Goal: Task Accomplishment & Management: Use online tool/utility

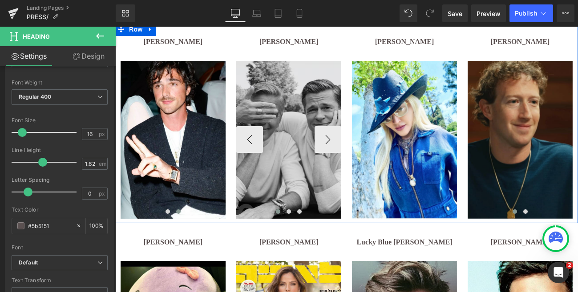
scroll to position [290, 0]
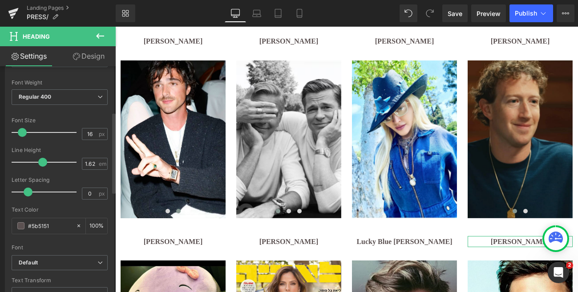
type input "15"
click at [22, 132] on span at bounding box center [21, 132] width 9 height 9
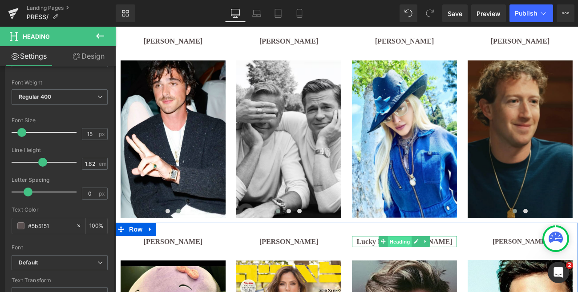
click at [398, 242] on span "Heading" at bounding box center [400, 242] width 24 height 11
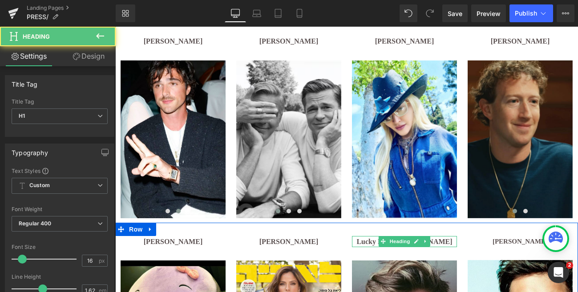
click at [366, 240] on h1 "Lucky Blue [PERSON_NAME]" at bounding box center [404, 242] width 105 height 12
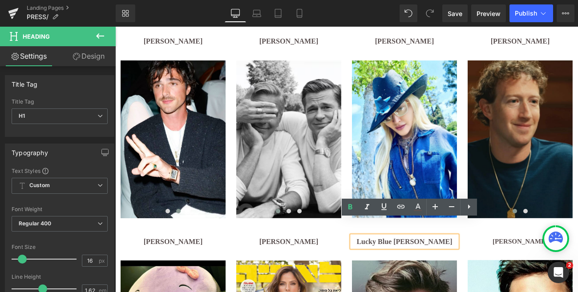
click at [381, 241] on b "Lucky Blue [PERSON_NAME]" at bounding box center [405, 242] width 96 height 8
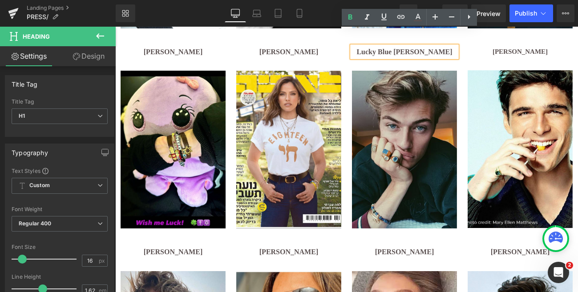
scroll to position [482, 0]
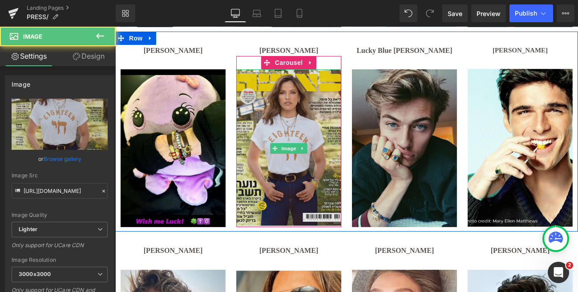
click at [311, 118] on img at bounding box center [288, 148] width 105 height 158
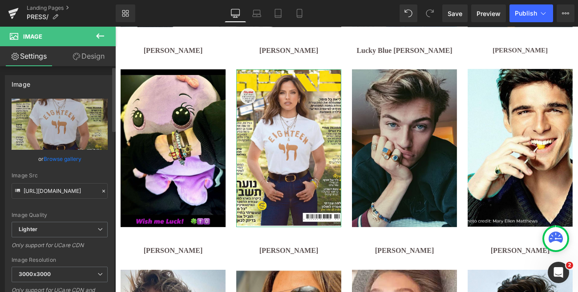
click at [101, 191] on icon at bounding box center [104, 191] width 6 height 6
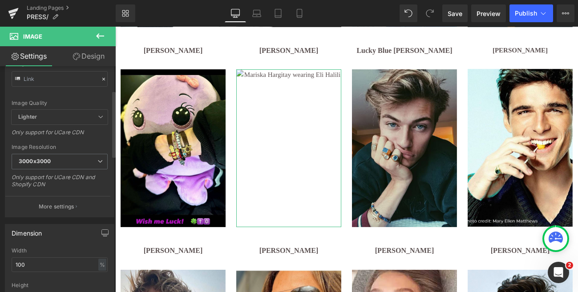
scroll to position [0, 0]
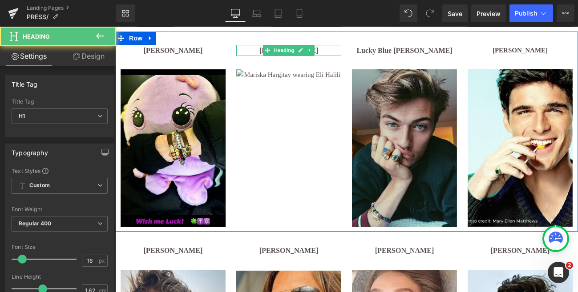
click at [325, 50] on h1 "[PERSON_NAME]" at bounding box center [288, 51] width 105 height 12
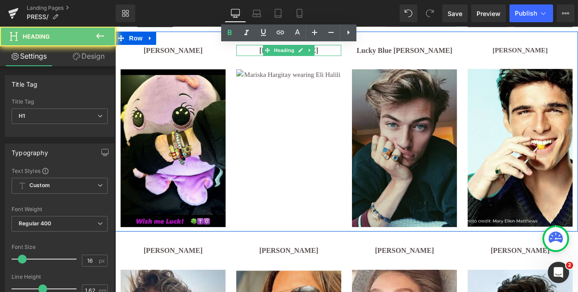
click at [325, 50] on h1 "[PERSON_NAME]" at bounding box center [288, 51] width 105 height 12
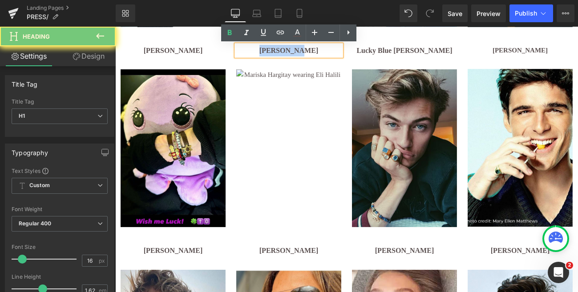
click at [325, 50] on h1 "[PERSON_NAME]" at bounding box center [288, 51] width 105 height 12
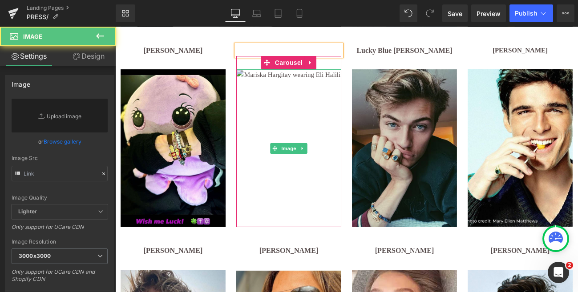
click at [287, 81] on img at bounding box center [288, 148] width 105 height 158
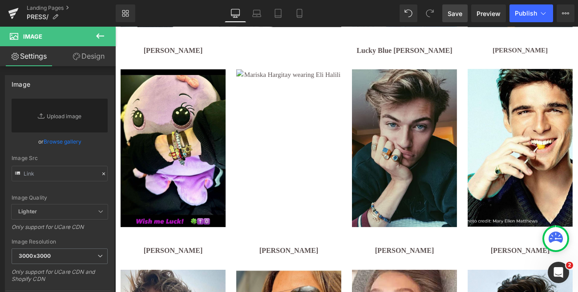
click at [457, 15] on span "Save" at bounding box center [455, 13] width 15 height 9
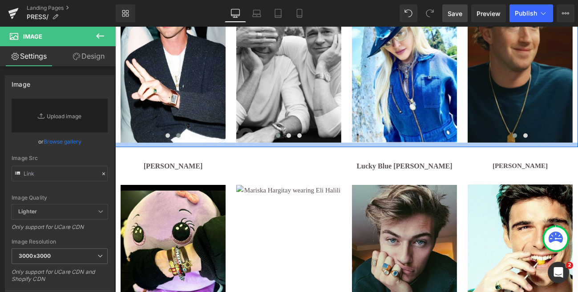
scroll to position [365, 0]
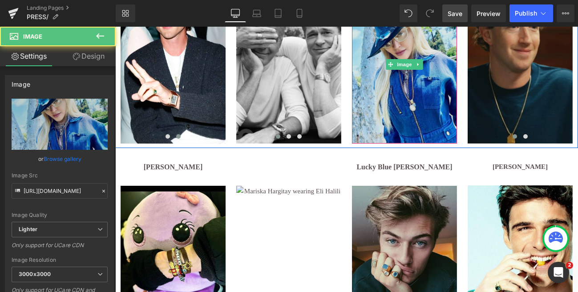
click at [422, 91] on img at bounding box center [404, 65] width 105 height 158
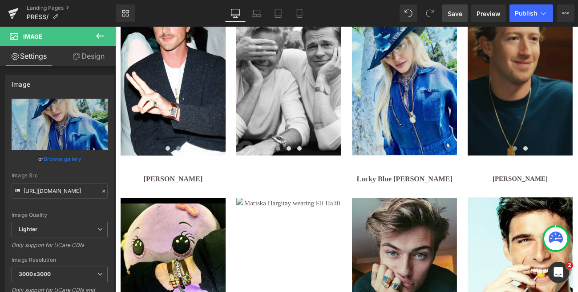
scroll to position [350, 0]
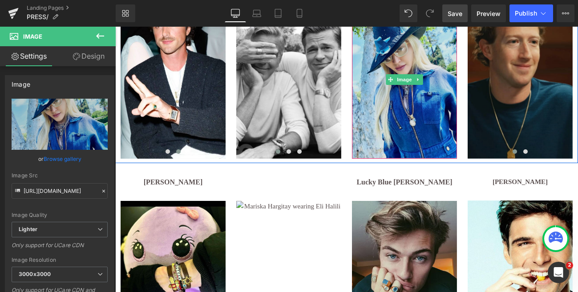
click at [389, 79] on div "Image" at bounding box center [404, 80] width 105 height 158
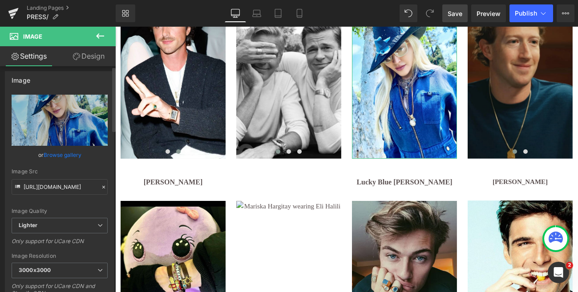
scroll to position [0, 0]
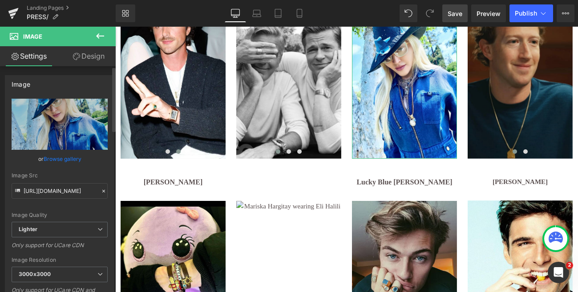
click at [57, 206] on div "Image Quality Lighter Lightest Lighter Lighter Lightest Only support for UCare …" at bounding box center [60, 160] width 96 height 123
click at [93, 56] on link "Design" at bounding box center [89, 56] width 58 height 20
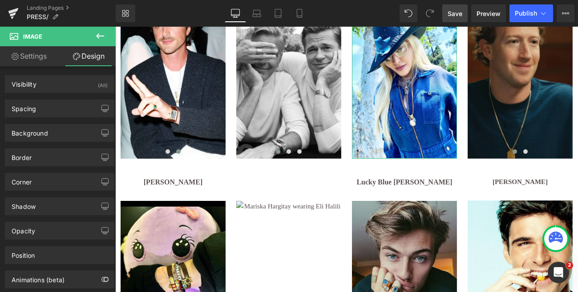
click at [29, 58] on link "Settings" at bounding box center [29, 56] width 58 height 20
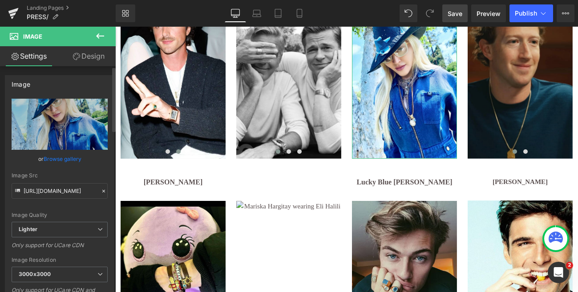
click at [67, 175] on div "Image Src" at bounding box center [60, 176] width 96 height 6
click at [16, 191] on icon at bounding box center [17, 190] width 5 height 3
click at [59, 162] on link "Browse gallery" at bounding box center [63, 159] width 38 height 16
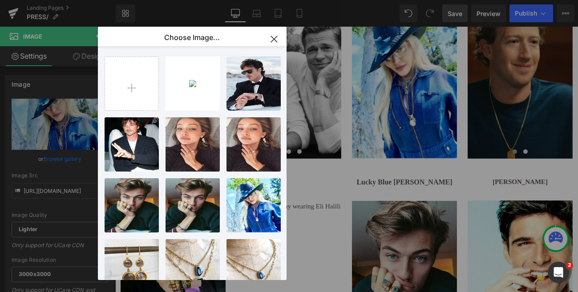
click at [276, 37] on icon "button" at bounding box center [274, 39] width 6 height 6
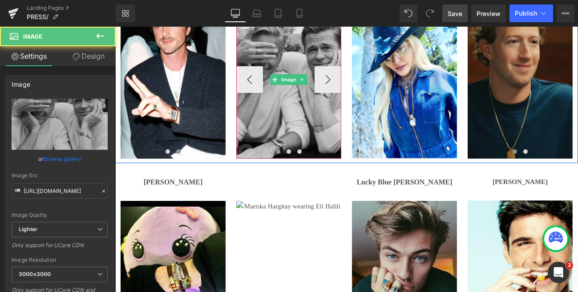
click at [275, 116] on img at bounding box center [288, 80] width 105 height 158
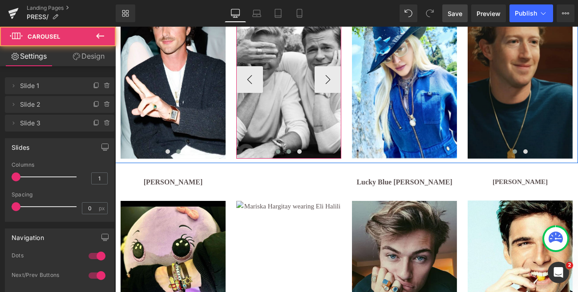
click at [289, 151] on span at bounding box center [289, 152] width 4 height 4
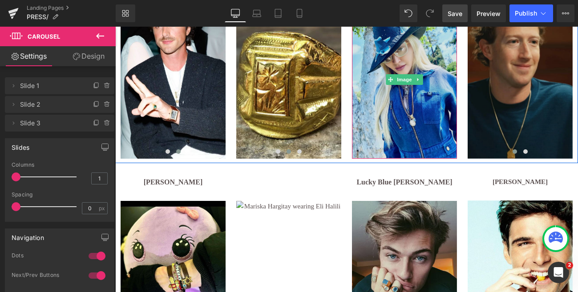
click at [419, 121] on img at bounding box center [404, 80] width 105 height 158
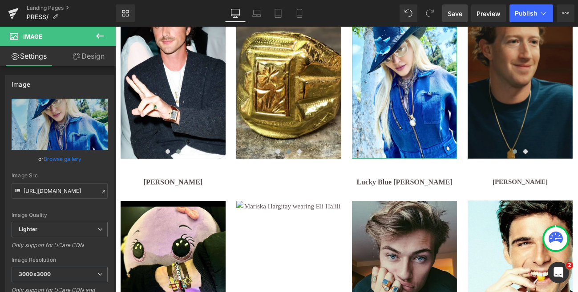
click at [32, 53] on link "Settings" at bounding box center [29, 56] width 58 height 20
click at [88, 54] on link "Design" at bounding box center [89, 56] width 58 height 20
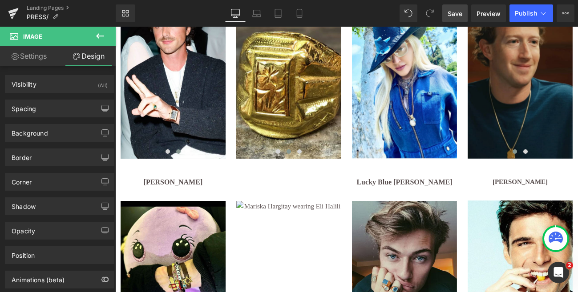
click at [102, 31] on icon at bounding box center [100, 36] width 11 height 11
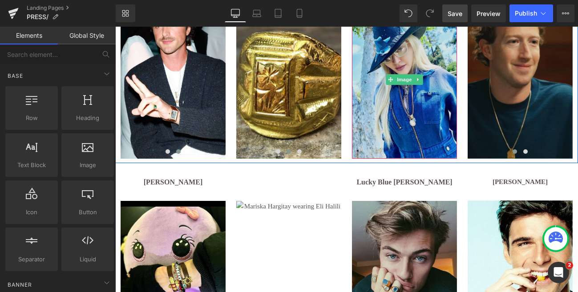
click at [370, 106] on img at bounding box center [404, 80] width 105 height 158
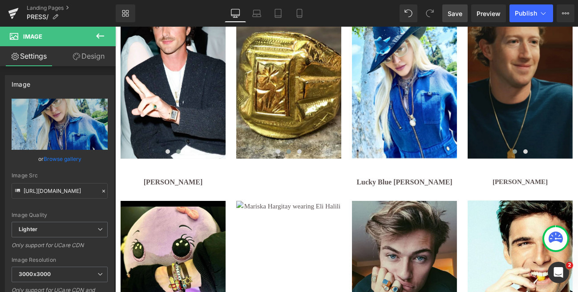
click at [103, 33] on icon at bounding box center [100, 36] width 11 height 11
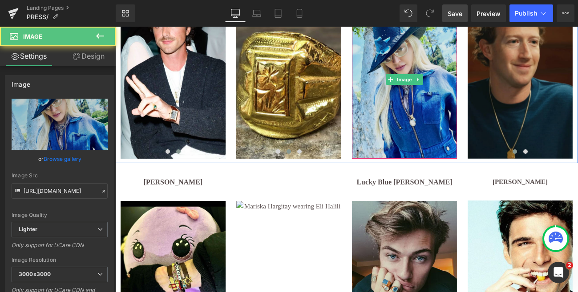
click at [396, 100] on img at bounding box center [404, 80] width 105 height 158
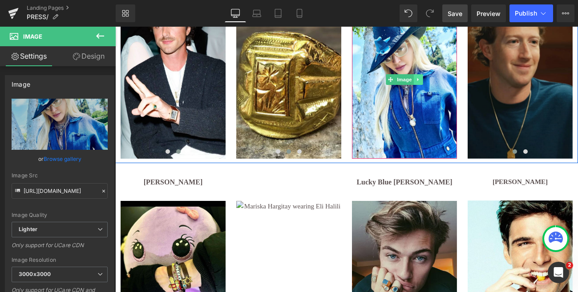
click at [419, 80] on icon at bounding box center [418, 79] width 5 height 5
click at [415, 81] on icon at bounding box center [413, 79] width 5 height 5
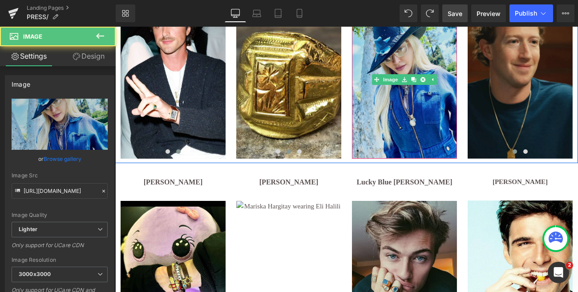
click at [369, 110] on img at bounding box center [404, 80] width 105 height 158
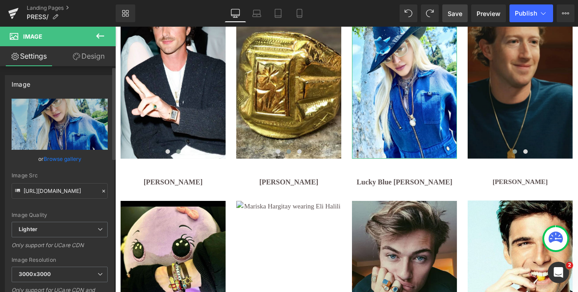
click at [51, 173] on div "Image Src" at bounding box center [60, 176] width 96 height 6
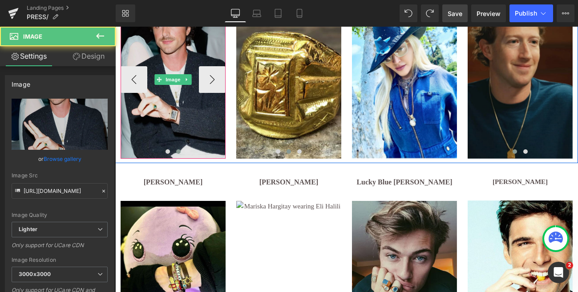
click at [177, 106] on img at bounding box center [173, 80] width 105 height 158
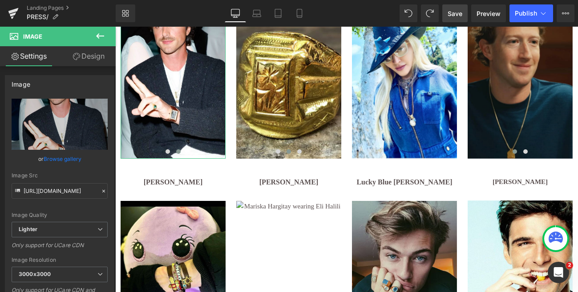
click at [37, 59] on link "Settings" at bounding box center [29, 56] width 58 height 20
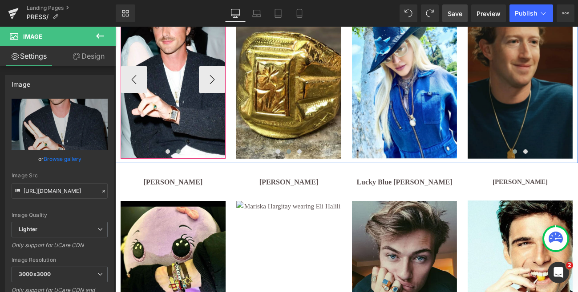
click at [178, 150] on span at bounding box center [178, 152] width 4 height 4
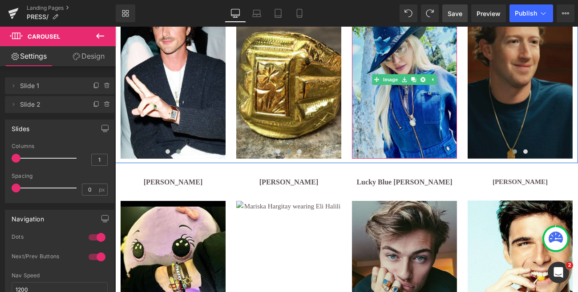
click at [399, 121] on img at bounding box center [404, 80] width 105 height 158
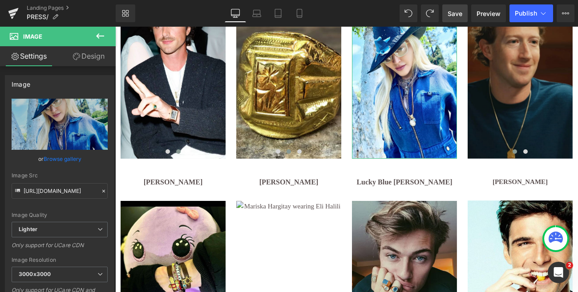
click at [12, 56] on icon at bounding box center [15, 56] width 7 height 7
click at [13, 56] on icon at bounding box center [15, 56] width 7 height 7
click at [85, 57] on link "Design" at bounding box center [89, 56] width 58 height 20
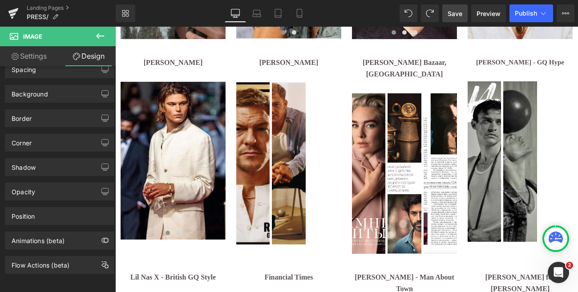
scroll to position [871, 0]
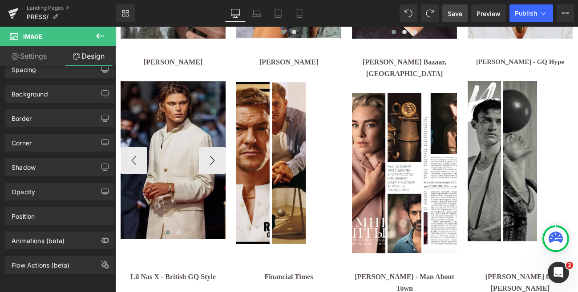
click at [180, 198] on img at bounding box center [173, 160] width 105 height 158
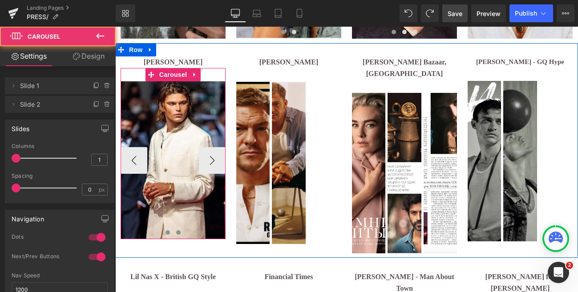
click at [176, 233] on span at bounding box center [178, 233] width 4 height 4
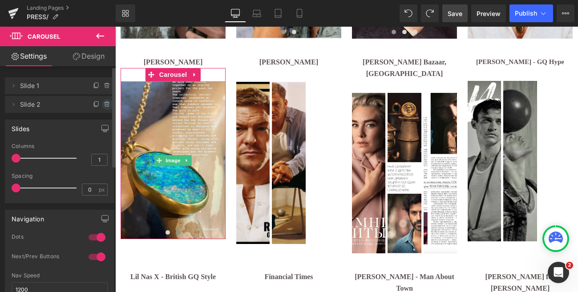
click at [104, 104] on icon at bounding box center [107, 104] width 7 height 7
click at [96, 105] on button "Delete" at bounding box center [98, 105] width 28 height 12
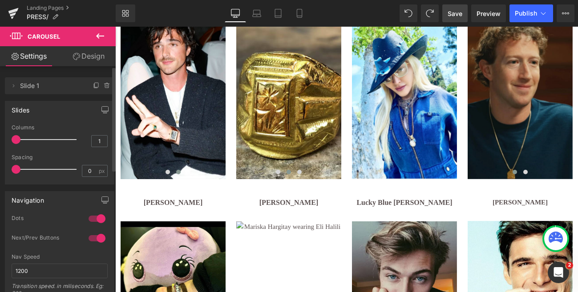
scroll to position [330, 0]
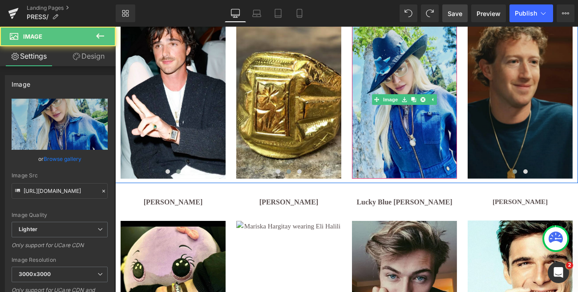
click at [398, 145] on img at bounding box center [404, 100] width 105 height 158
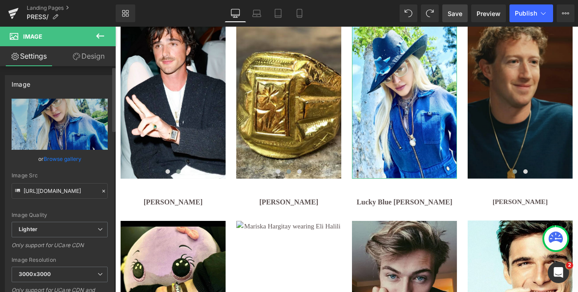
click at [58, 84] on div "Image" at bounding box center [59, 84] width 109 height 17
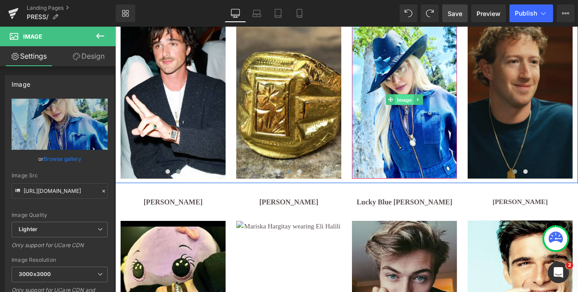
click at [392, 99] on link "Image" at bounding box center [400, 99] width 28 height 11
click at [418, 100] on icon at bounding box center [418, 99] width 1 height 3
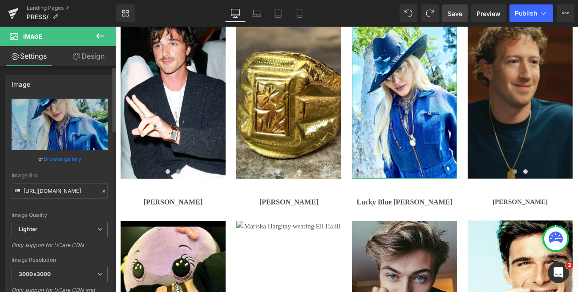
click at [69, 165] on link "Browse gallery" at bounding box center [63, 159] width 38 height 16
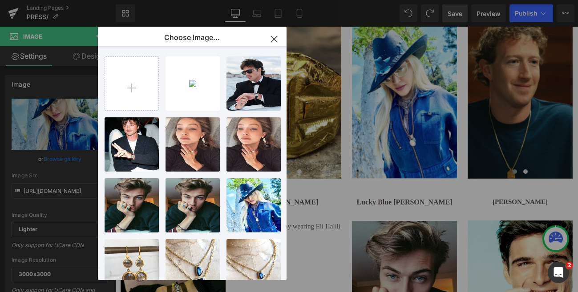
click at [69, 0] on div "Image You are previewing how the will restyle your page. You can not edit Eleme…" at bounding box center [289, 0] width 578 height 0
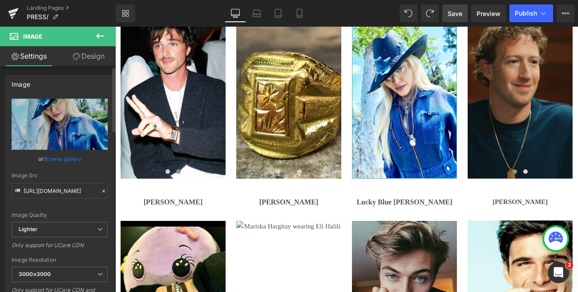
click at [69, 165] on link "Browse gallery" at bounding box center [63, 159] width 38 height 16
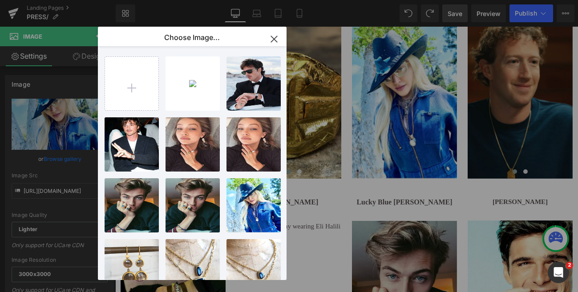
click at [276, 37] on icon "button" at bounding box center [274, 39] width 6 height 6
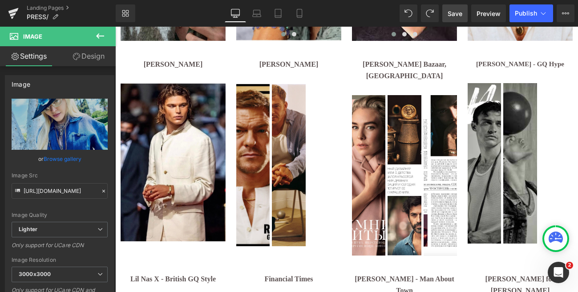
scroll to position [868, 0]
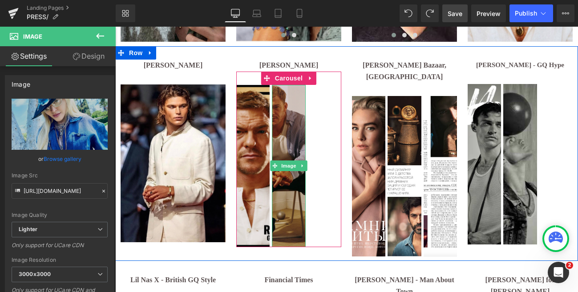
click at [293, 139] on img at bounding box center [288, 166] width 33 height 162
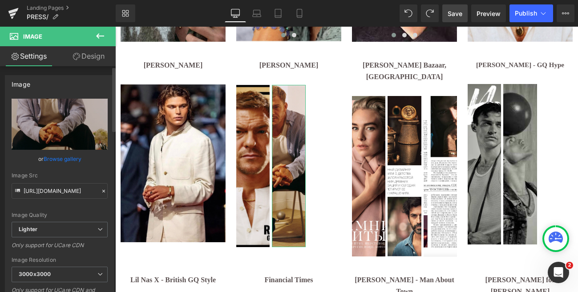
click at [16, 191] on icon at bounding box center [18, 192] width 10 height 10
click at [25, 178] on div "Image Src" at bounding box center [60, 176] width 96 height 6
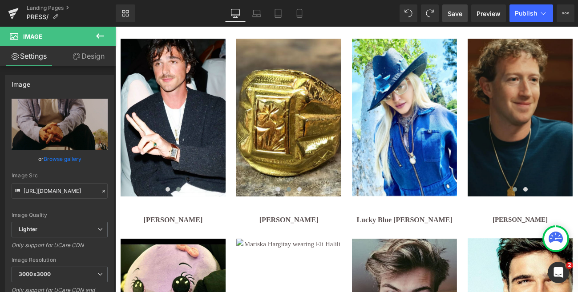
scroll to position [326, 0]
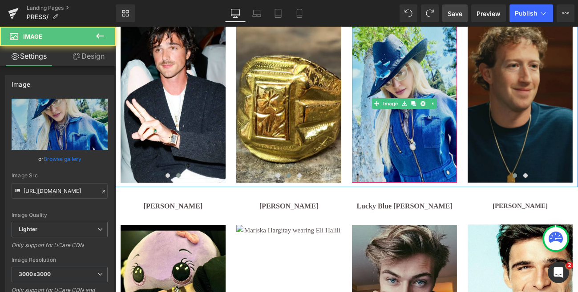
click at [411, 133] on img at bounding box center [404, 104] width 105 height 158
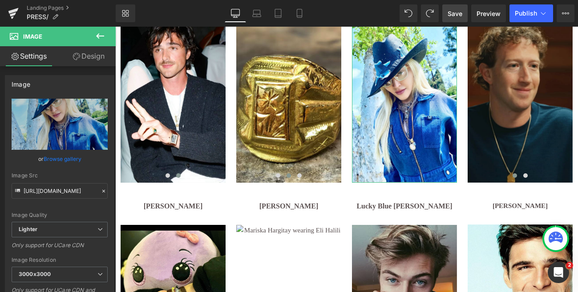
click at [60, 160] on link "Browse gallery" at bounding box center [63, 159] width 38 height 16
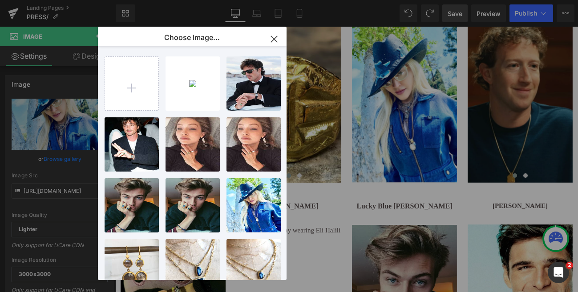
click at [195, 37] on p "Choose Image..." at bounding box center [192, 37] width 56 height 9
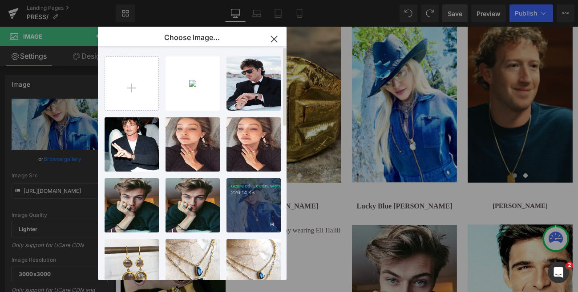
click at [253, 205] on div "ucarecd...ecdn.webp 226.14 KB" at bounding box center [254, 206] width 54 height 54
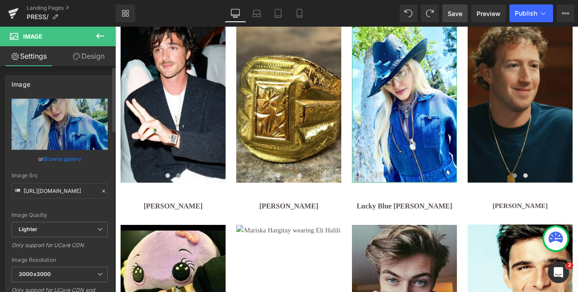
click at [77, 166] on link "Browse gallery" at bounding box center [63, 159] width 38 height 16
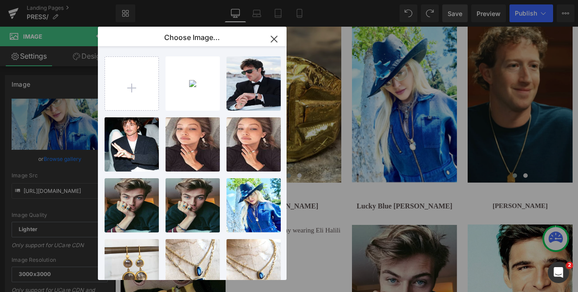
click at [272, 37] on icon "button" at bounding box center [274, 39] width 6 height 6
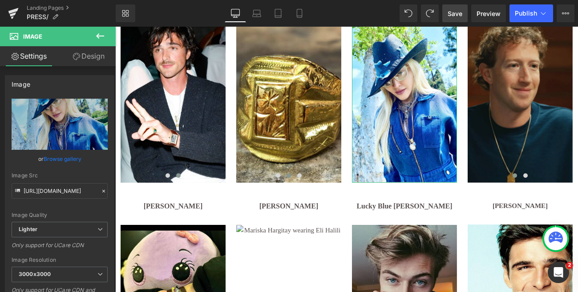
click at [35, 55] on link "Settings" at bounding box center [29, 56] width 58 height 20
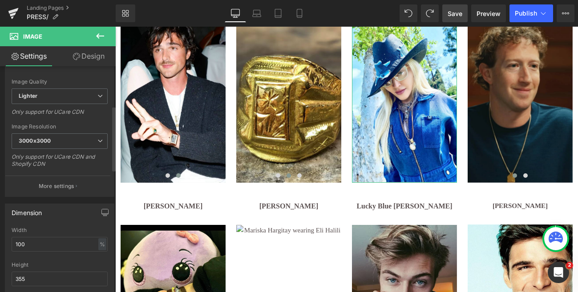
scroll to position [137, 0]
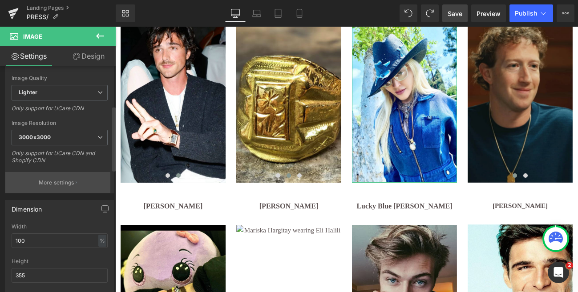
click at [57, 183] on p "More settings" at bounding box center [57, 183] width 36 height 8
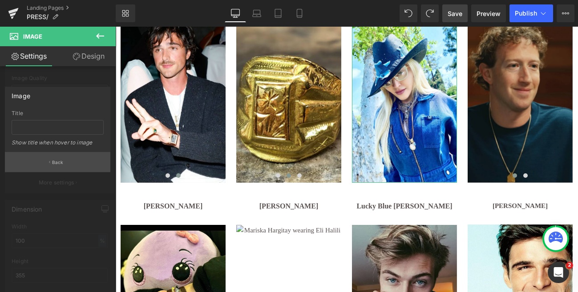
click at [57, 163] on p "Back" at bounding box center [58, 162] width 12 height 7
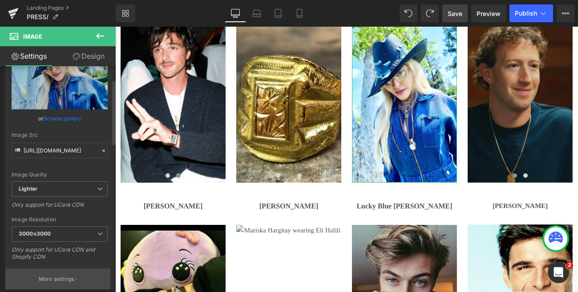
scroll to position [39, 0]
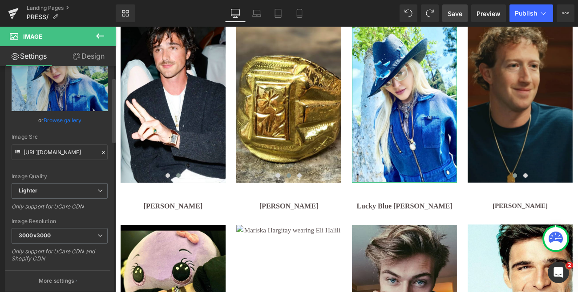
click at [17, 152] on icon at bounding box center [17, 151] width 5 height 3
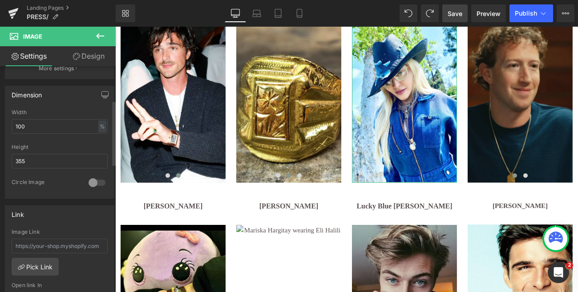
scroll to position [0, 0]
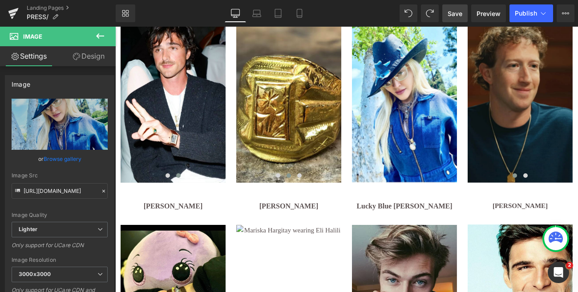
click at [455, 14] on span "Save" at bounding box center [455, 13] width 15 height 9
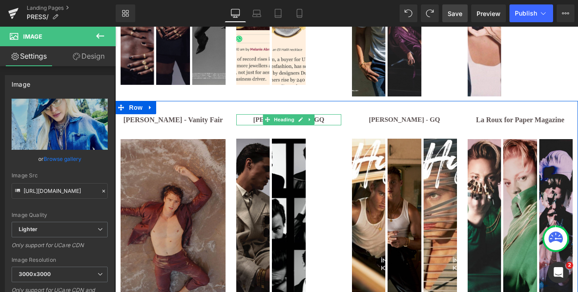
scroll to position [1259, 0]
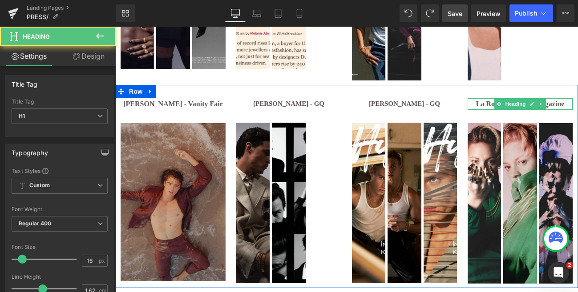
click at [565, 100] on b "La Roux for Paper Magazine" at bounding box center [520, 104] width 89 height 8
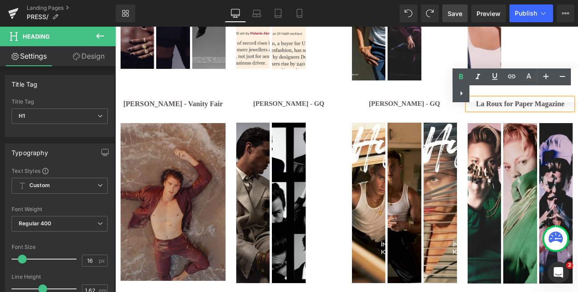
click at [556, 96] on div "Text Color Highlight Color #333333" at bounding box center [516, 86] width 126 height 34
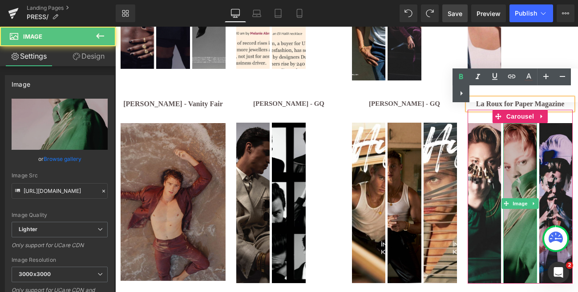
click at [520, 171] on img at bounding box center [519, 203] width 33 height 161
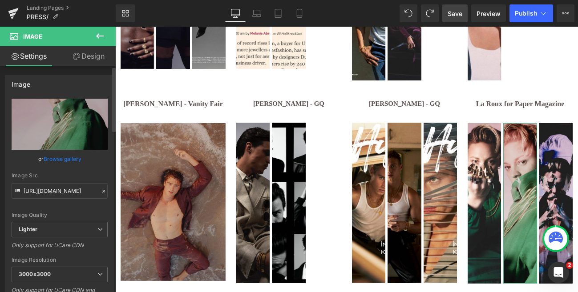
click at [101, 192] on icon at bounding box center [104, 191] width 6 height 6
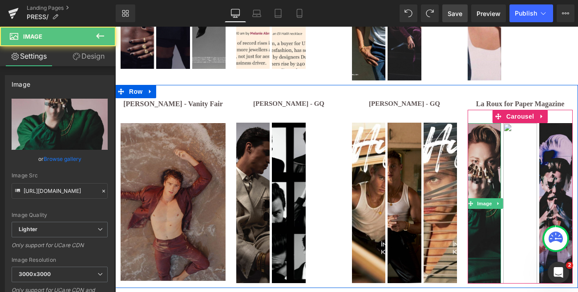
click at [481, 166] on img at bounding box center [484, 203] width 33 height 161
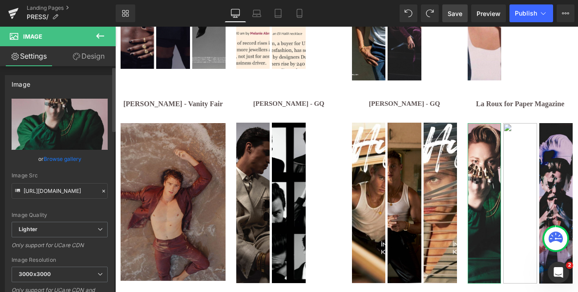
click at [101, 191] on icon at bounding box center [104, 191] width 6 height 6
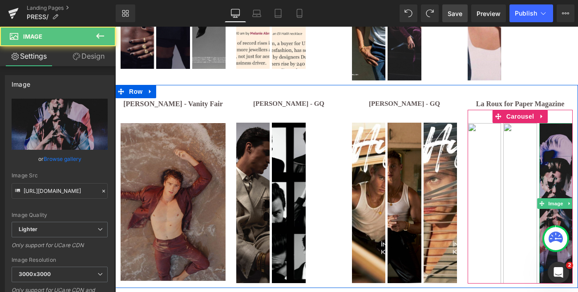
click at [561, 180] on img at bounding box center [556, 203] width 33 height 161
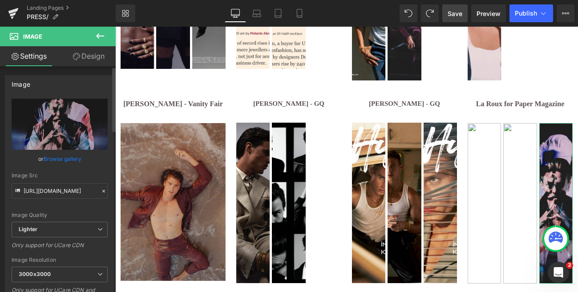
click at [102, 192] on icon at bounding box center [103, 191] width 3 height 3
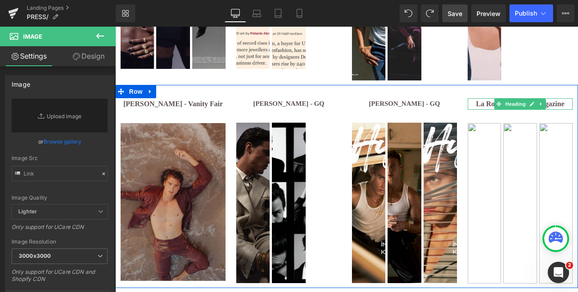
click at [559, 100] on b "La Roux for Paper Magazine" at bounding box center [520, 104] width 89 height 8
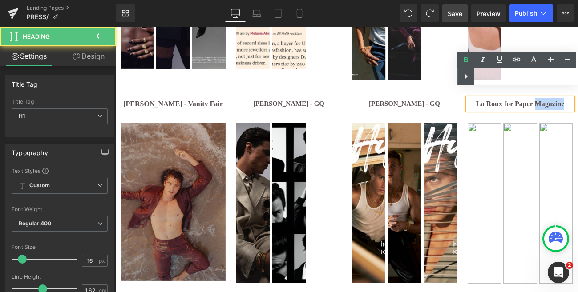
click at [559, 100] on b "La Roux for Paper Magazine" at bounding box center [520, 104] width 89 height 8
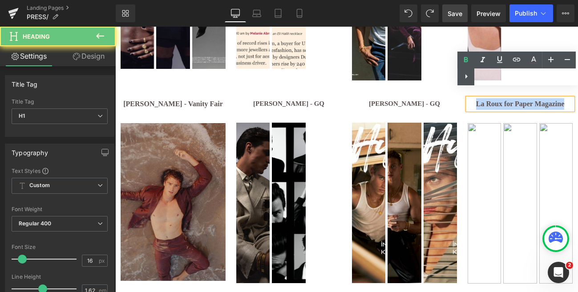
click at [559, 100] on b "La Roux for Paper Magazine" at bounding box center [520, 104] width 89 height 8
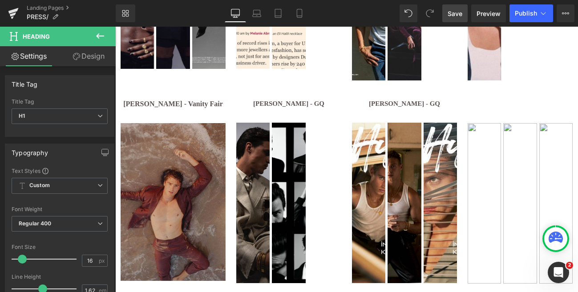
click at [452, 15] on span "Save" at bounding box center [455, 13] width 15 height 9
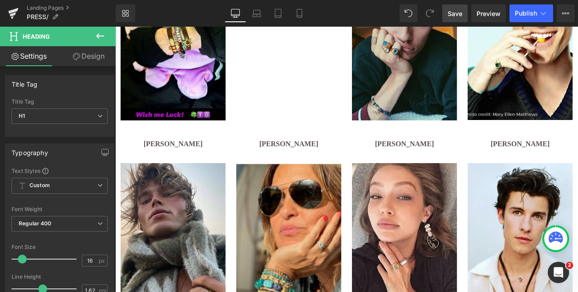
scroll to position [590, 0]
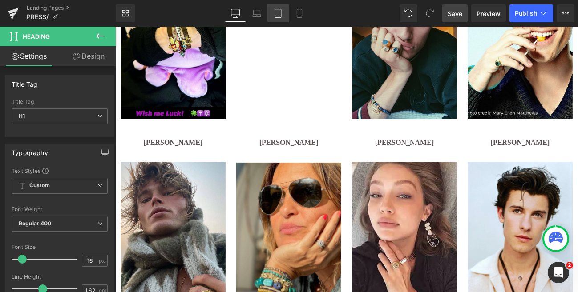
click at [281, 11] on icon at bounding box center [278, 13] width 6 height 8
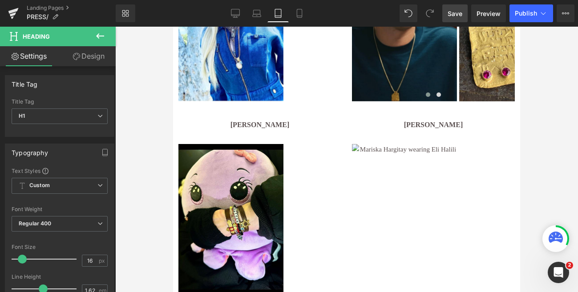
scroll to position [2325, 0]
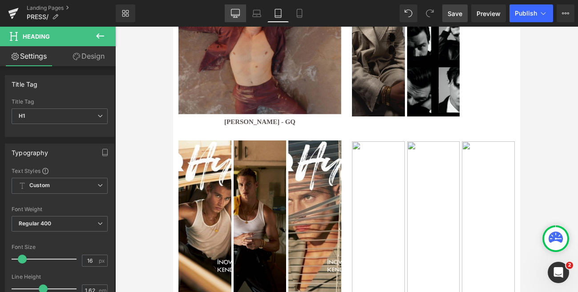
click at [234, 14] on icon at bounding box center [235, 13] width 9 height 9
type input "100"
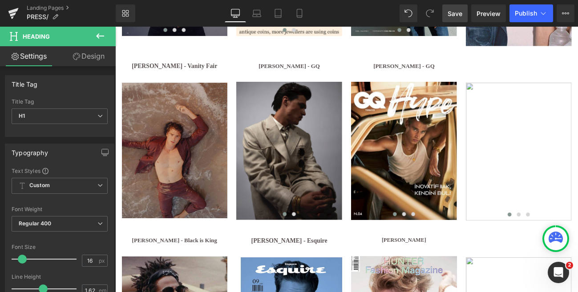
scroll to position [1291, 0]
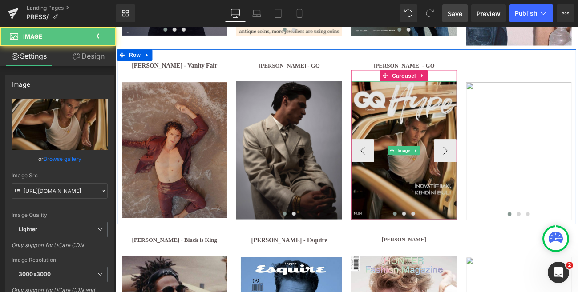
click at [448, 134] on img at bounding box center [451, 171] width 123 height 161
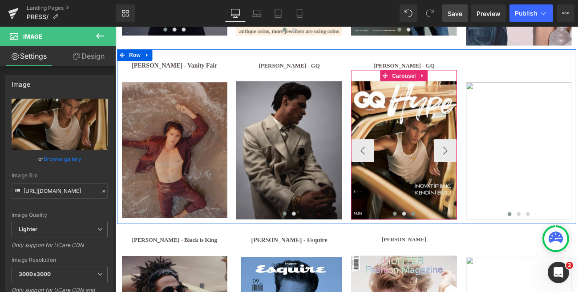
click at [463, 243] on span at bounding box center [462, 245] width 4 height 4
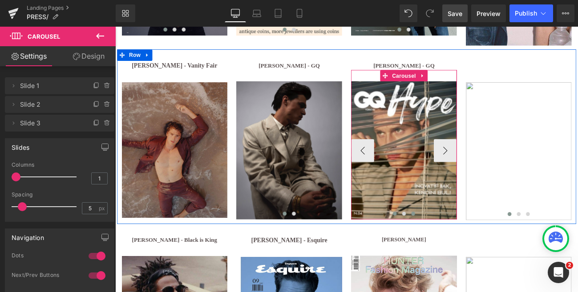
click at [438, 243] on span at bounding box center [440, 245] width 4 height 4
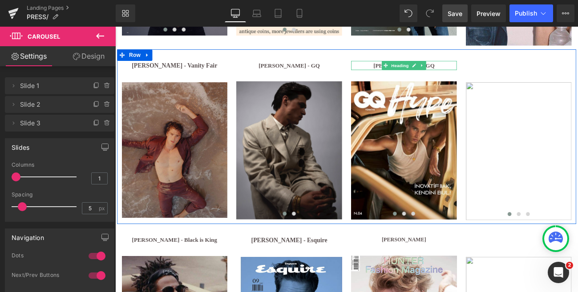
click at [414, 67] on h1 "[PERSON_NAME] - GQ" at bounding box center [451, 72] width 123 height 11
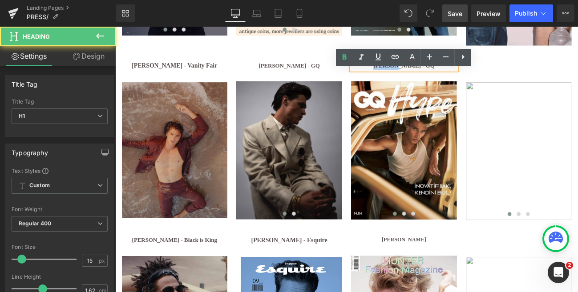
click at [414, 67] on h1 "[PERSON_NAME] - GQ" at bounding box center [451, 72] width 123 height 11
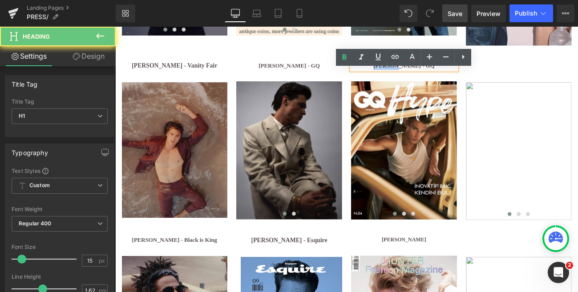
click at [414, 67] on h1 "[PERSON_NAME] - GQ" at bounding box center [451, 72] width 123 height 11
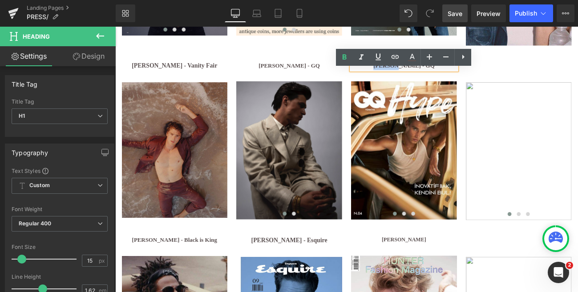
copy b "[PERSON_NAME] - GQ"
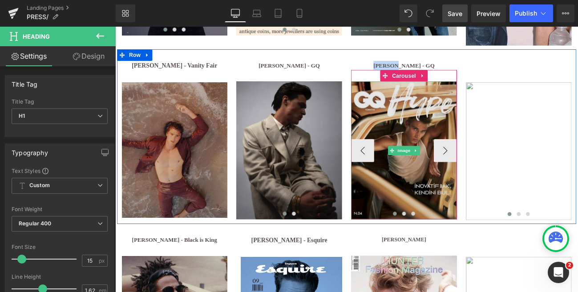
click at [478, 163] on img at bounding box center [451, 171] width 123 height 161
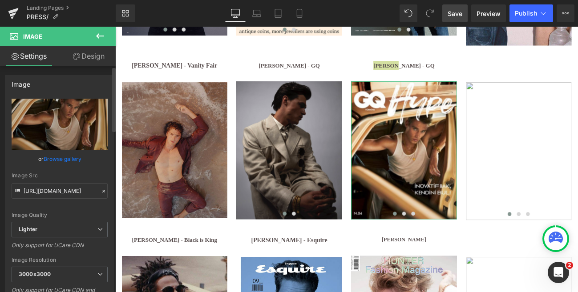
click at [64, 161] on link "Browse gallery" at bounding box center [63, 159] width 38 height 16
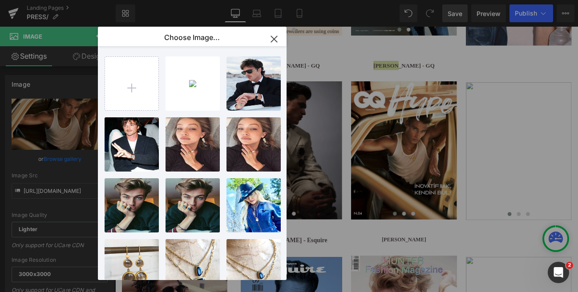
click at [275, 38] on icon "button" at bounding box center [274, 39] width 6 height 6
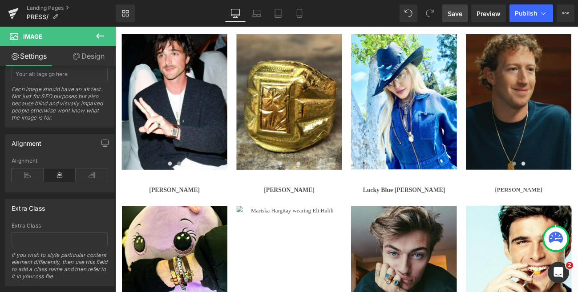
scroll to position [316, 0]
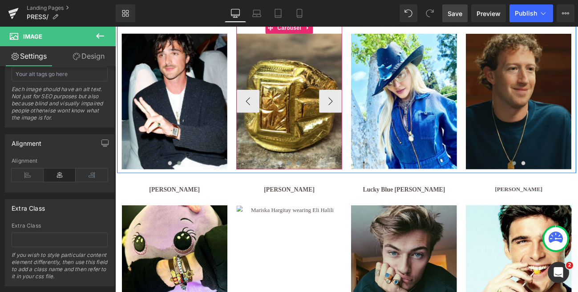
click at [329, 188] on button at bounding box center [328, 185] width 11 height 9
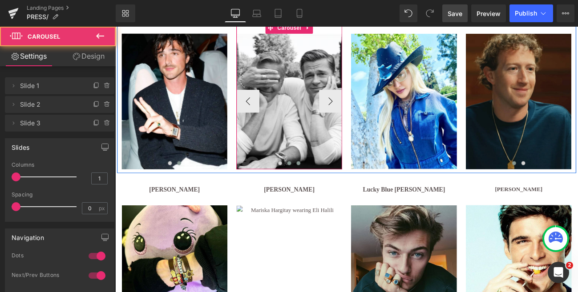
click at [314, 185] on button at bounding box center [317, 185] width 11 height 9
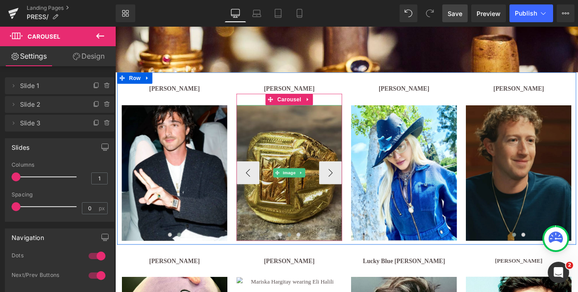
scroll to position [227, 0]
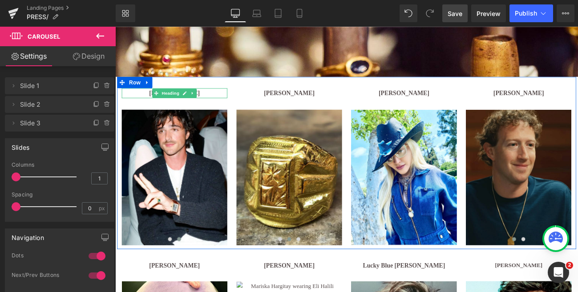
click at [229, 102] on h1 "[PERSON_NAME]" at bounding box center [184, 104] width 123 height 12
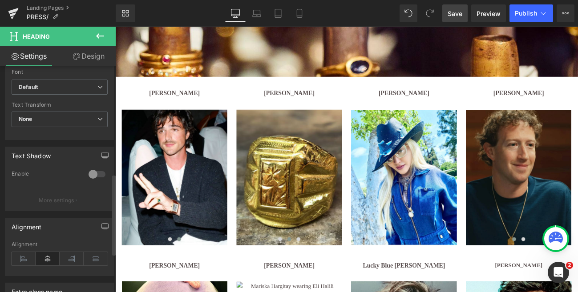
scroll to position [305, 0]
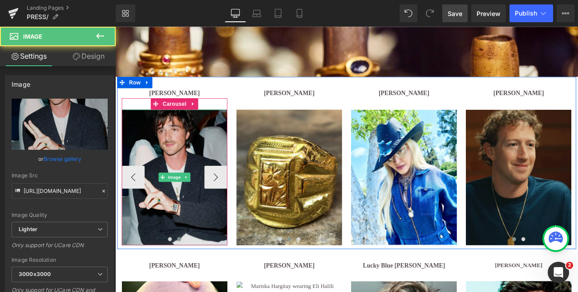
click at [216, 139] on img at bounding box center [184, 202] width 123 height 158
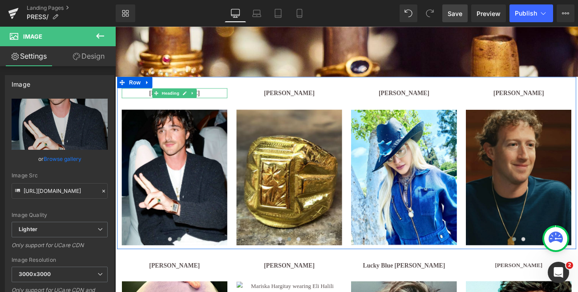
click at [222, 105] on h1 "[PERSON_NAME]" at bounding box center [184, 104] width 123 height 12
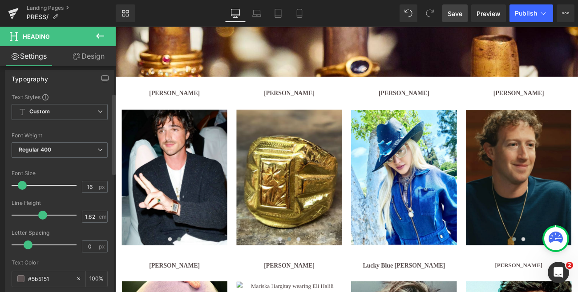
scroll to position [75, 0]
type input "0"
click at [27, 247] on span at bounding box center [28, 244] width 9 height 9
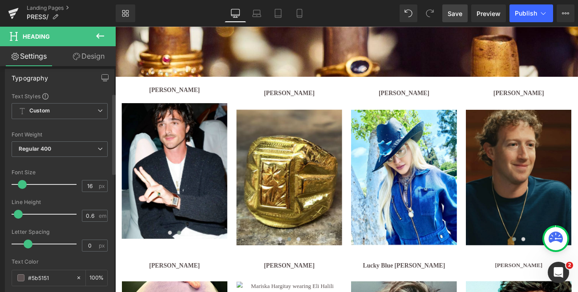
type input "0.5"
drag, startPoint x: 41, startPoint y: 215, endPoint x: 12, endPoint y: 215, distance: 28.5
click at [12, 215] on span at bounding box center [16, 214] width 9 height 9
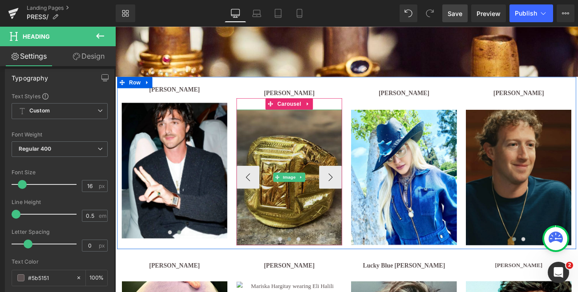
click at [339, 147] on img at bounding box center [317, 202] width 123 height 158
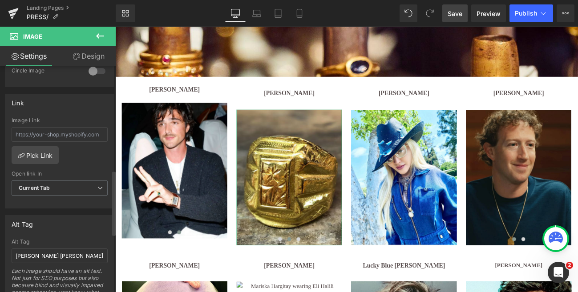
scroll to position [364, 0]
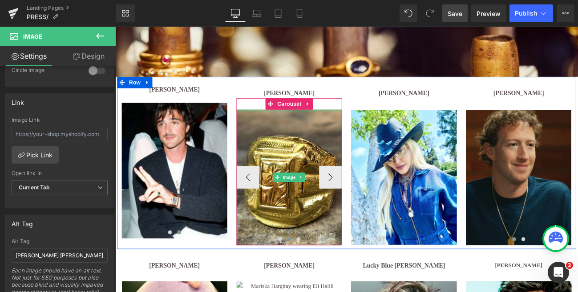
click at [346, 124] on div at bounding box center [317, 124] width 123 height 2
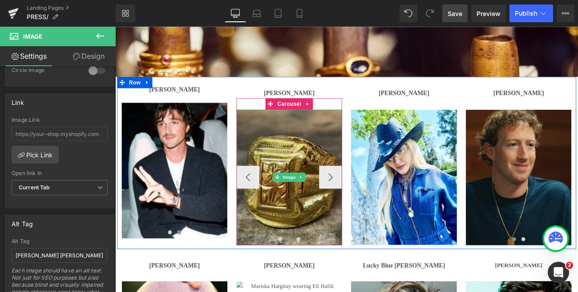
click at [359, 134] on img at bounding box center [317, 202] width 123 height 158
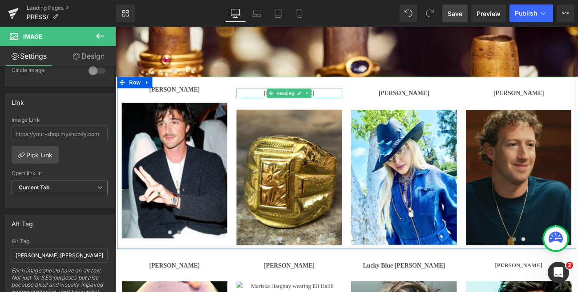
click at [356, 104] on h1 "[PERSON_NAME]" at bounding box center [317, 104] width 123 height 12
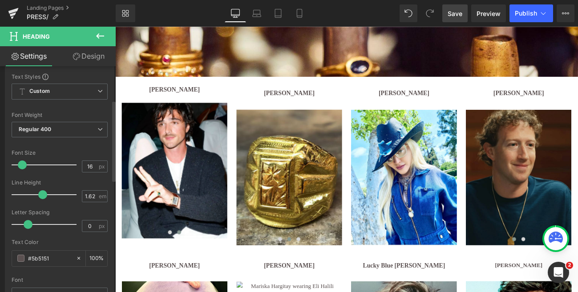
scroll to position [96, 0]
type input "0.7"
drag, startPoint x: 27, startPoint y: 224, endPoint x: 34, endPoint y: 222, distance: 8.0
click at [34, 222] on span at bounding box center [36, 223] width 9 height 9
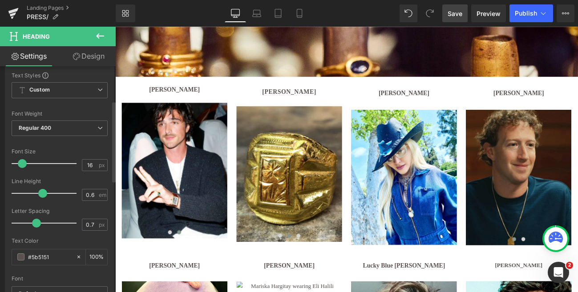
type input "0.5"
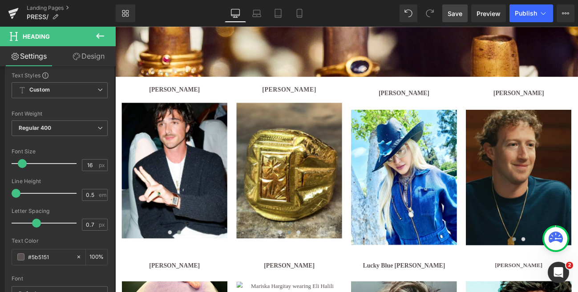
drag, startPoint x: 40, startPoint y: 192, endPoint x: -4, endPoint y: 192, distance: 43.6
click at [0, 192] on html "Image You are previewing how the will restyle your page. You can not edit Eleme…" at bounding box center [289, 146] width 578 height 292
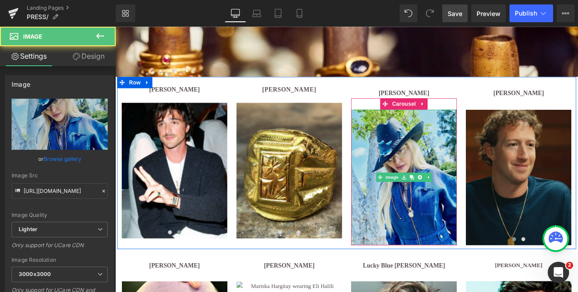
click at [435, 160] on img at bounding box center [451, 202] width 123 height 158
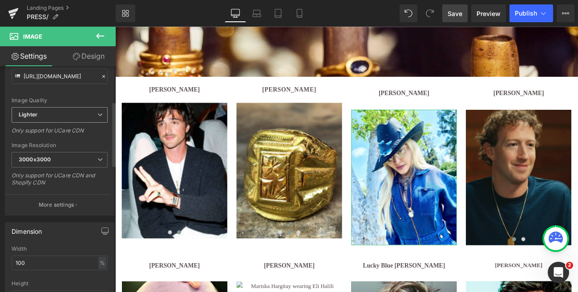
scroll to position [154, 0]
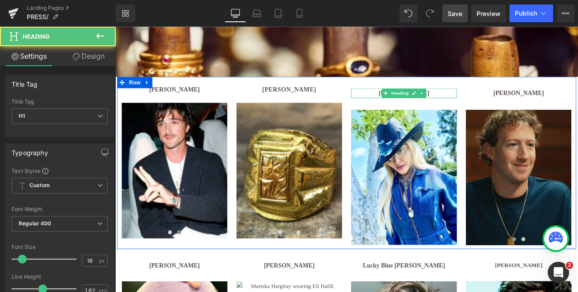
click at [493, 101] on h1 "[PERSON_NAME]" at bounding box center [451, 104] width 123 height 12
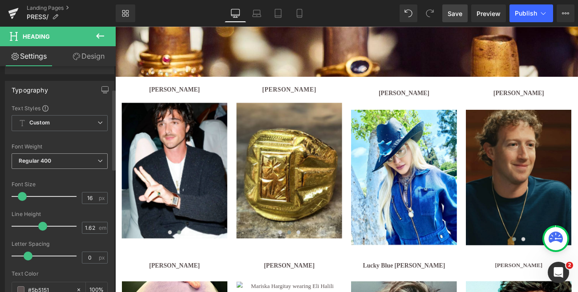
scroll to position [80, 0]
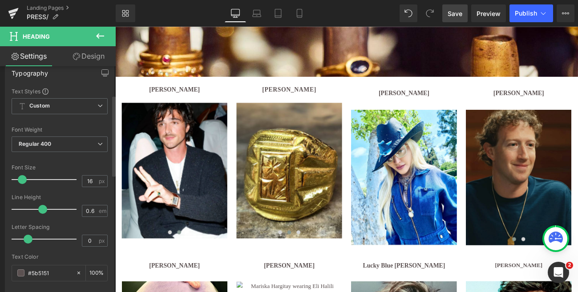
type input "0.5"
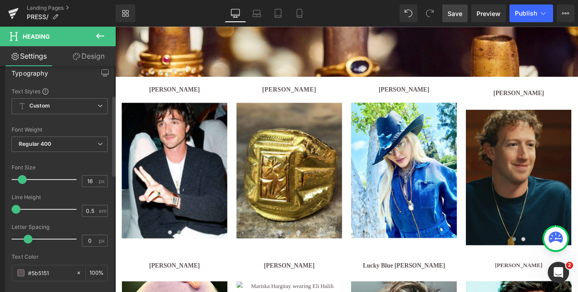
drag, startPoint x: 41, startPoint y: 208, endPoint x: 4, endPoint y: 205, distance: 38.0
click at [4, 205] on div "Typography Text Styles Custom Custom Setup Global Style Custom Setup Global Sty…" at bounding box center [60, 210] width 120 height 306
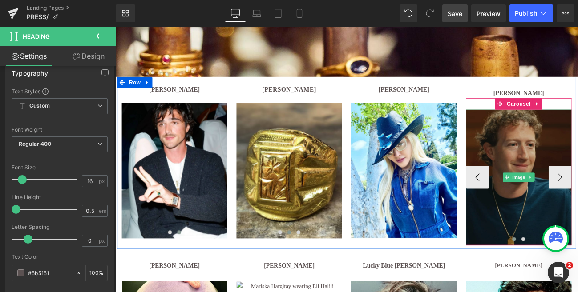
click at [568, 140] on img at bounding box center [585, 202] width 123 height 158
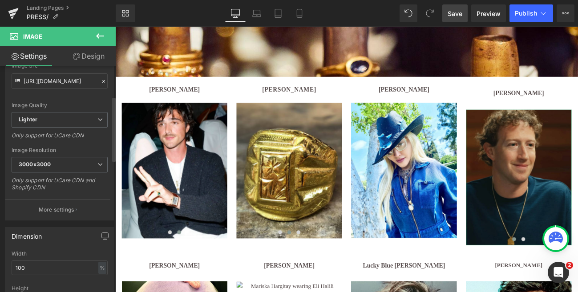
scroll to position [110, 0]
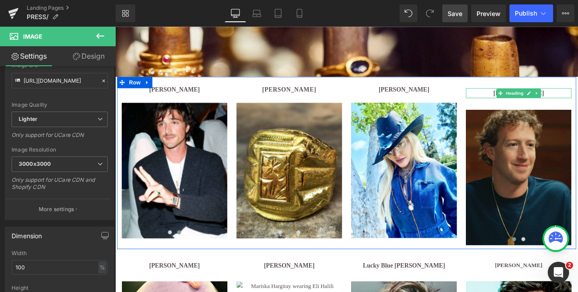
click at [578, 103] on h1 "[PERSON_NAME]" at bounding box center [585, 104] width 123 height 12
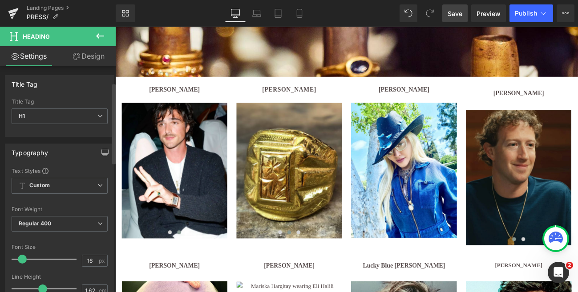
scroll to position [97, 0]
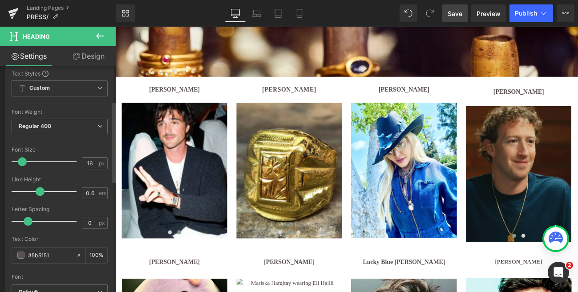
type input "0.5"
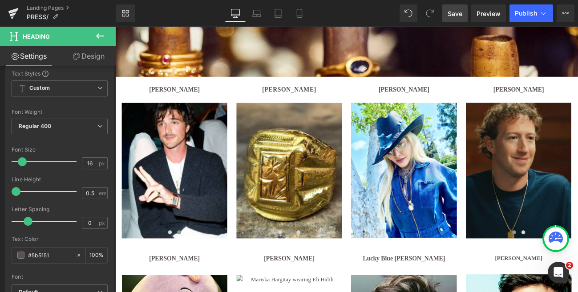
drag, startPoint x: 41, startPoint y: 191, endPoint x: -4, endPoint y: 188, distance: 45.1
click at [0, 188] on html "Image You are previewing how the will restyle your page. You can not edit Eleme…" at bounding box center [289, 146] width 578 height 292
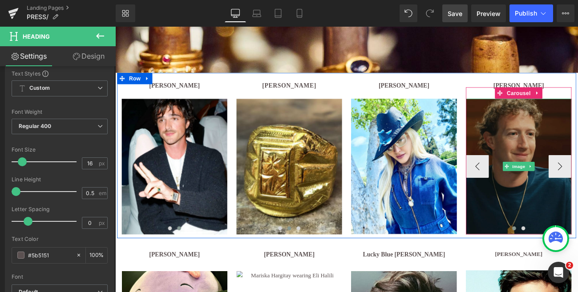
scroll to position [233, 0]
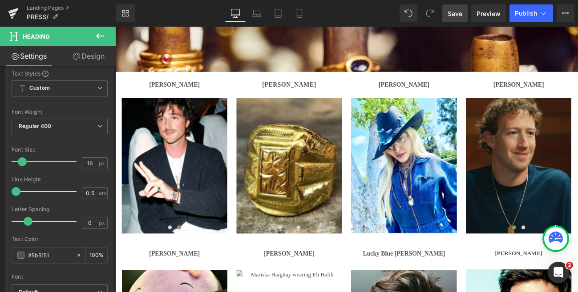
click at [459, 14] on span "Save" at bounding box center [455, 13] width 15 height 9
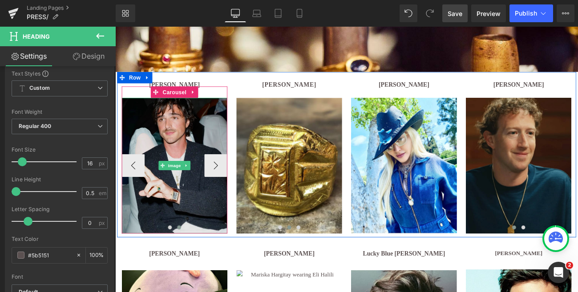
click at [162, 147] on img at bounding box center [184, 189] width 123 height 158
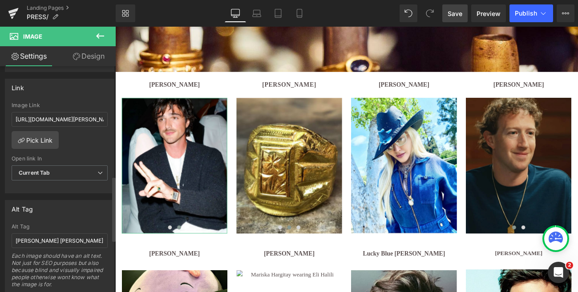
scroll to position [382, 0]
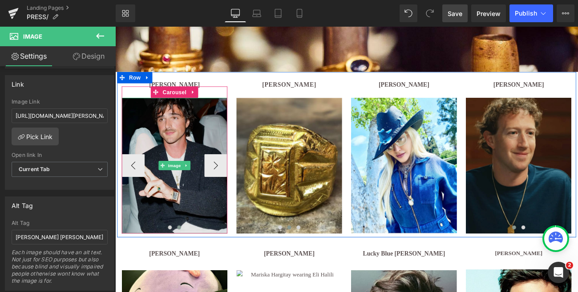
click at [194, 131] on img at bounding box center [184, 189] width 123 height 158
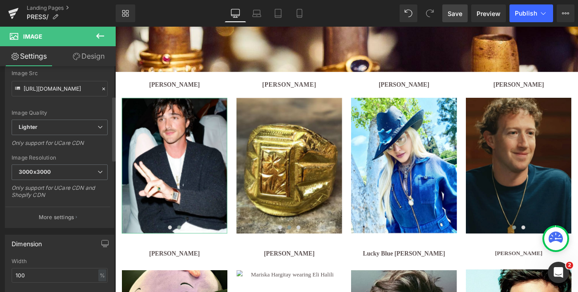
scroll to position [103, 0]
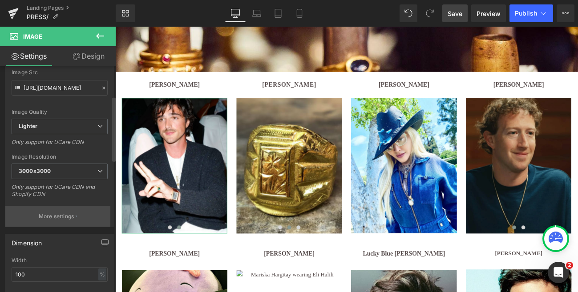
click at [56, 214] on p "More settings" at bounding box center [57, 217] width 36 height 8
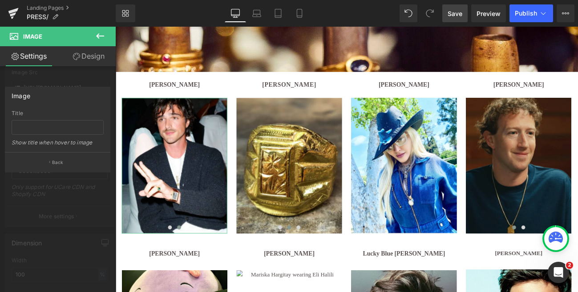
click at [93, 75] on div at bounding box center [58, 162] width 116 height 270
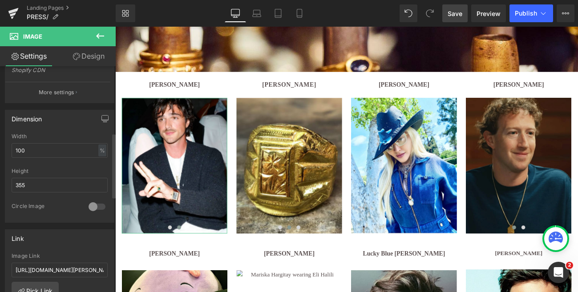
scroll to position [232, 0]
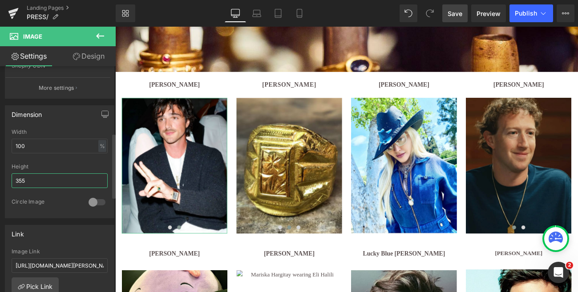
drag, startPoint x: 26, startPoint y: 180, endPoint x: 9, endPoint y: 179, distance: 16.9
click at [9, 179] on div "100% Width 100 % % px 355px Height 355 0 Circle Image" at bounding box center [59, 173] width 109 height 89
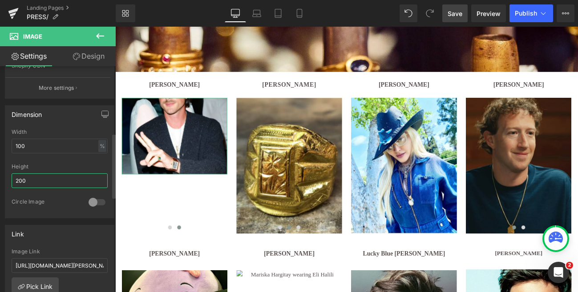
drag, startPoint x: 32, startPoint y: 182, endPoint x: 2, endPoint y: 179, distance: 29.5
click at [2, 179] on div "Dimension 100% Width 100 % % px 200px Height 200 0 Circle Image" at bounding box center [60, 159] width 120 height 120
type input "2"
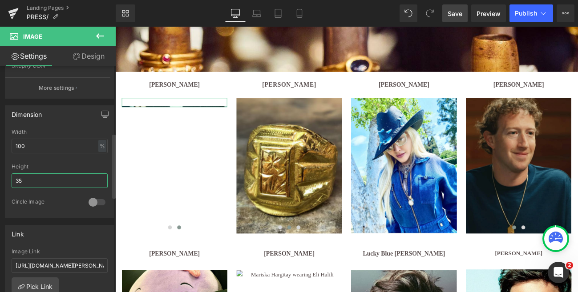
type input "355"
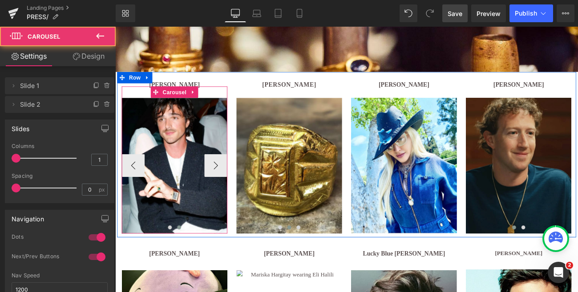
click at [228, 101] on div "Image Image ‹ › [GEOGRAPHIC_DATA]" at bounding box center [184, 182] width 123 height 171
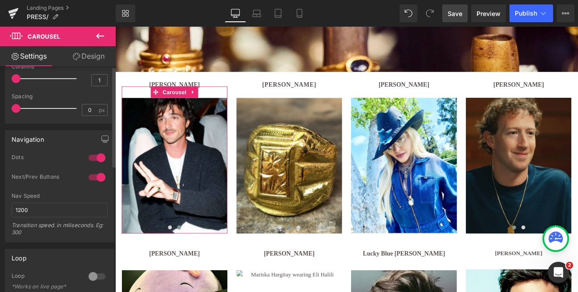
scroll to position [0, 0]
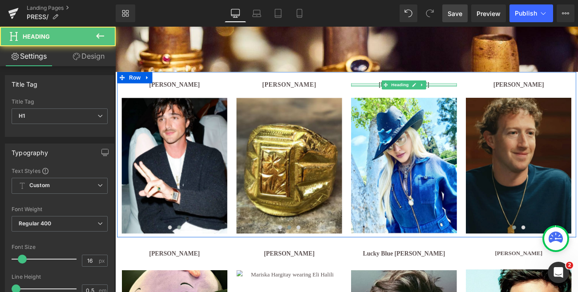
click at [485, 95] on div at bounding box center [451, 95] width 123 height 2
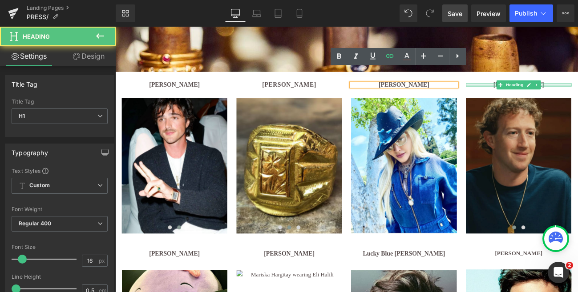
click at [578, 96] on div at bounding box center [585, 95] width 123 height 2
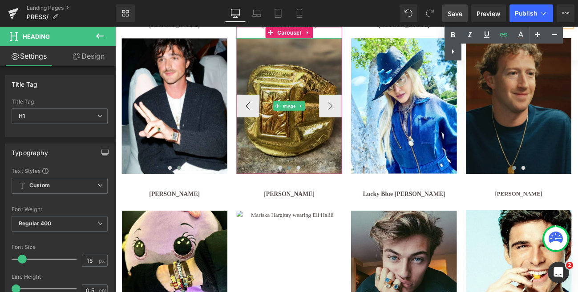
scroll to position [351, 0]
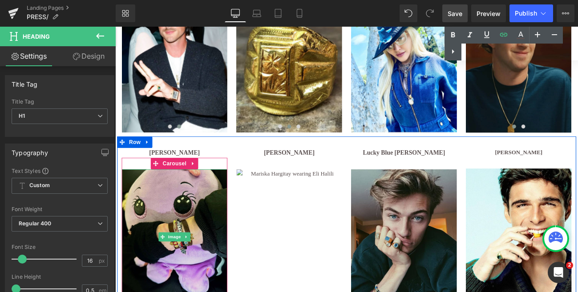
click at [234, 220] on img at bounding box center [184, 272] width 123 height 158
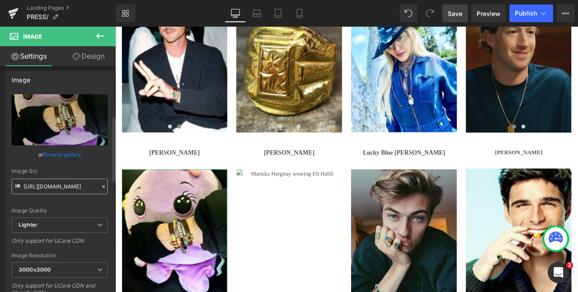
scroll to position [0, 0]
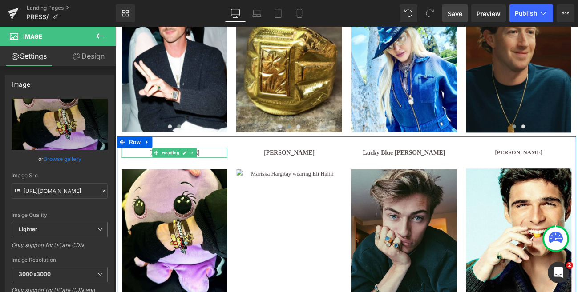
click at [151, 174] on h1 "[PERSON_NAME]" at bounding box center [184, 174] width 123 height 12
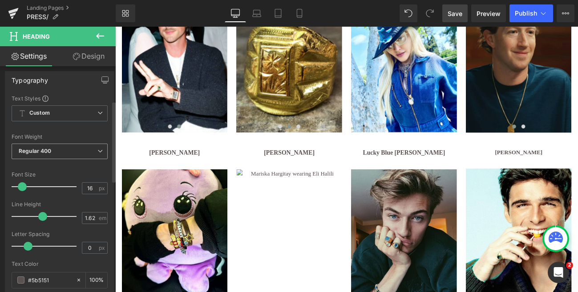
scroll to position [110, 0]
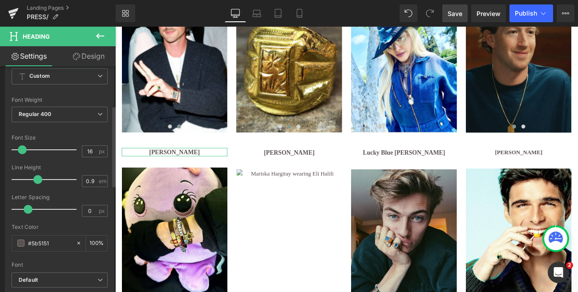
type input "0.8"
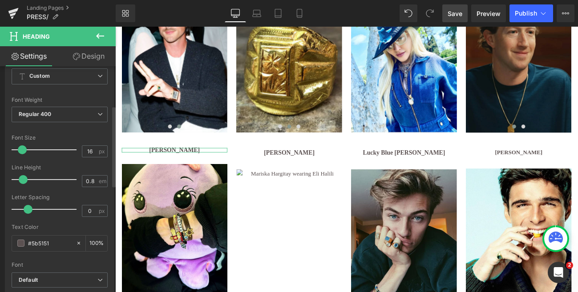
drag, startPoint x: 42, startPoint y: 179, endPoint x: 24, endPoint y: 178, distance: 18.7
click at [24, 178] on span at bounding box center [23, 179] width 9 height 9
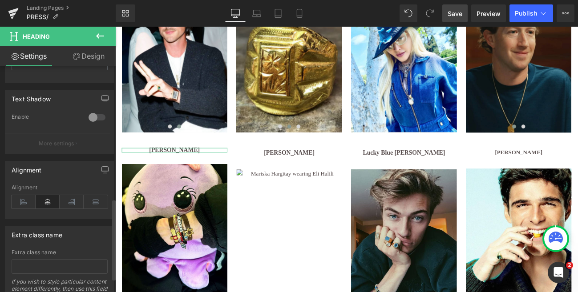
scroll to position [370, 0]
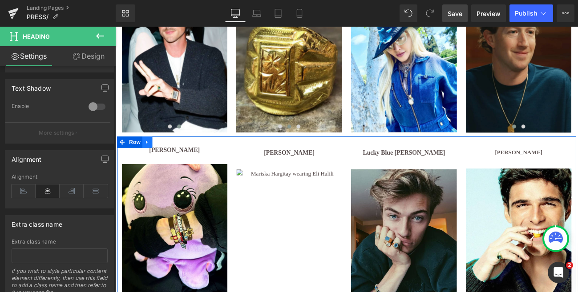
click at [154, 162] on icon at bounding box center [153, 161] width 6 height 7
click at [123, 162] on icon at bounding box center [123, 161] width 6 height 6
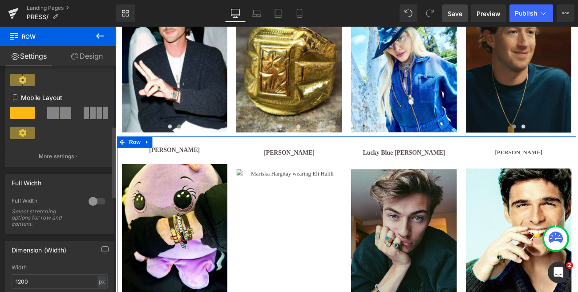
scroll to position [189, 0]
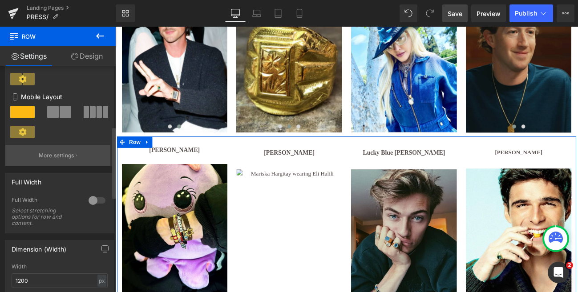
click at [63, 159] on p "More settings" at bounding box center [57, 156] width 36 height 8
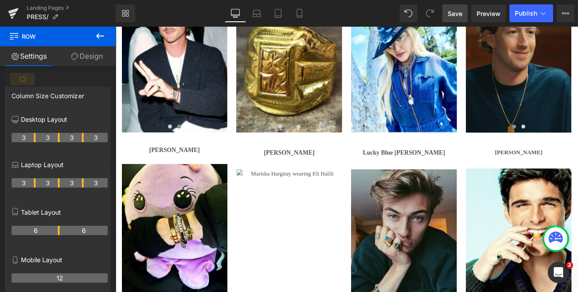
click at [100, 33] on icon at bounding box center [100, 36] width 11 height 11
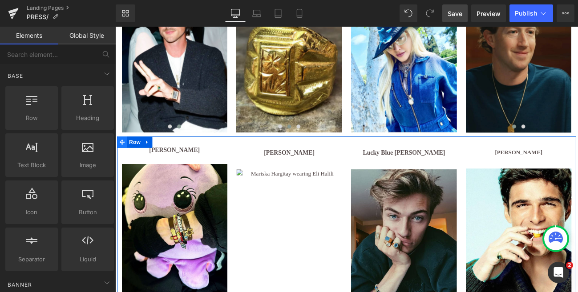
click at [123, 160] on icon at bounding box center [123, 161] width 6 height 6
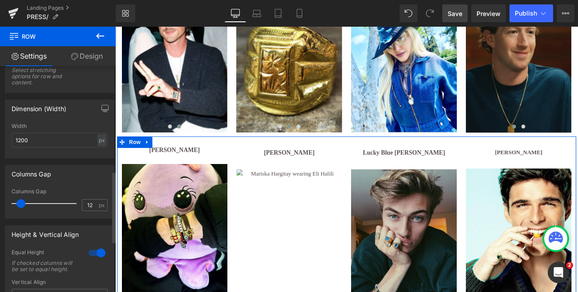
scroll to position [330, 0]
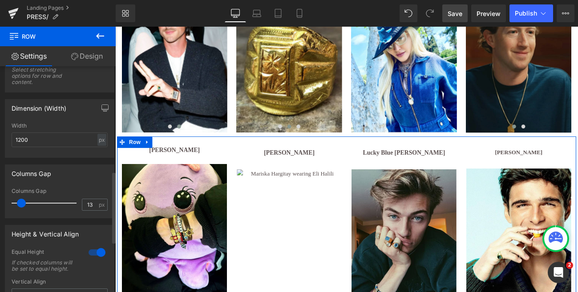
click at [23, 206] on span at bounding box center [21, 203] width 9 height 9
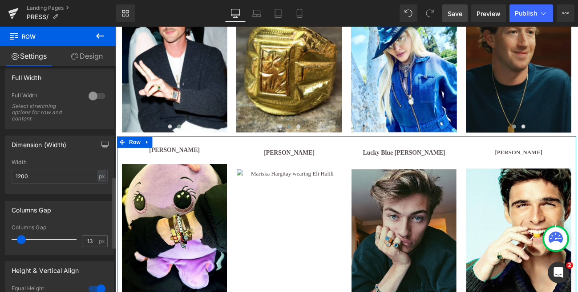
scroll to position [282, 0]
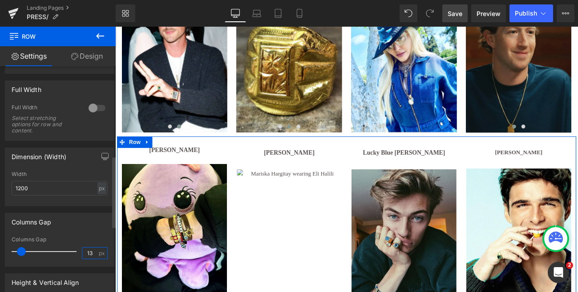
click at [90, 257] on input "13" at bounding box center [90, 253] width 16 height 11
drag, startPoint x: 90, startPoint y: 257, endPoint x: 80, endPoint y: 256, distance: 9.9
click at [82, 256] on input "13" at bounding box center [90, 253] width 16 height 11
type input "12"
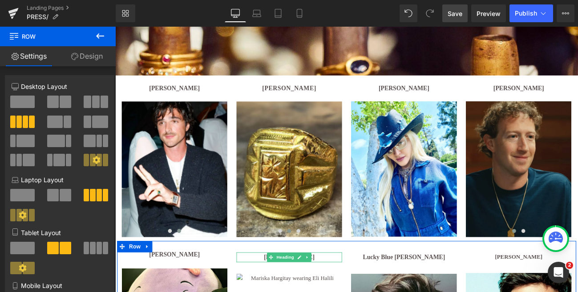
scroll to position [251, 0]
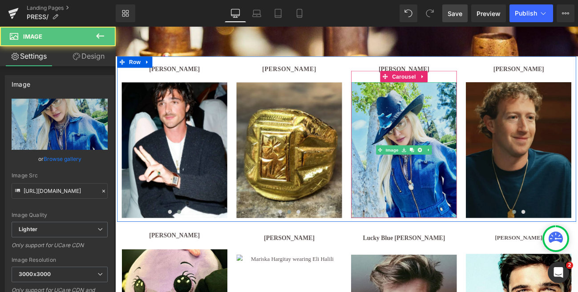
click at [473, 121] on img at bounding box center [451, 171] width 123 height 158
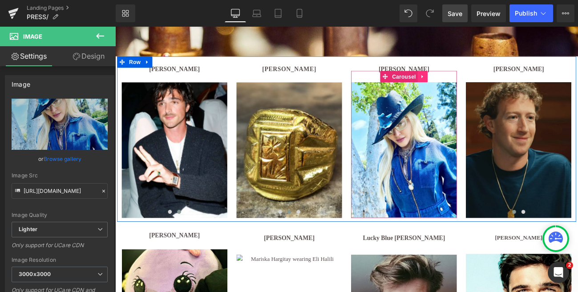
click at [474, 85] on icon at bounding box center [473, 84] width 6 height 7
click at [467, 84] on icon at bounding box center [467, 85] width 6 height 6
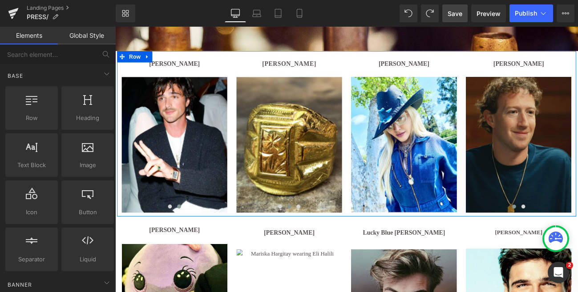
scroll to position [258, 0]
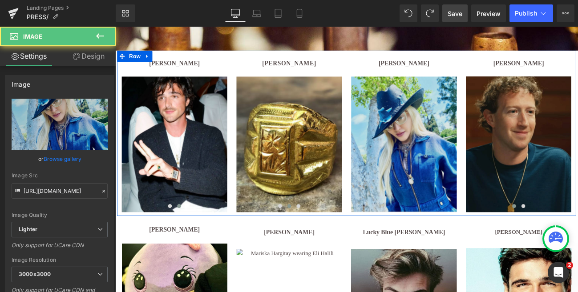
click at [452, 169] on div "Image" at bounding box center [451, 164] width 123 height 158
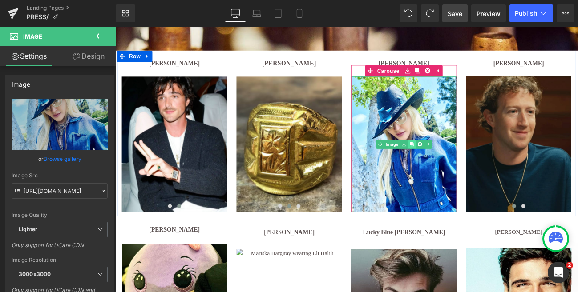
click at [465, 164] on link at bounding box center [460, 163] width 9 height 11
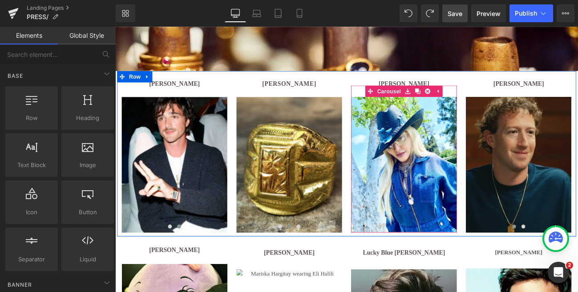
scroll to position [236, 0]
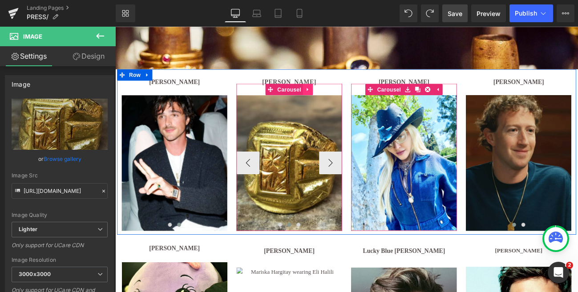
click at [338, 98] on icon at bounding box center [339, 99] width 2 height 4
click at [335, 97] on icon at bounding box center [334, 100] width 6 height 6
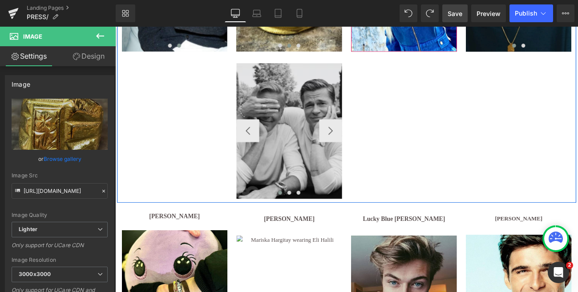
scroll to position [447, 0]
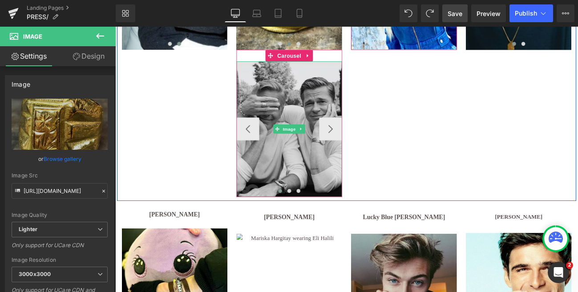
click at [325, 174] on img at bounding box center [317, 146] width 123 height 158
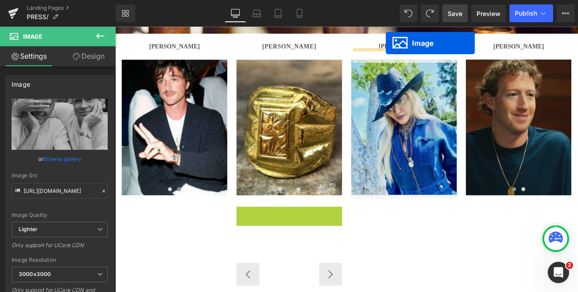
scroll to position [242, 0]
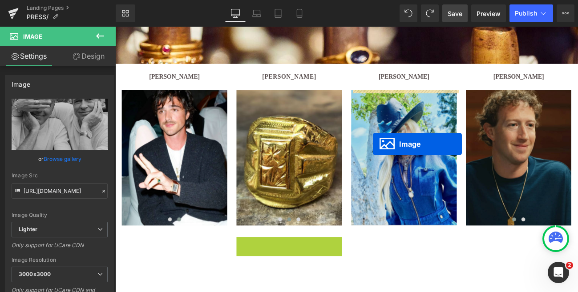
drag, startPoint x: 304, startPoint y: 145, endPoint x: 415, endPoint y: 163, distance: 112.3
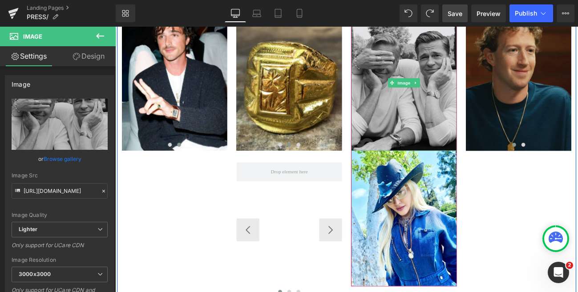
scroll to position [359, 0]
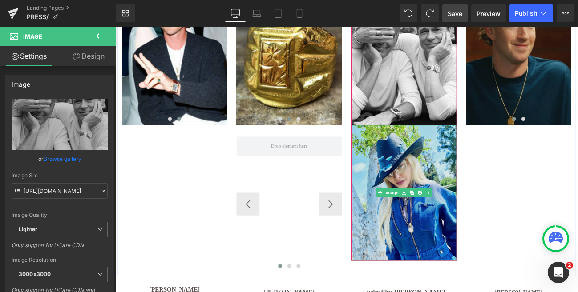
click at [465, 221] on div "Image" at bounding box center [451, 221] width 123 height 158
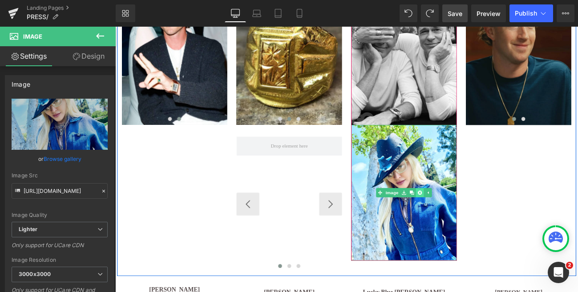
click at [471, 221] on icon at bounding box center [469, 220] width 5 height 5
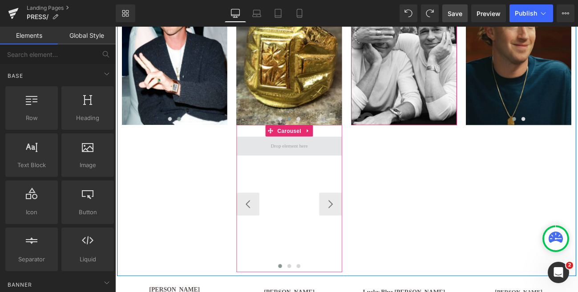
click at [335, 167] on span at bounding box center [317, 166] width 49 height 14
click at [338, 145] on icon at bounding box center [340, 148] width 6 height 7
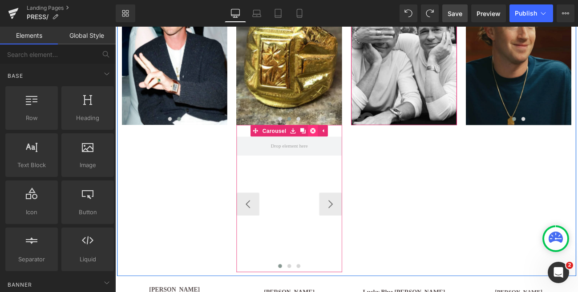
click at [345, 148] on icon at bounding box center [345, 148] width 6 height 7
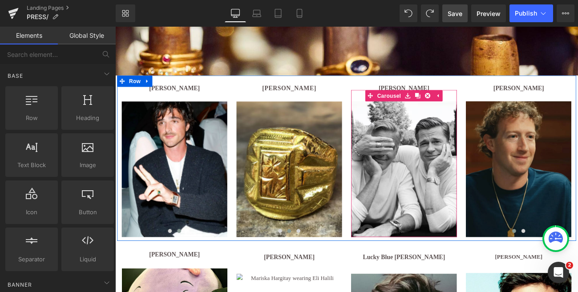
scroll to position [233, 0]
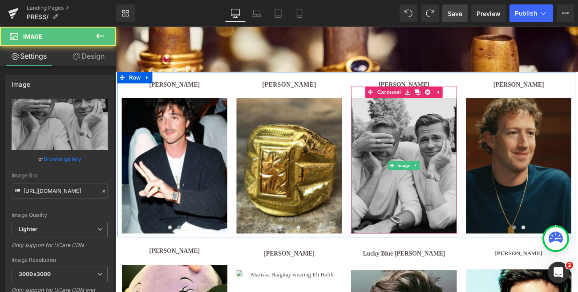
click at [459, 166] on img at bounding box center [451, 189] width 123 height 158
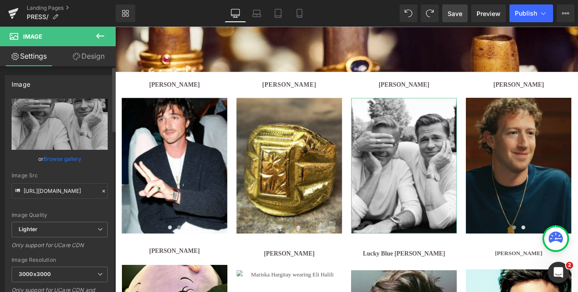
click at [58, 158] on link "Browse gallery" at bounding box center [63, 159] width 38 height 16
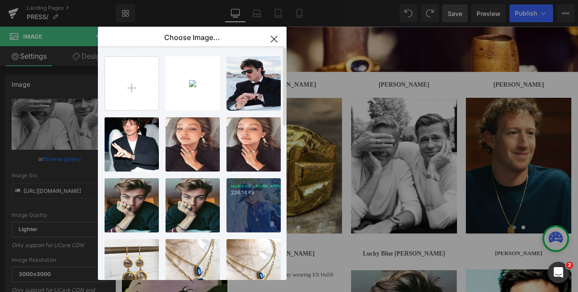
click at [253, 206] on div "ucarecd...ecdn.webp 226.14 KB" at bounding box center [254, 206] width 54 height 54
type input "[URL][DOMAIN_NAME]"
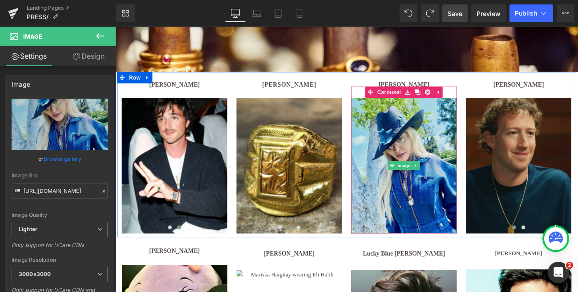
click at [478, 200] on img at bounding box center [451, 189] width 123 height 158
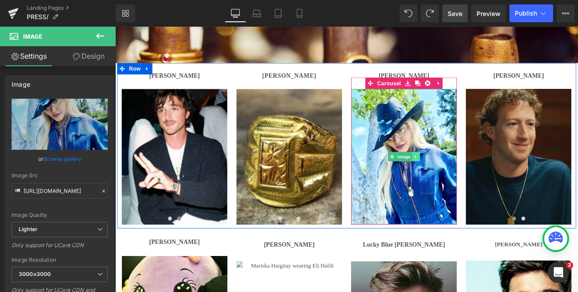
click at [467, 178] on icon at bounding box center [465, 177] width 5 height 5
click at [462, 177] on icon at bounding box center [460, 177] width 5 height 5
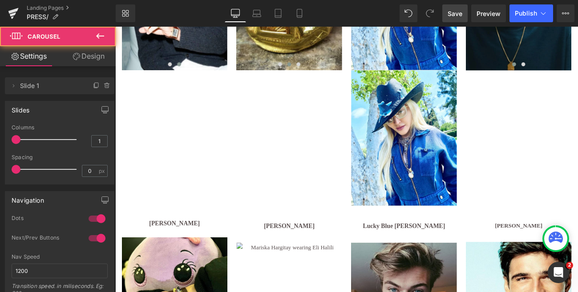
scroll to position [438, 0]
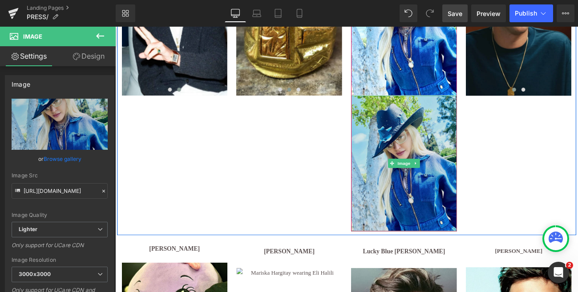
scroll to position [388, 0]
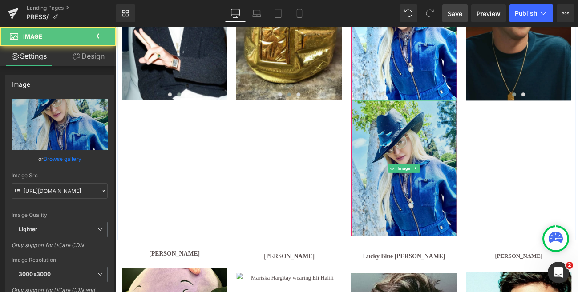
click at [444, 146] on img at bounding box center [451, 192] width 123 height 158
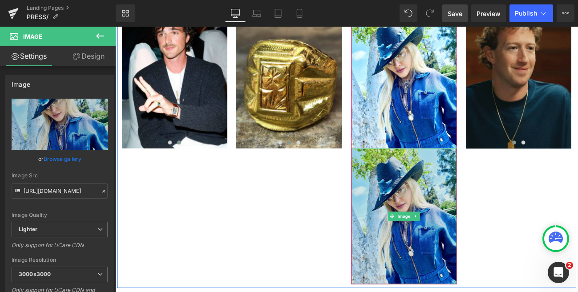
scroll to position [328, 0]
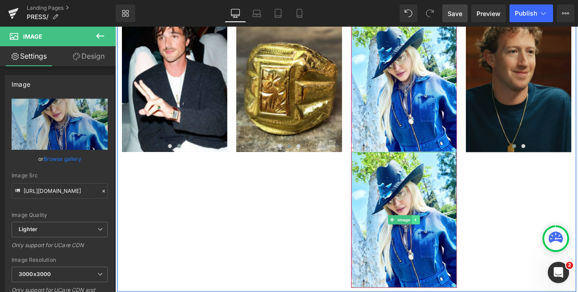
click at [467, 252] on icon at bounding box center [465, 251] width 5 height 5
click at [472, 253] on icon at bounding box center [469, 251] width 5 height 5
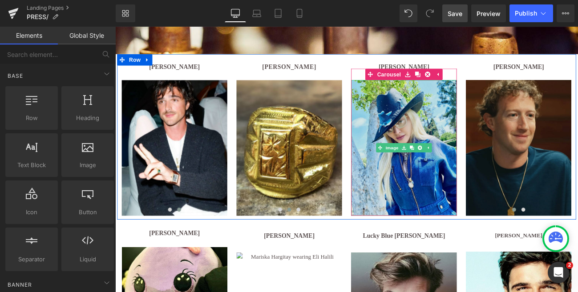
scroll to position [238, 0]
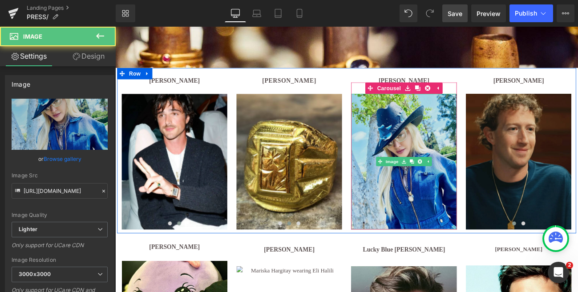
click at [444, 219] on img at bounding box center [451, 184] width 123 height 158
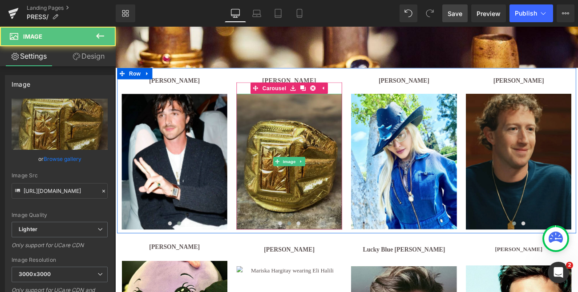
click at [325, 193] on img at bounding box center [317, 184] width 123 height 158
click at [326, 211] on img at bounding box center [317, 184] width 123 height 158
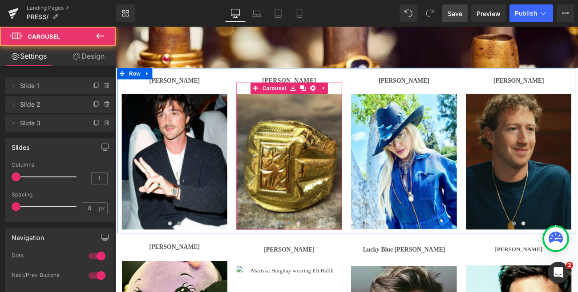
click at [307, 256] on span at bounding box center [307, 256] width 4 height 4
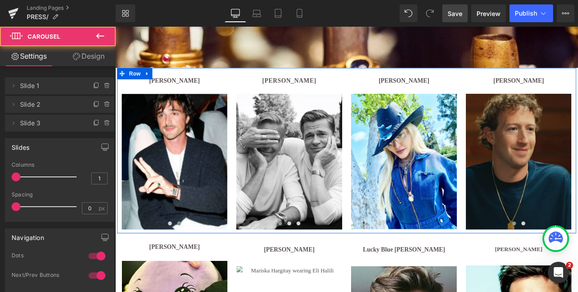
click at [307, 258] on span at bounding box center [307, 256] width 4 height 4
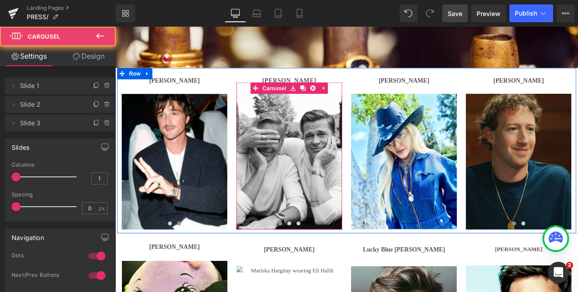
click at [307, 256] on span at bounding box center [307, 256] width 4 height 4
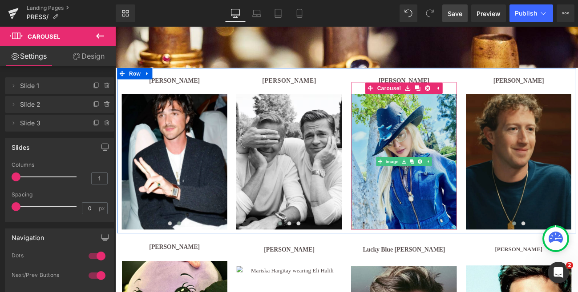
click at [418, 244] on img at bounding box center [451, 184] width 123 height 158
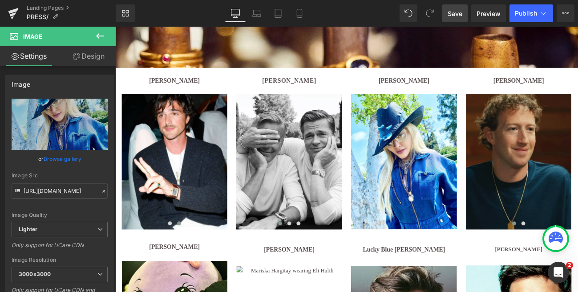
click at [101, 28] on button at bounding box center [100, 37] width 31 height 20
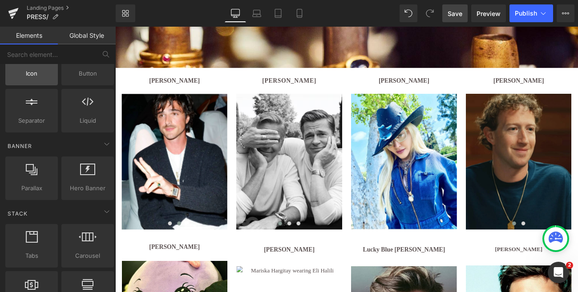
scroll to position [140, 0]
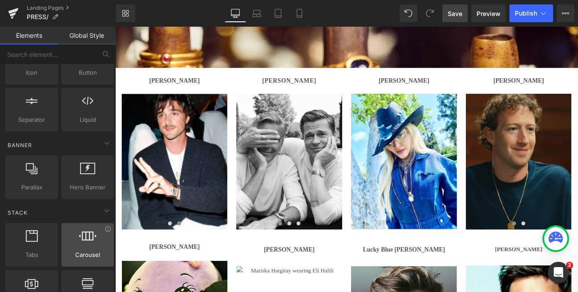
click at [89, 242] on div at bounding box center [87, 241] width 47 height 20
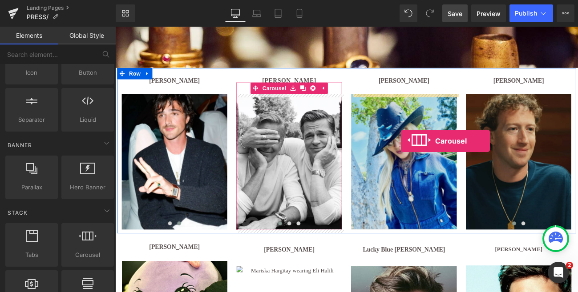
drag, startPoint x: 203, startPoint y: 269, endPoint x: 448, endPoint y: 160, distance: 268.4
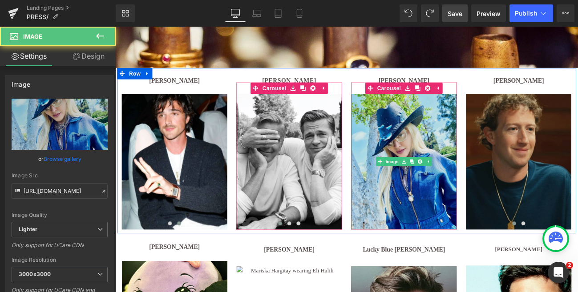
click at [455, 138] on img at bounding box center [451, 184] width 123 height 158
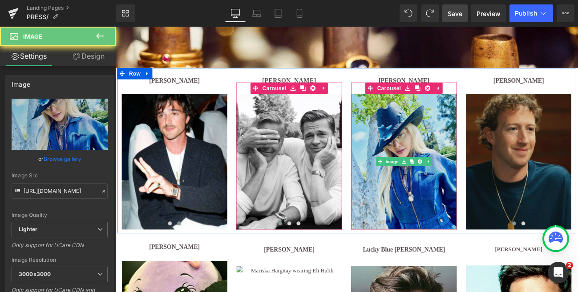
click at [455, 138] on img at bounding box center [451, 184] width 123 height 158
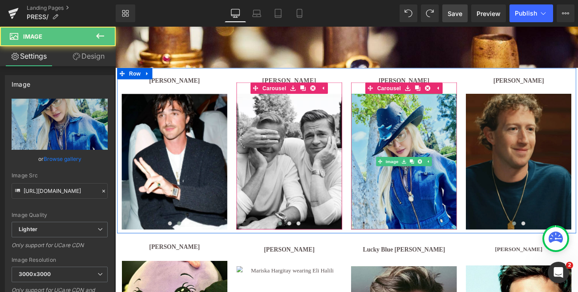
click at [455, 138] on img at bounding box center [451, 184] width 123 height 158
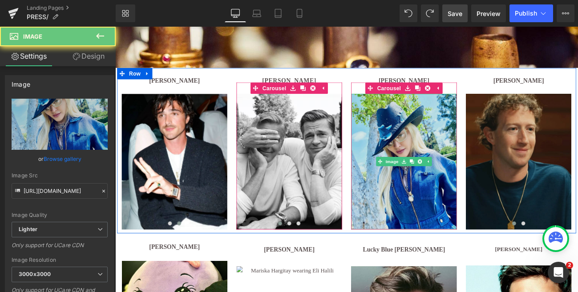
click at [455, 138] on img at bounding box center [451, 184] width 123 height 158
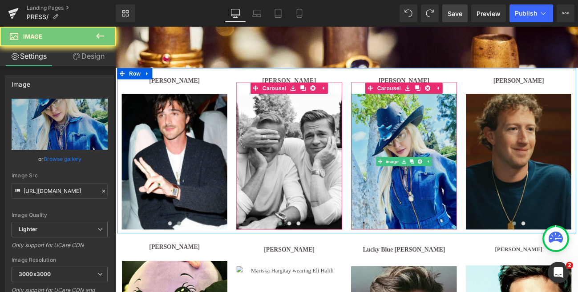
click at [455, 138] on img at bounding box center [451, 184] width 123 height 158
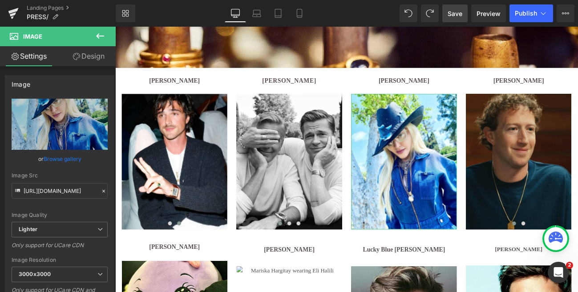
click at [31, 55] on link "Settings" at bounding box center [29, 56] width 58 height 20
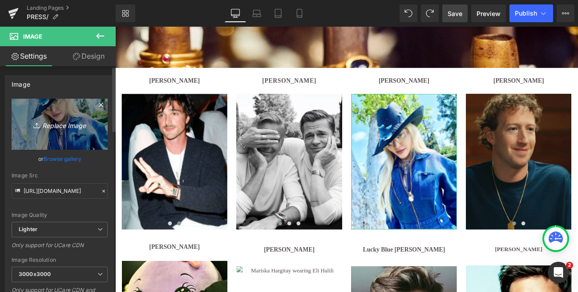
click at [49, 119] on icon "Replace Image" at bounding box center [59, 124] width 71 height 11
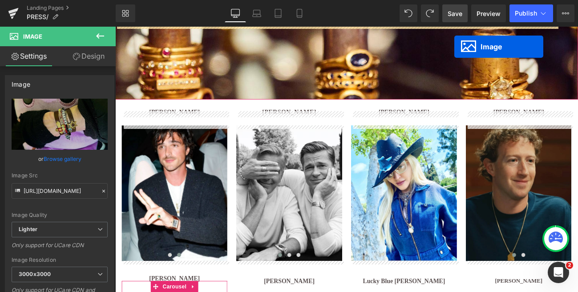
scroll to position [138, 0]
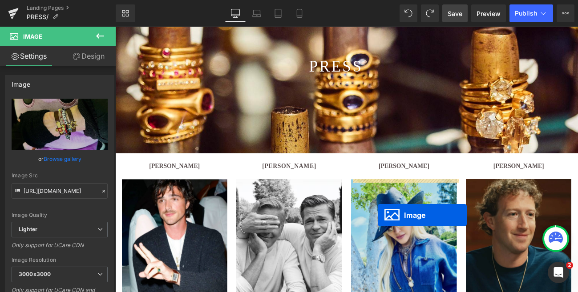
drag, startPoint x: 171, startPoint y: 302, endPoint x: 421, endPoint y: 247, distance: 255.9
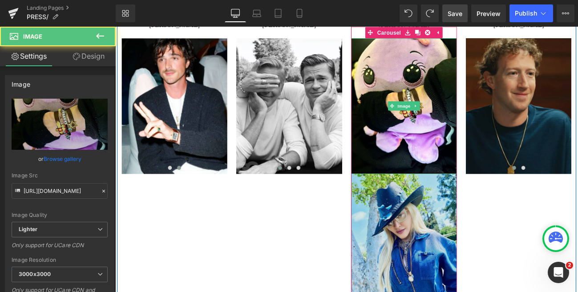
scroll to position [304, 0]
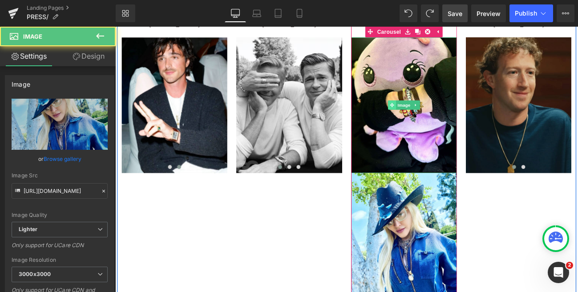
drag, startPoint x: 428, startPoint y: 280, endPoint x: 435, endPoint y: 120, distance: 160.4
click at [435, 120] on div "Image Image" at bounding box center [451, 197] width 123 height 316
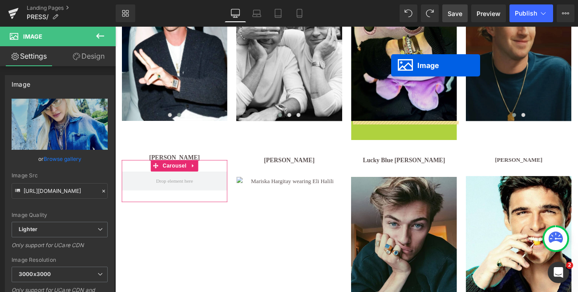
scroll to position [337, 0]
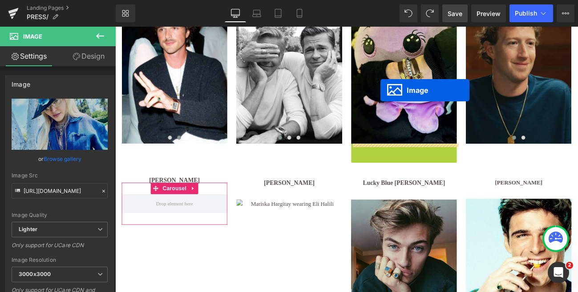
drag, startPoint x: 423, startPoint y: 197, endPoint x: 424, endPoint y: 101, distance: 96.6
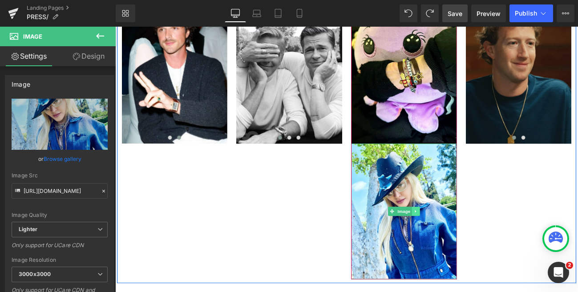
click at [467, 241] on icon at bounding box center [465, 241] width 5 height 5
click at [471, 243] on icon at bounding box center [469, 241] width 5 height 5
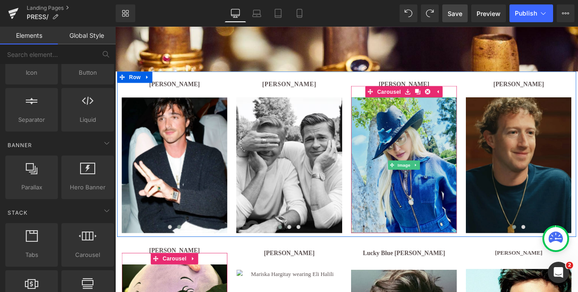
scroll to position [240, 0]
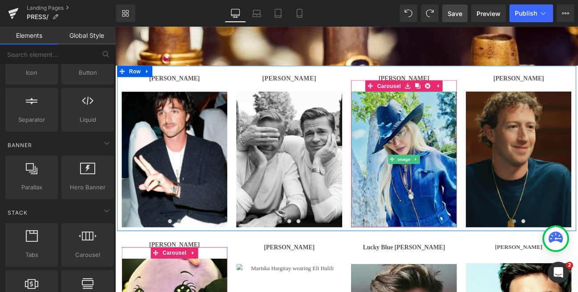
click at [449, 123] on img at bounding box center [451, 181] width 123 height 158
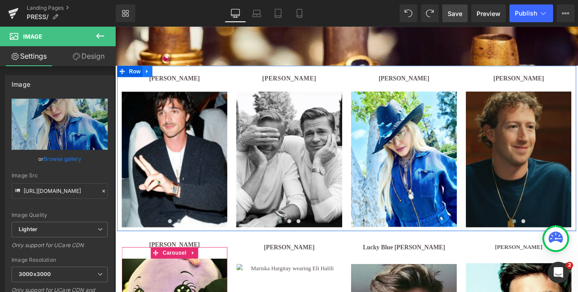
click at [150, 78] on icon at bounding box center [153, 78] width 6 height 7
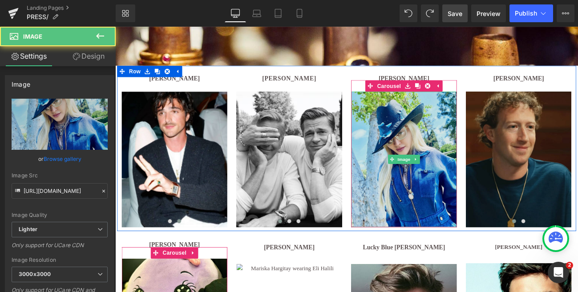
click at [451, 121] on img at bounding box center [451, 181] width 123 height 158
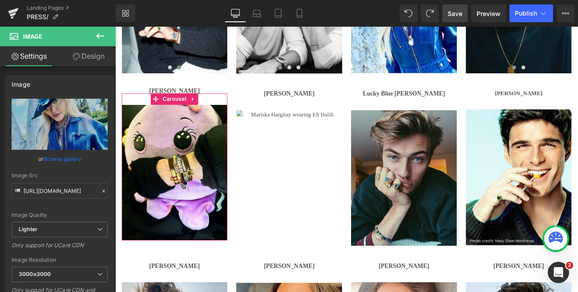
scroll to position [495, 0]
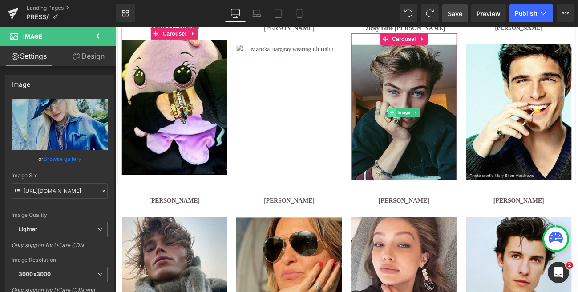
click at [435, 122] on span at bounding box center [437, 127] width 9 height 11
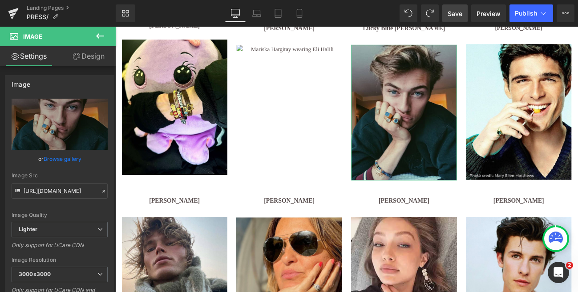
click at [27, 57] on link "Settings" at bounding box center [29, 56] width 58 height 20
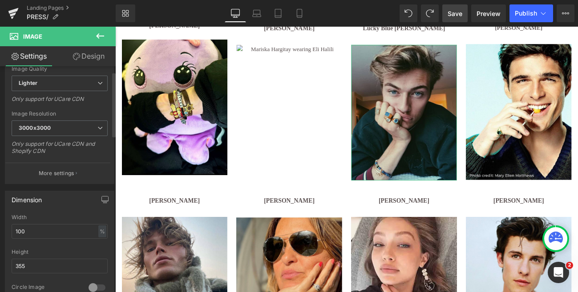
scroll to position [148, 0]
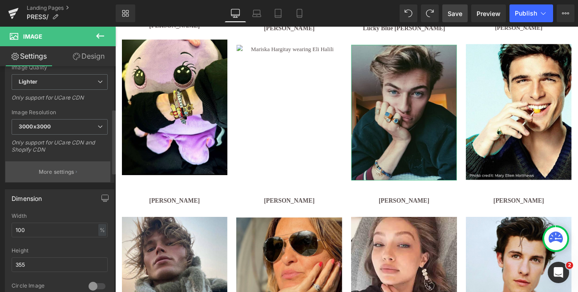
click at [54, 169] on p "More settings" at bounding box center [57, 172] width 36 height 8
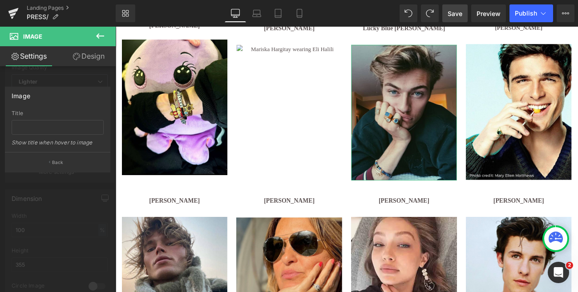
click at [60, 197] on div at bounding box center [58, 162] width 116 height 270
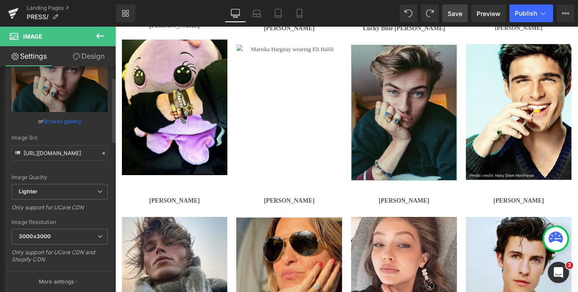
scroll to position [37, 0]
click at [17, 154] on icon at bounding box center [17, 153] width 5 height 3
click at [41, 150] on input "[URL][DOMAIN_NAME]" at bounding box center [60, 154] width 96 height 16
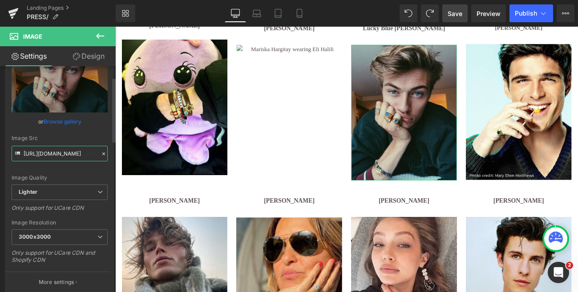
click at [44, 153] on input "[URL][DOMAIN_NAME]" at bounding box center [60, 154] width 96 height 16
click at [57, 140] on div "Image Src" at bounding box center [60, 138] width 96 height 6
click at [61, 122] on link "Browse gallery" at bounding box center [63, 122] width 38 height 16
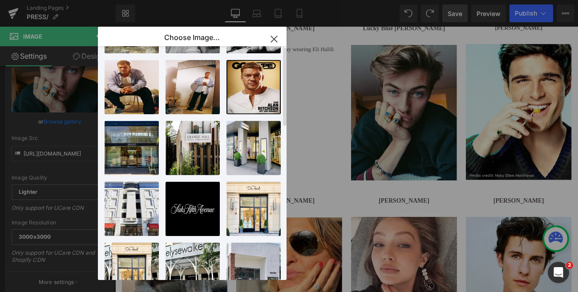
scroll to position [0, 0]
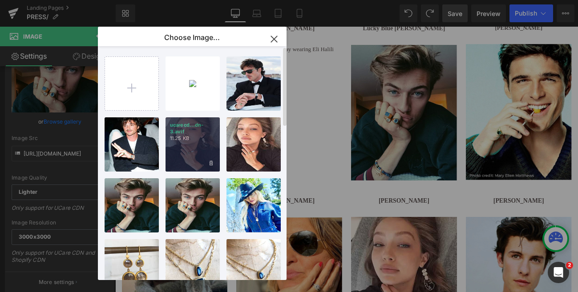
click at [193, 148] on div "ucarecd...dn-3.avif 11.25 KB" at bounding box center [193, 145] width 54 height 54
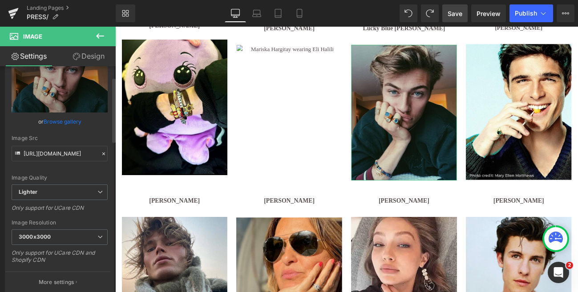
click at [47, 119] on link "Browse gallery" at bounding box center [63, 122] width 38 height 16
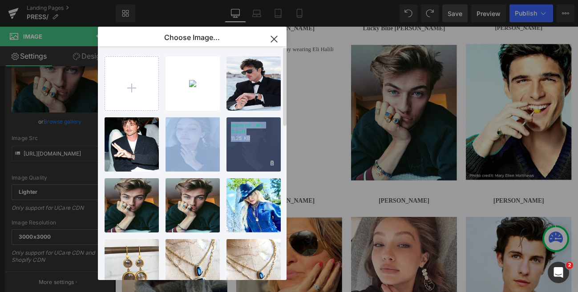
click at [256, 139] on p "11.25 KB" at bounding box center [253, 138] width 45 height 7
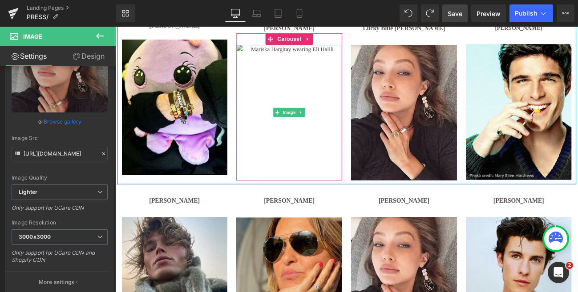
type input "[URL][DOMAIN_NAME]"
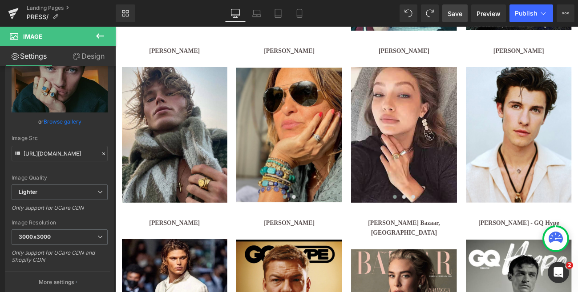
scroll to position [680, 0]
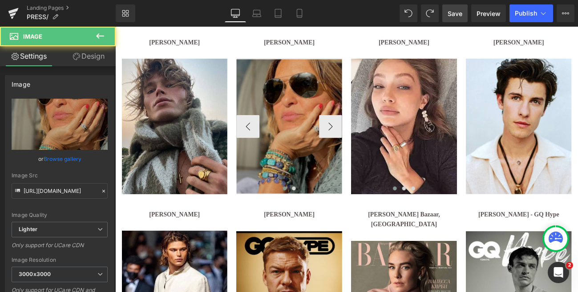
click at [317, 164] on img at bounding box center [317, 143] width 123 height 158
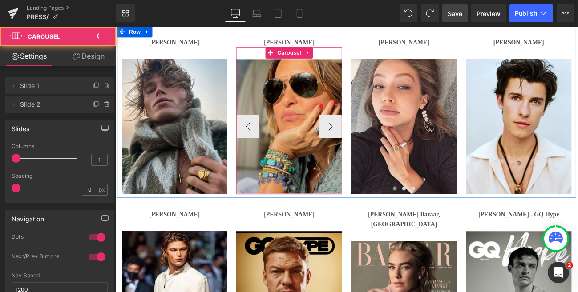
click at [325, 215] on span at bounding box center [323, 215] width 4 height 4
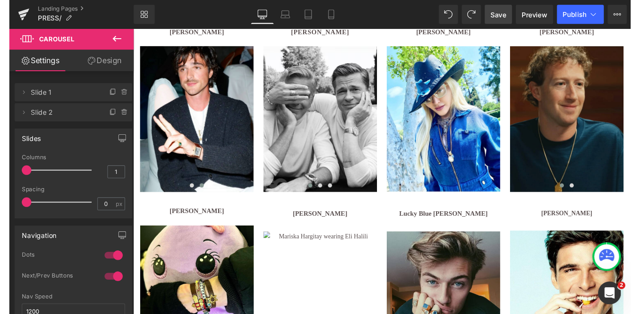
scroll to position [297, 0]
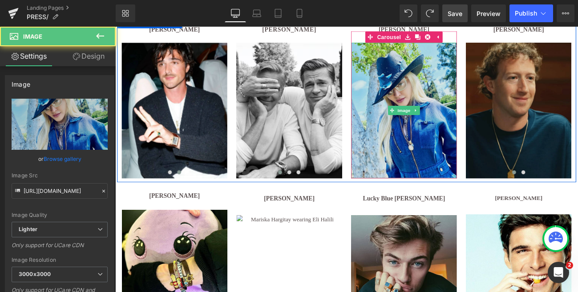
click at [462, 197] on img at bounding box center [451, 124] width 123 height 158
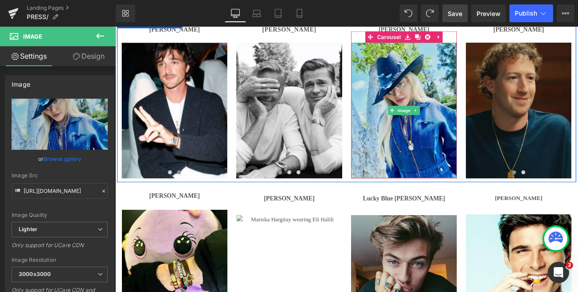
click at [453, 195] on img at bounding box center [451, 124] width 123 height 158
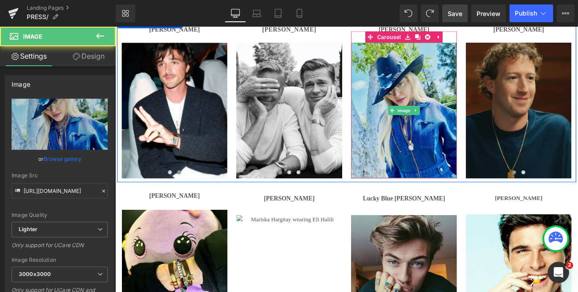
click at [453, 195] on img at bounding box center [451, 124] width 123 height 158
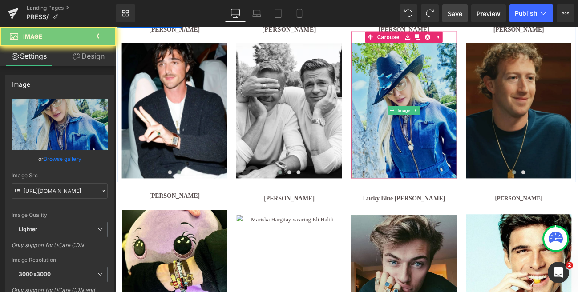
click at [453, 195] on img at bounding box center [451, 124] width 123 height 158
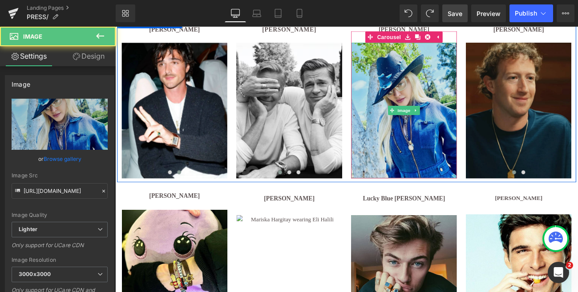
click at [453, 195] on img at bounding box center [451, 124] width 123 height 158
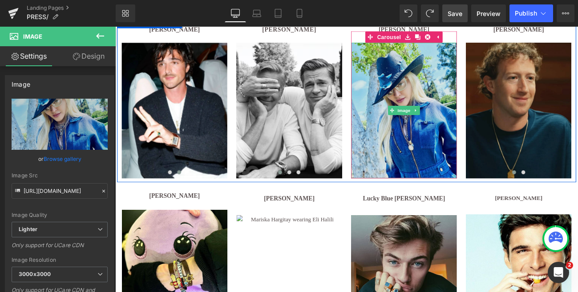
click at [452, 195] on img at bounding box center [451, 124] width 123 height 158
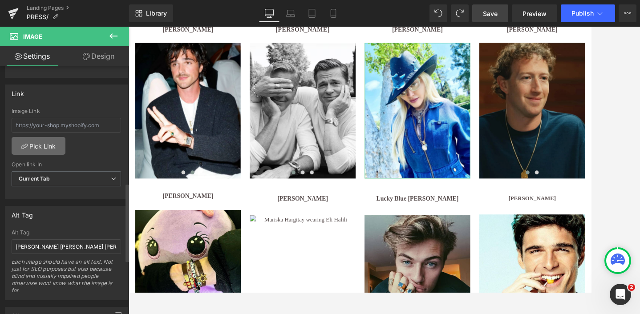
scroll to position [369, 0]
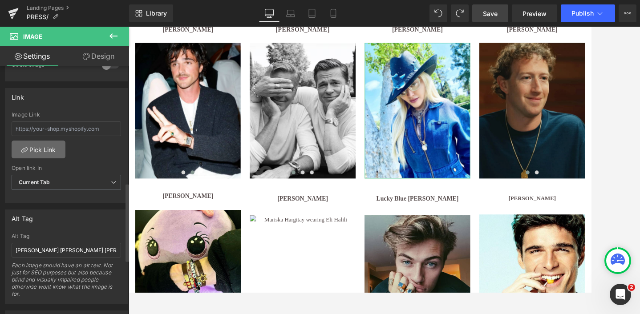
click at [41, 150] on link "Pick Link" at bounding box center [39, 150] width 54 height 18
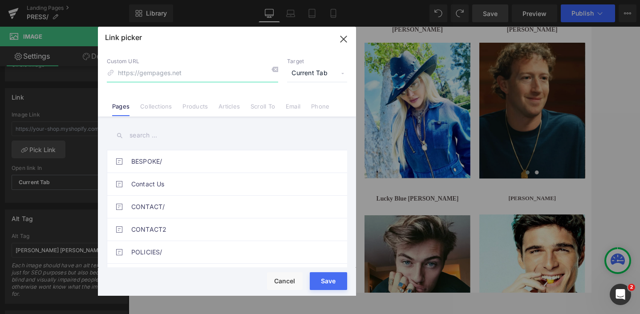
click at [344, 37] on icon "button" at bounding box center [344, 39] width 14 height 14
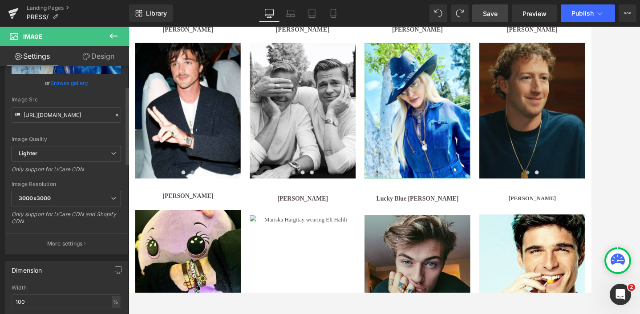
scroll to position [60, 0]
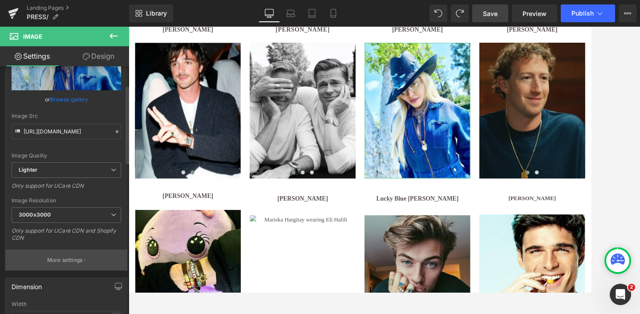
click at [60, 264] on p "More settings" at bounding box center [65, 260] width 36 height 8
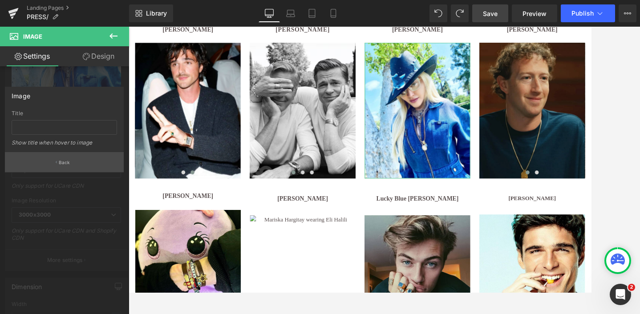
click at [61, 162] on p "Back" at bounding box center [65, 162] width 12 height 7
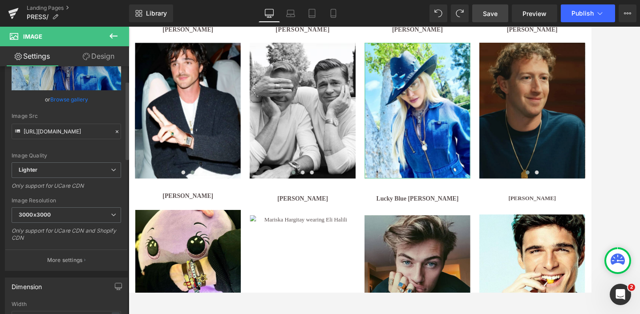
scroll to position [0, 0]
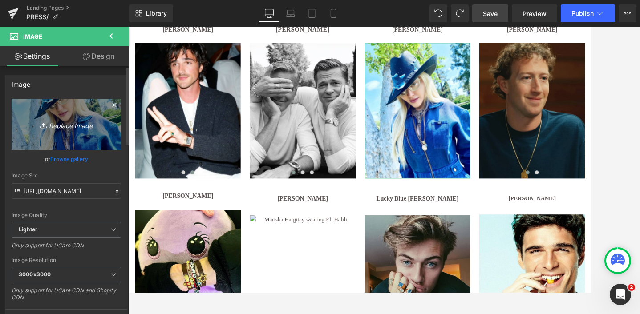
click at [79, 129] on icon "Replace Image" at bounding box center [66, 124] width 71 height 11
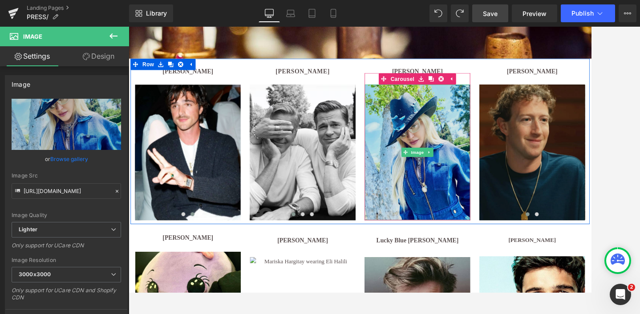
scroll to position [253, 0]
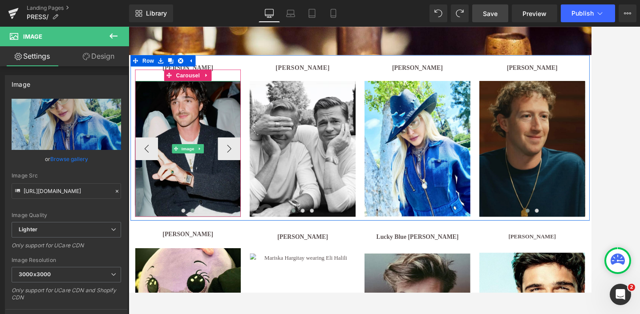
click at [218, 184] on img at bounding box center [197, 169] width 123 height 158
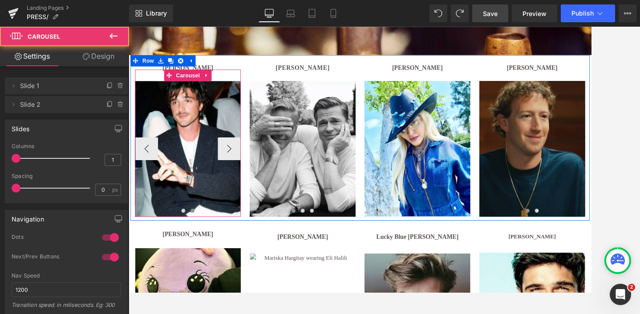
click at [204, 242] on span at bounding box center [203, 241] width 4 height 4
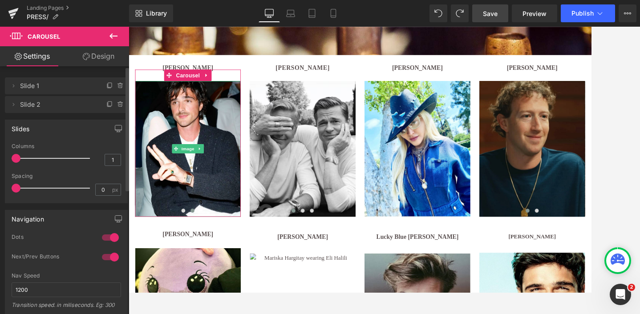
click at [32, 107] on span "Slide 2" at bounding box center [57, 104] width 75 height 17
click at [11, 108] on span at bounding box center [13, 104] width 11 height 11
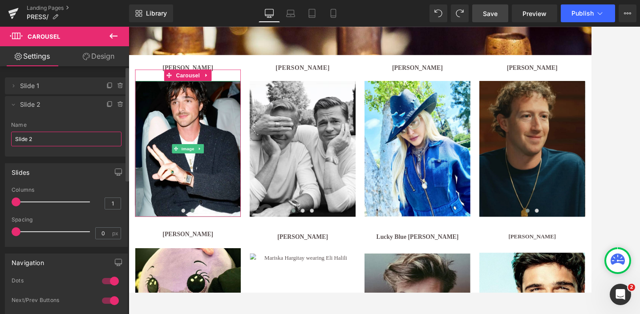
click at [38, 141] on input "Slide 2" at bounding box center [66, 139] width 110 height 15
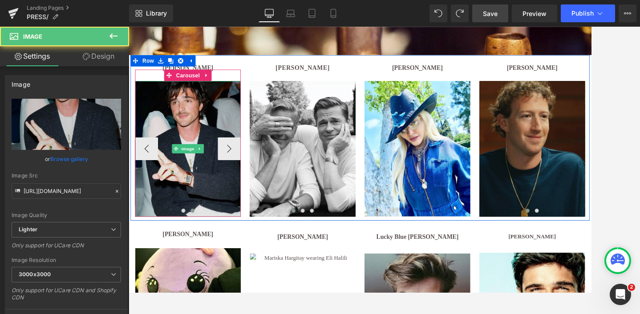
click at [188, 128] on img at bounding box center [197, 169] width 123 height 158
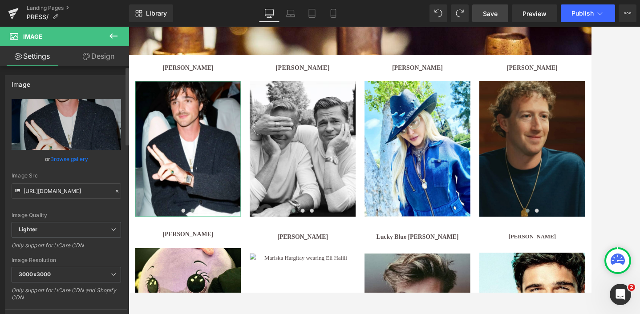
click at [62, 157] on link "Browse gallery" at bounding box center [69, 159] width 38 height 16
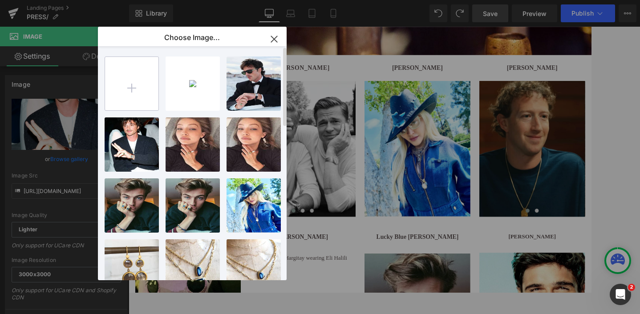
click at [131, 88] on input "file" at bounding box center [131, 83] width 53 height 53
type input "C:\fakepath\ff6.jpg"
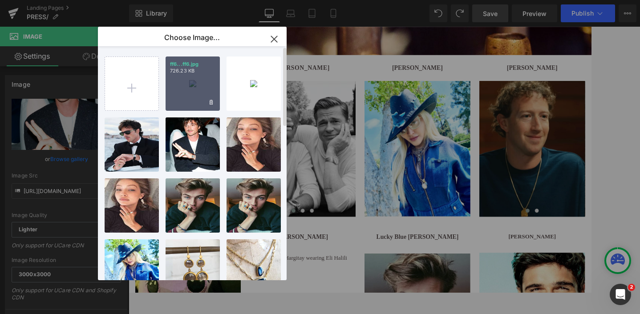
click at [195, 92] on div "ff6...ff6.jpg 726.23 KB" at bounding box center [193, 84] width 54 height 54
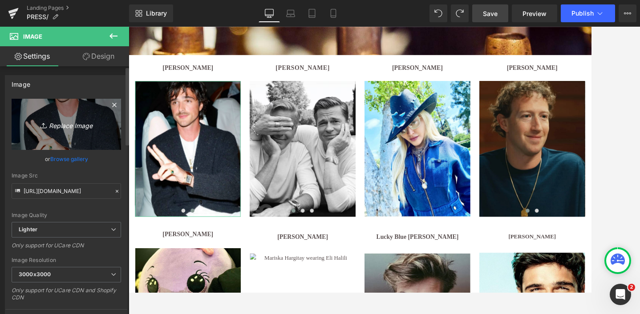
click at [71, 124] on icon "Replace Image" at bounding box center [66, 124] width 71 height 11
type input "C:\fakepath\ff6.jpg"
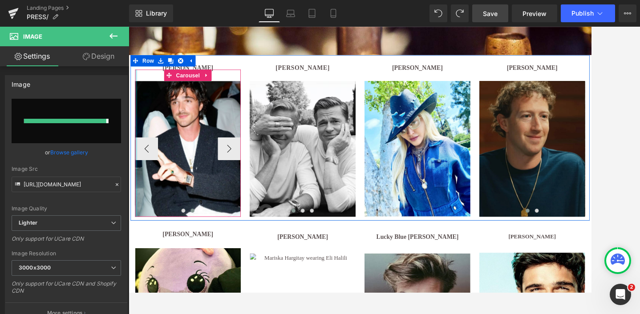
type input "[URL][DOMAIN_NAME]"
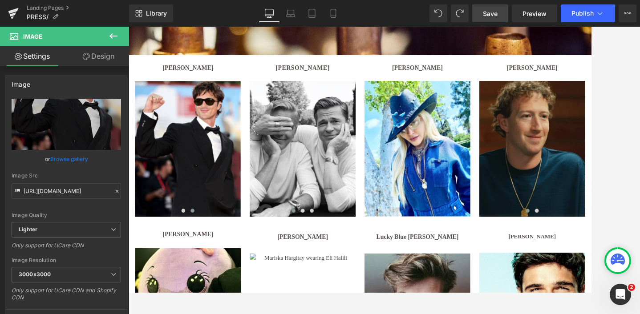
click at [495, 11] on span "Save" at bounding box center [490, 13] width 15 height 9
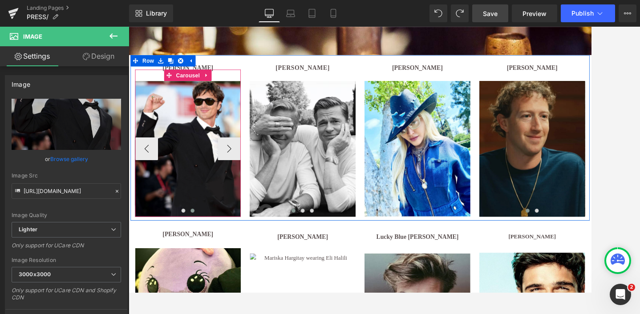
click at [202, 244] on button at bounding box center [203, 240] width 11 height 9
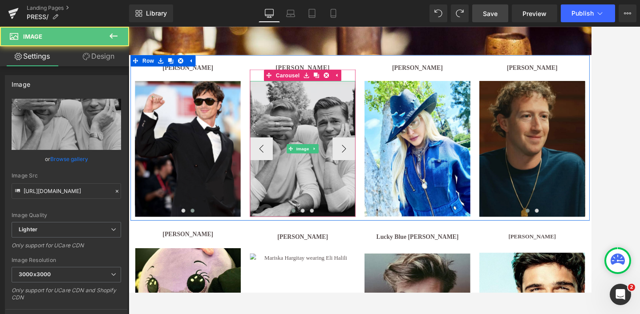
click at [337, 211] on img at bounding box center [331, 169] width 123 height 158
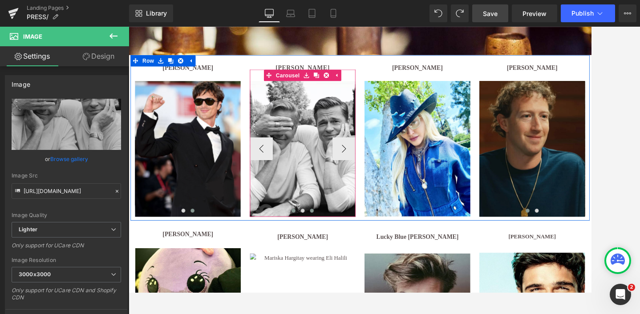
click at [341, 241] on span at bounding box center [342, 241] width 4 height 4
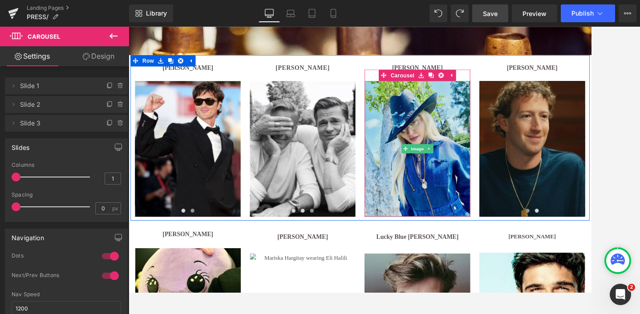
click at [427, 218] on img at bounding box center [464, 169] width 123 height 158
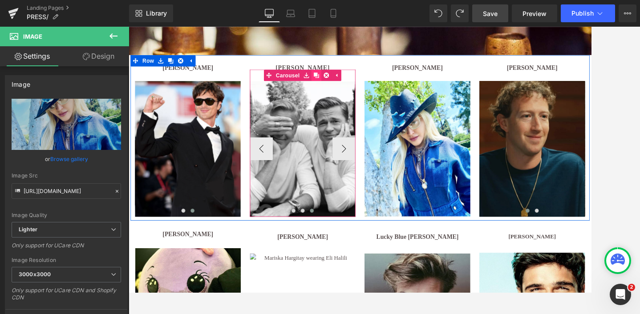
click at [348, 81] on icon at bounding box center [347, 83] width 6 height 6
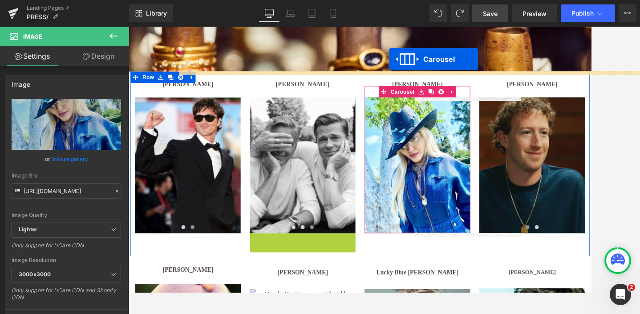
scroll to position [207, 0]
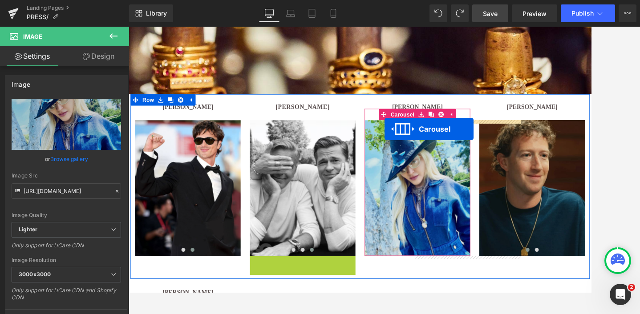
drag, startPoint x: 306, startPoint y: 176, endPoint x: 426, endPoint y: 146, distance: 123.9
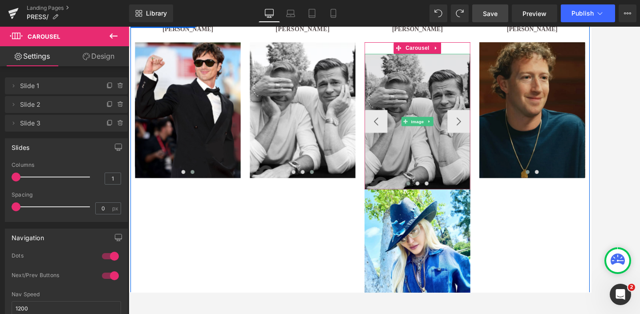
scroll to position [302, 0]
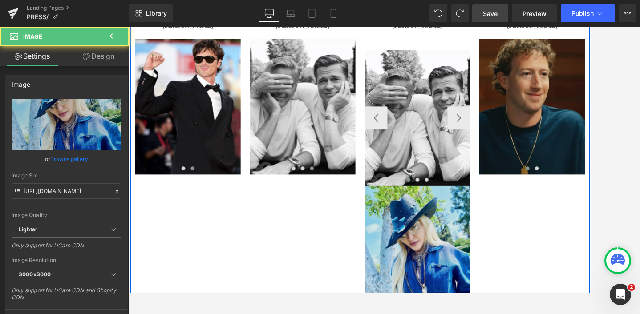
click at [494, 259] on img at bounding box center [464, 291] width 123 height 158
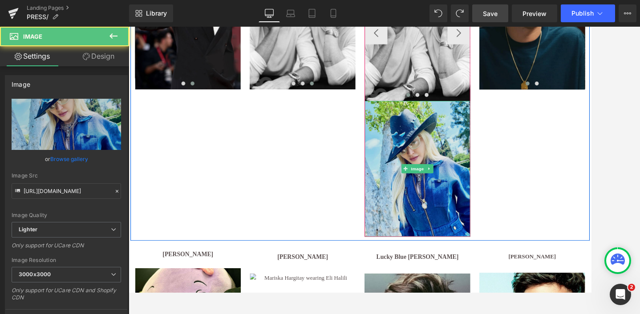
scroll to position [401, 0]
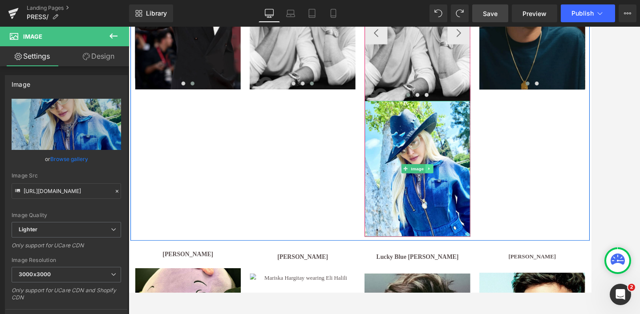
click at [478, 190] on icon at bounding box center [478, 191] width 5 height 5
click at [484, 191] on icon at bounding box center [483, 191] width 5 height 5
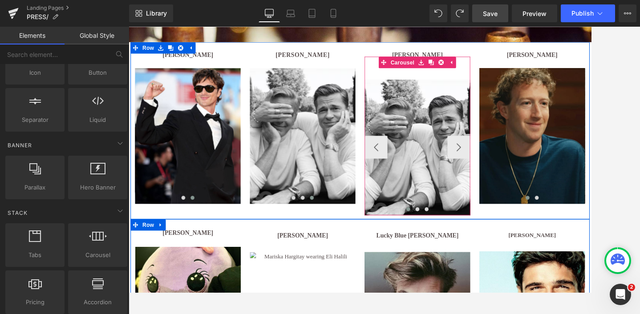
scroll to position [263, 0]
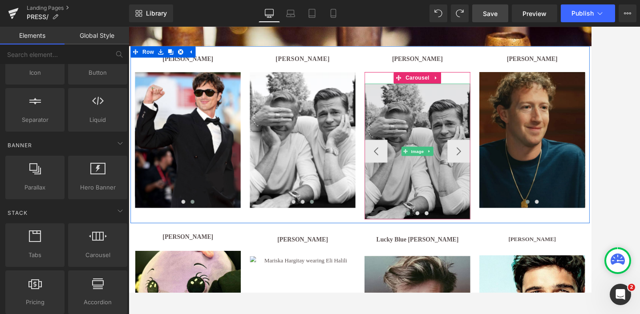
click at [459, 117] on img at bounding box center [464, 172] width 123 height 158
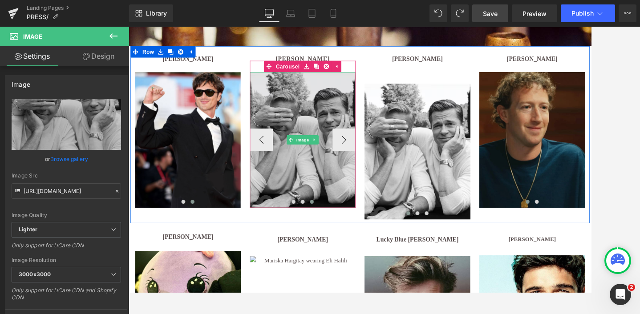
click at [345, 90] on img at bounding box center [331, 159] width 123 height 158
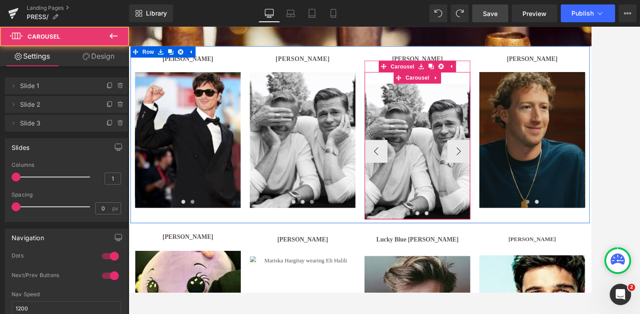
click at [427, 87] on div "Image Image Image ‹ › [GEOGRAPHIC_DATA]" at bounding box center [464, 165] width 123 height 171
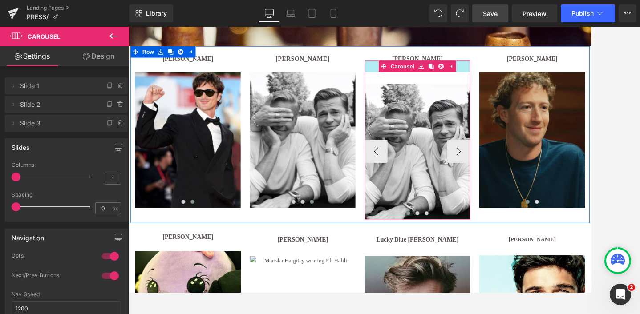
click at [414, 74] on div at bounding box center [464, 72] width 123 height 13
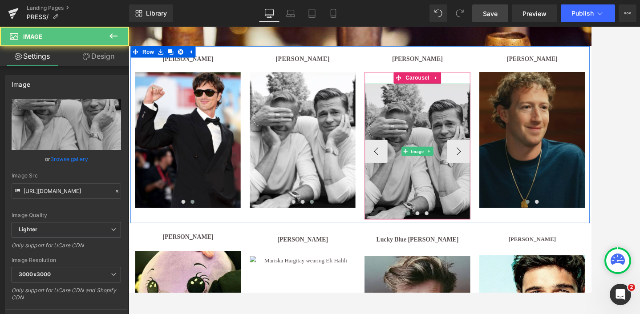
click at [491, 123] on img at bounding box center [464, 172] width 123 height 158
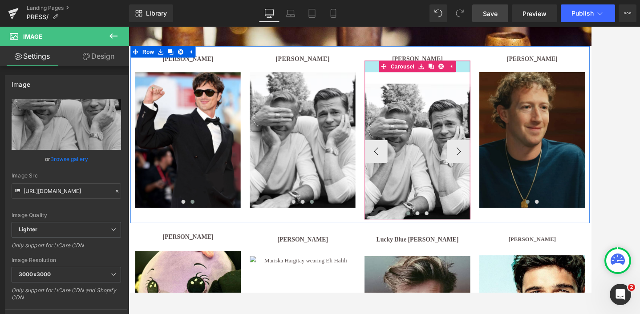
click at [414, 73] on div at bounding box center [464, 72] width 123 height 13
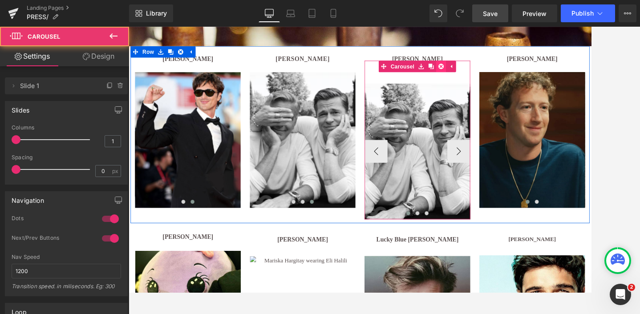
click at [494, 72] on icon at bounding box center [492, 73] width 6 height 6
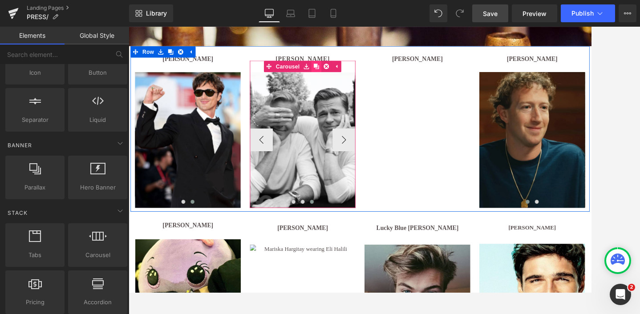
click at [348, 73] on icon at bounding box center [347, 73] width 6 height 6
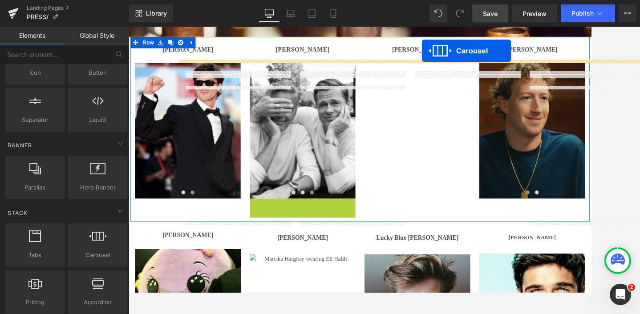
scroll to position [220, 0]
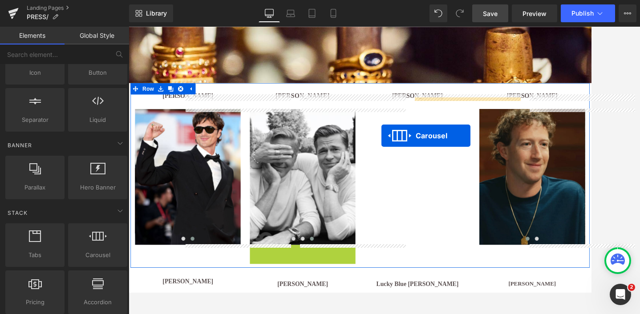
drag, startPoint x: 306, startPoint y: 181, endPoint x: 423, endPoint y: 154, distance: 119.8
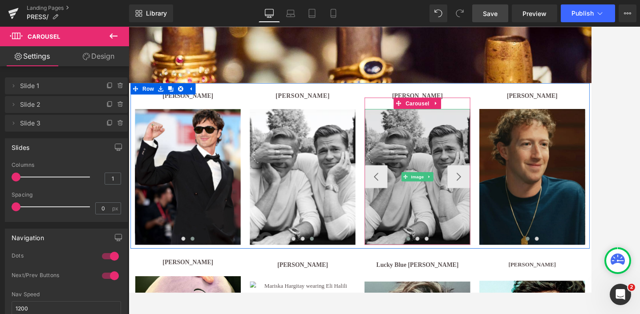
click at [454, 151] on img at bounding box center [464, 201] width 123 height 158
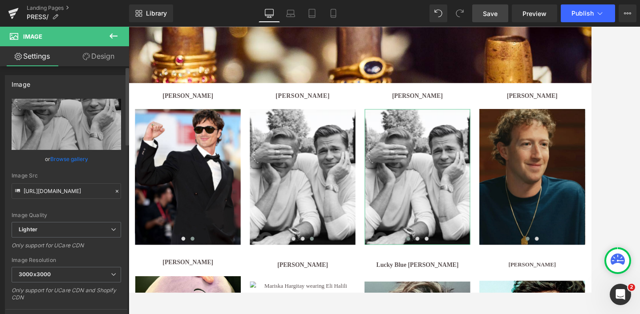
click at [65, 158] on link "Browse gallery" at bounding box center [69, 159] width 38 height 16
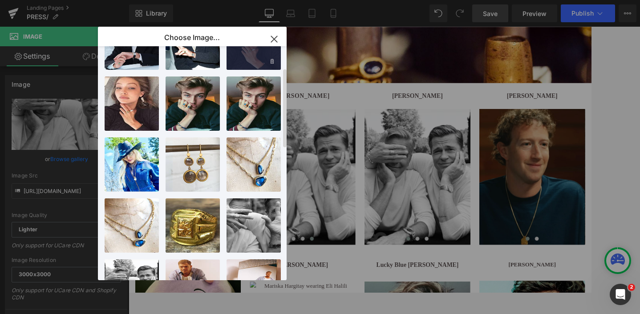
scroll to position [103, 0]
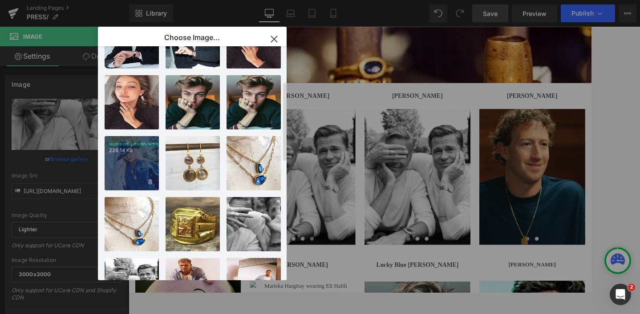
click at [139, 167] on div "ucarecd...ecdn.webp 226.14 KB" at bounding box center [132, 163] width 54 height 54
type input "[URL][DOMAIN_NAME]"
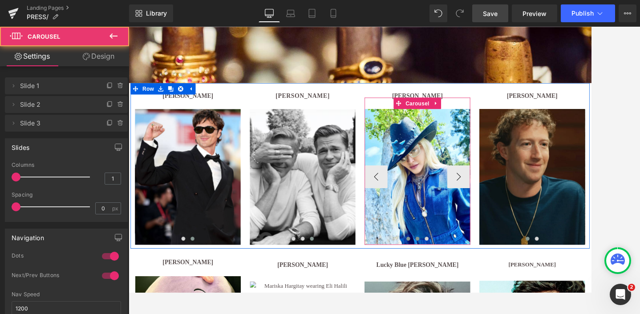
click at [463, 272] on span at bounding box center [465, 273] width 4 height 4
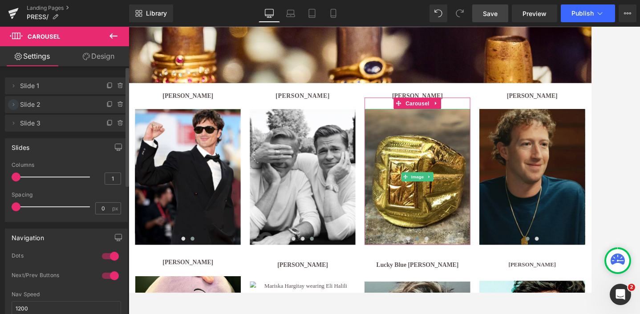
click at [15, 106] on icon at bounding box center [13, 104] width 7 height 7
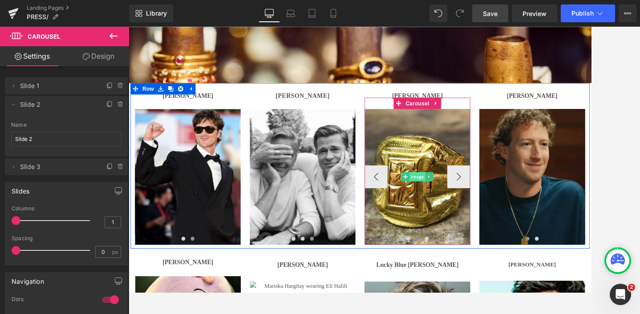
click at [464, 202] on span "Image" at bounding box center [464, 201] width 19 height 11
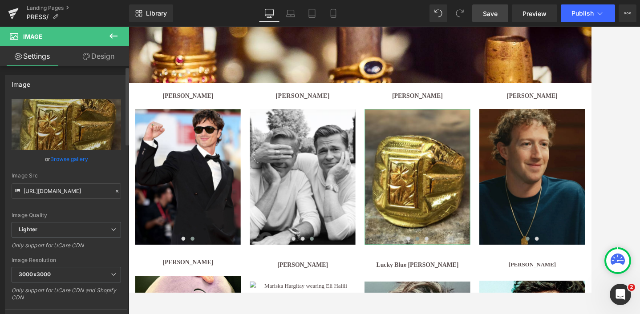
click at [61, 159] on link "Browse gallery" at bounding box center [69, 159] width 38 height 16
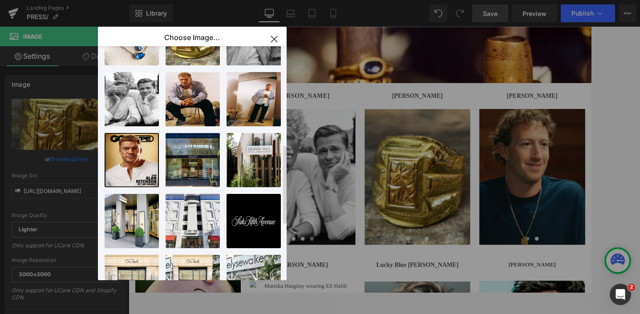
scroll to position [0, 0]
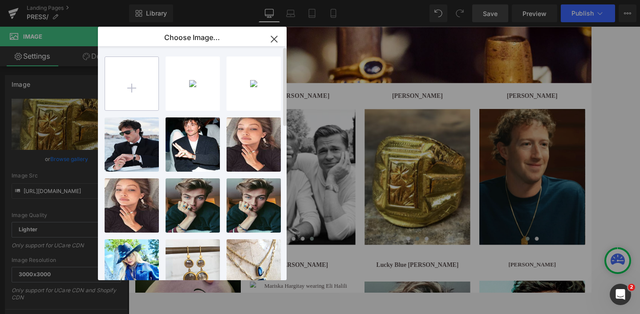
click at [128, 81] on input "file" at bounding box center [131, 83] width 53 height 53
type input "C:\fakepath\madonnasd.jpg"
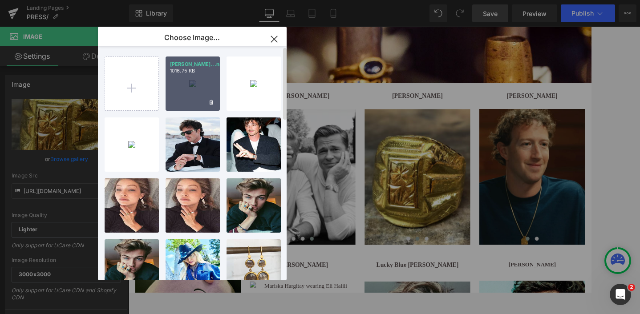
click at [192, 97] on div "[PERSON_NAME]...nasd.jpg 1016.75 KB" at bounding box center [193, 84] width 54 height 54
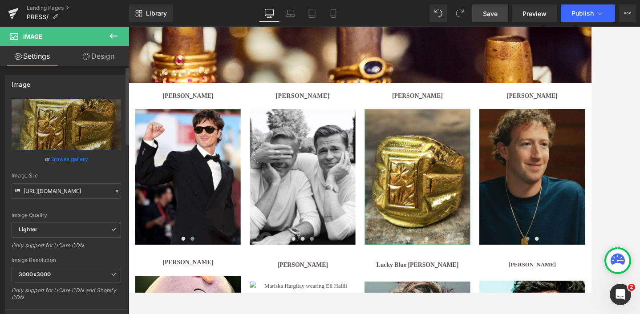
click at [63, 161] on link "Browse gallery" at bounding box center [69, 159] width 38 height 16
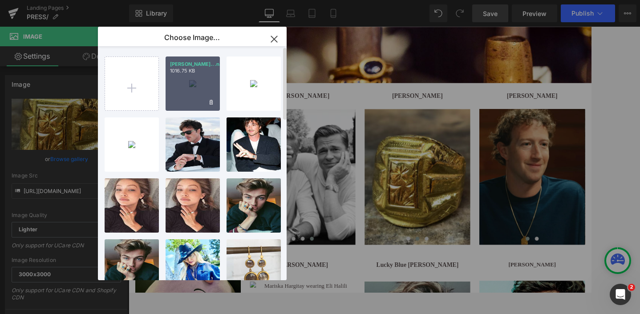
click at [191, 88] on div "[PERSON_NAME]...nasd.jpg 1016.75 KB" at bounding box center [193, 84] width 54 height 54
type input "[URL][DOMAIN_NAME]"
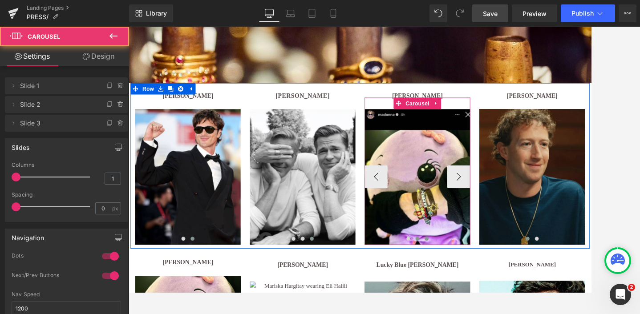
click at [476, 273] on span at bounding box center [475, 273] width 4 height 4
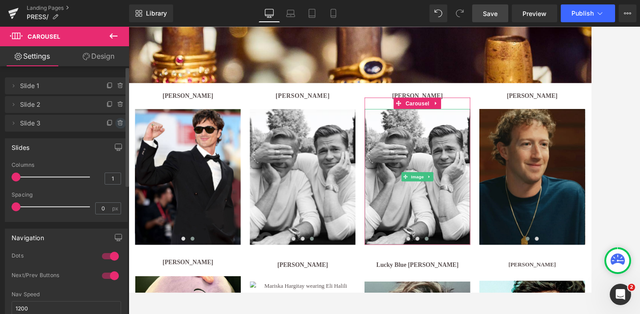
click at [117, 126] on icon at bounding box center [120, 123] width 7 height 7
click at [110, 122] on button "Delete" at bounding box center [111, 124] width 28 height 12
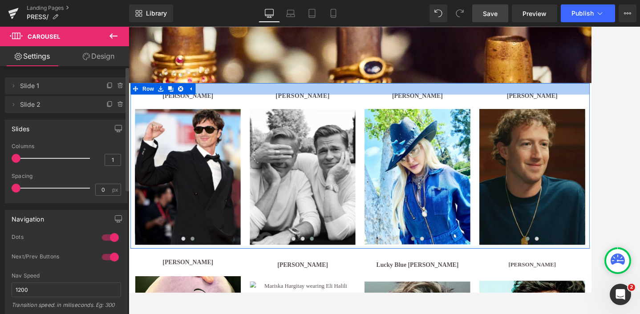
click at [474, 98] on div at bounding box center [398, 98] width 534 height 13
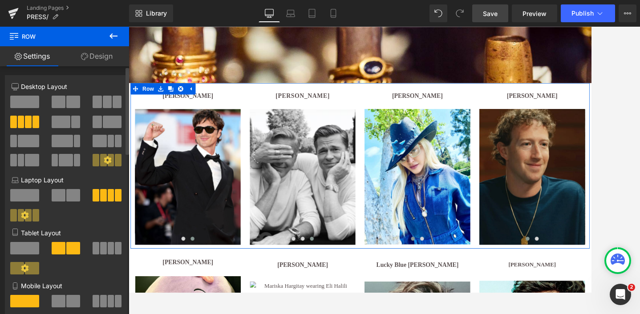
click at [105, 158] on icon at bounding box center [108, 160] width 8 height 8
click at [106, 160] on icon at bounding box center [108, 160] width 8 height 8
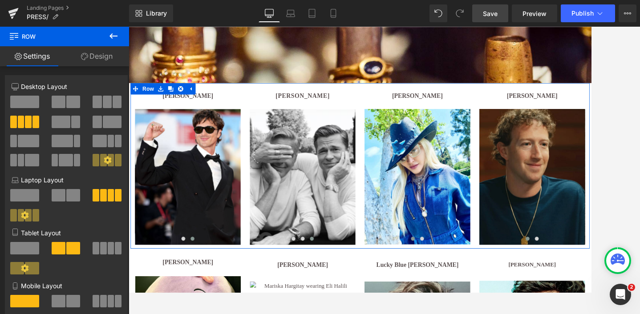
click at [100, 59] on link "Design" at bounding box center [97, 56] width 65 height 20
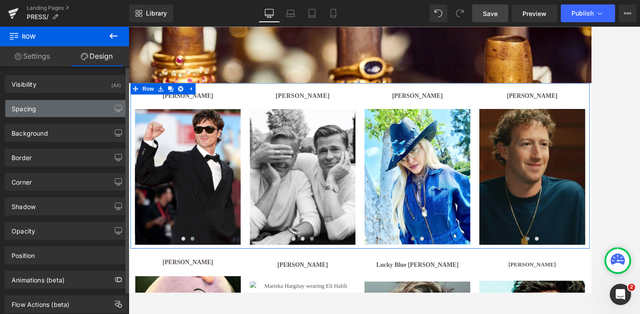
click at [93, 106] on div "Spacing" at bounding box center [66, 108] width 122 height 17
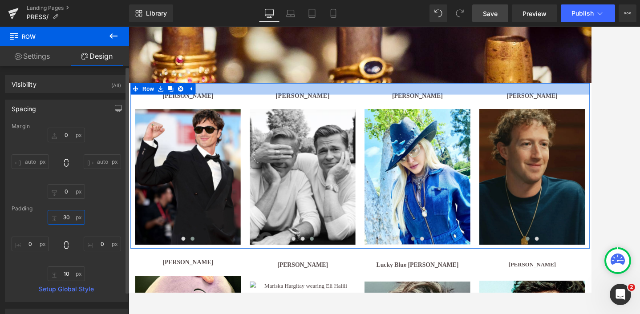
click at [67, 221] on input "30" at bounding box center [66, 217] width 37 height 15
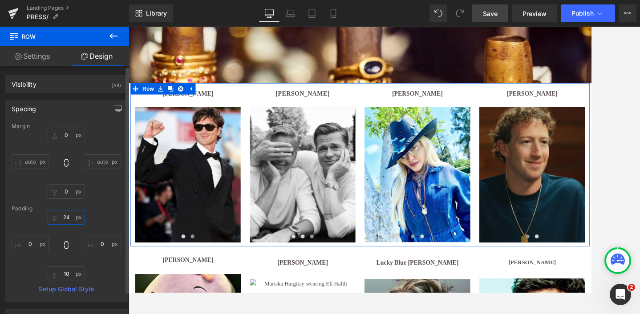
type input "25"
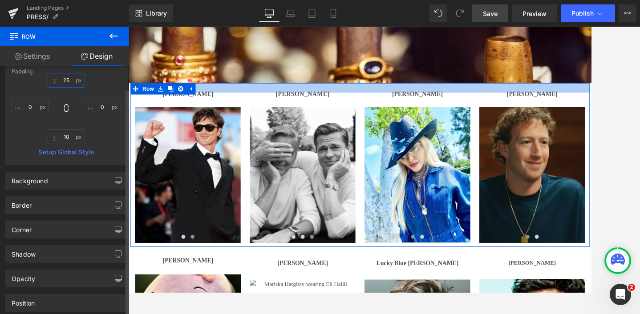
scroll to position [155, 0]
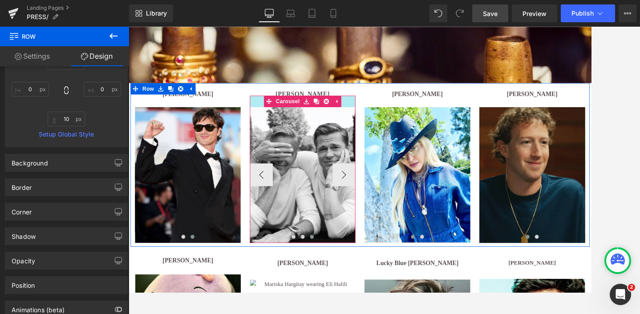
click at [276, 117] on div at bounding box center [331, 113] width 123 height 13
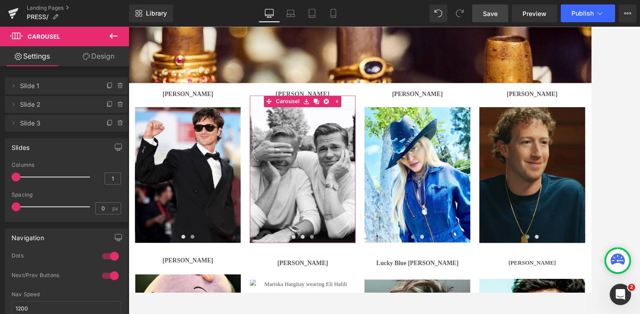
click at [99, 57] on link "Design" at bounding box center [98, 56] width 65 height 20
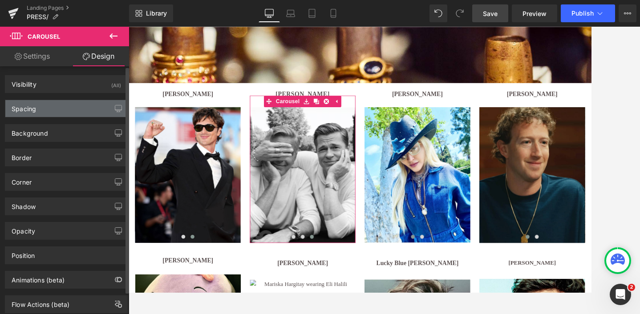
click at [52, 108] on div "Spacing" at bounding box center [66, 108] width 122 height 17
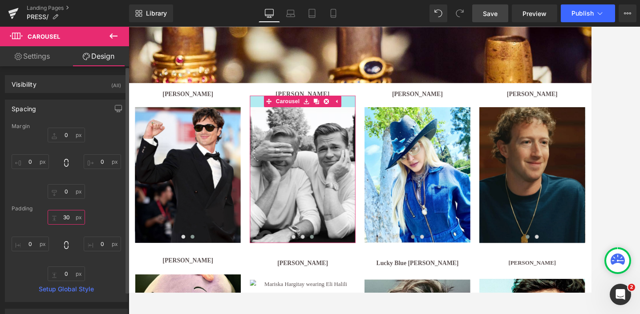
click at [65, 217] on input "30" at bounding box center [66, 217] width 37 height 15
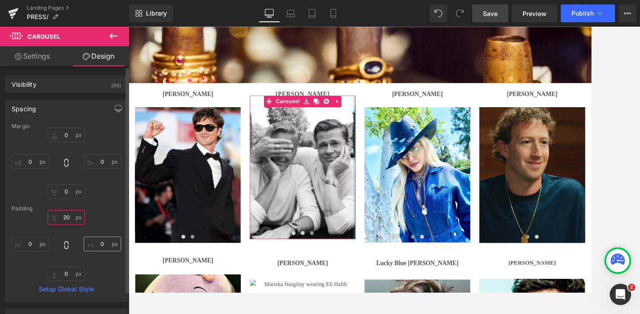
type input "19"
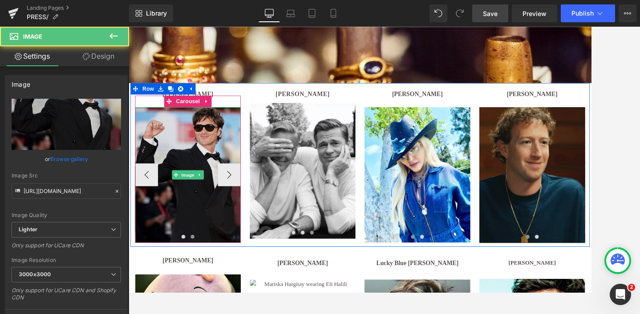
click at [183, 211] on img at bounding box center [197, 199] width 123 height 158
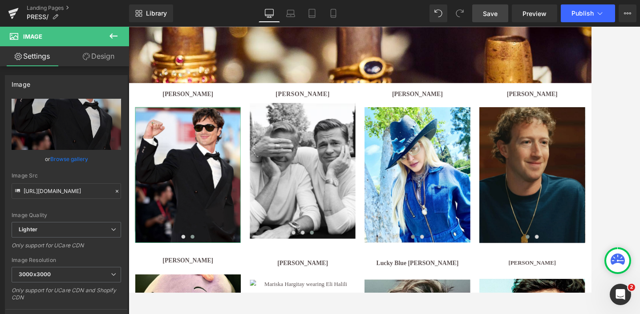
click at [99, 55] on link "Design" at bounding box center [98, 56] width 65 height 20
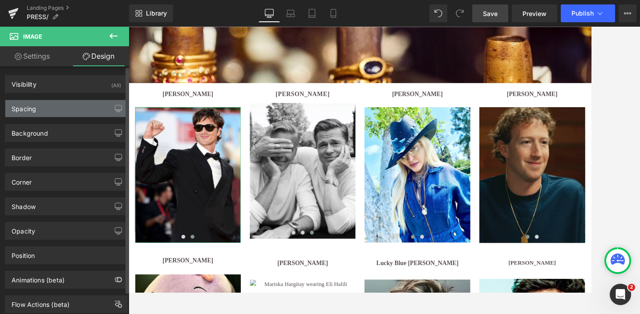
click at [46, 113] on div "Spacing" at bounding box center [66, 108] width 122 height 17
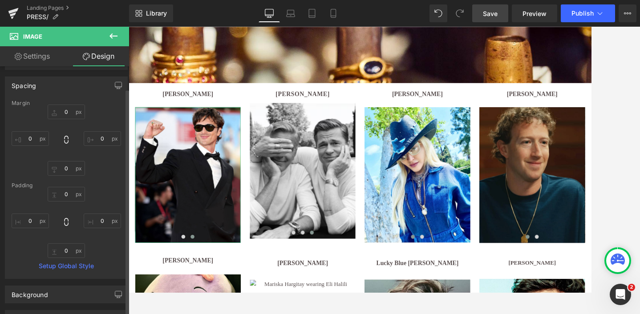
scroll to position [20, 0]
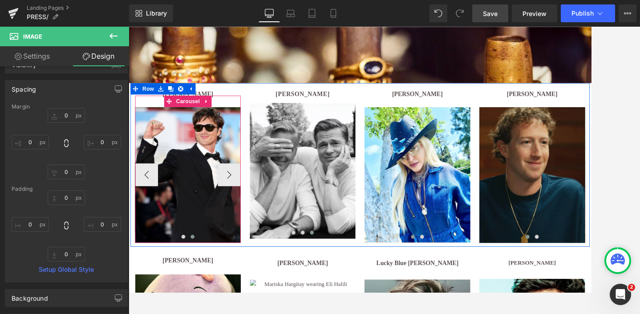
click at [155, 115] on div "Image Image ‹ › [GEOGRAPHIC_DATA]" at bounding box center [197, 192] width 123 height 171
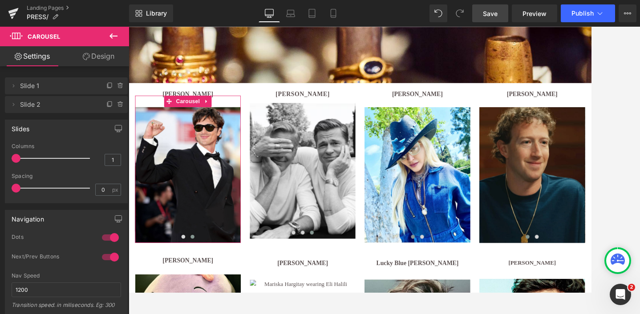
click at [102, 54] on link "Design" at bounding box center [98, 56] width 65 height 20
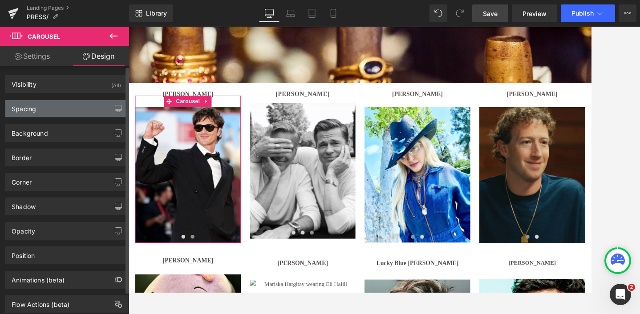
click at [52, 103] on div "Spacing" at bounding box center [66, 108] width 122 height 17
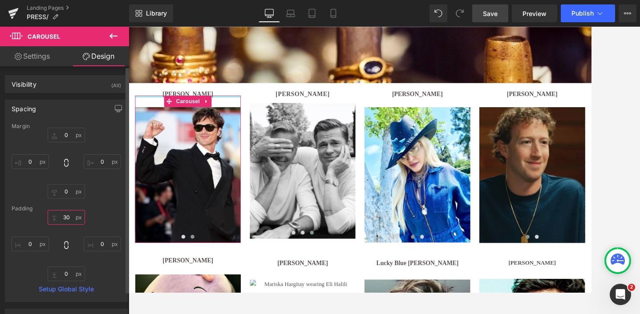
click at [64, 218] on input "30" at bounding box center [66, 217] width 37 height 15
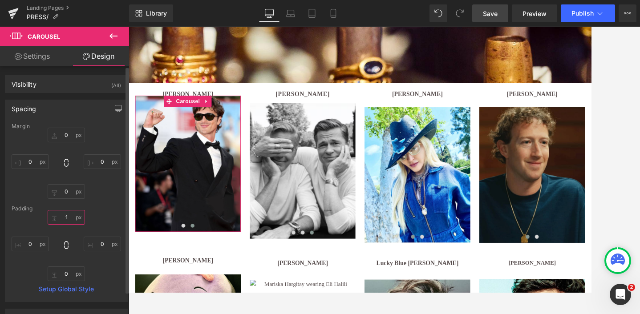
type input "19"
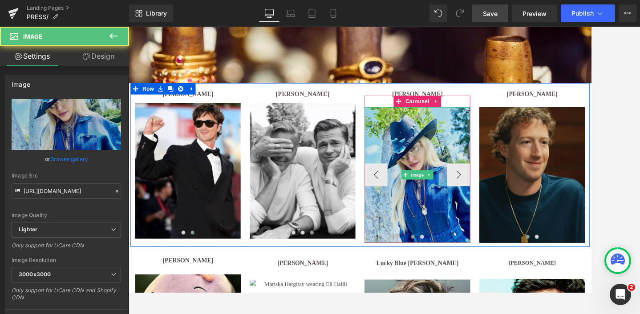
click at [446, 162] on img at bounding box center [464, 199] width 123 height 158
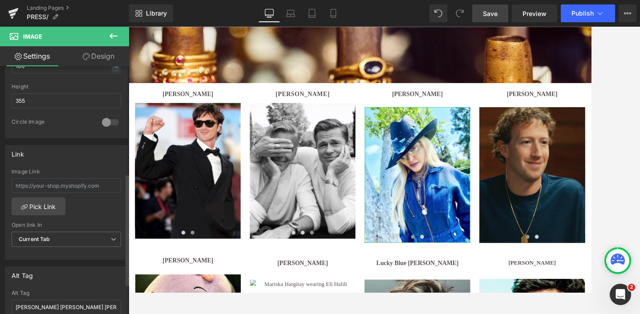
scroll to position [312, 0]
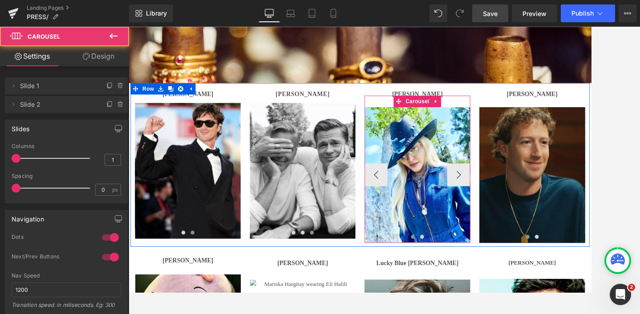
click at [430, 118] on div "Image Image ‹ › [GEOGRAPHIC_DATA]" at bounding box center [464, 192] width 123 height 171
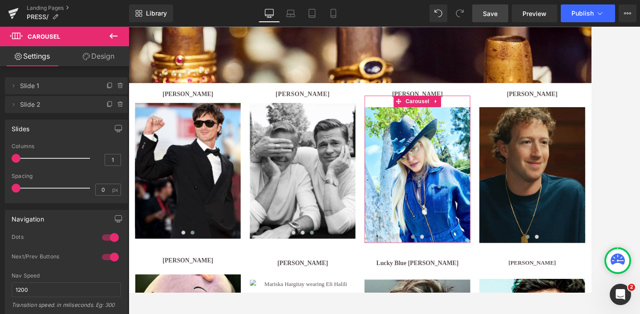
click at [101, 60] on link "Design" at bounding box center [98, 56] width 65 height 20
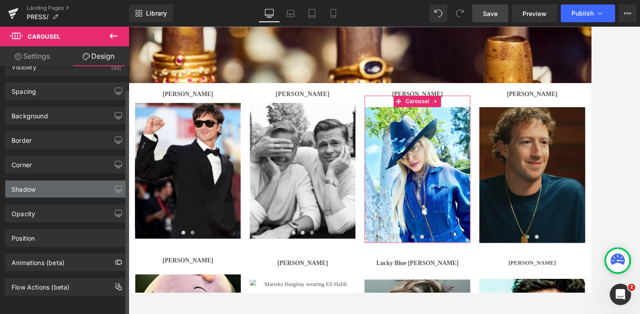
scroll to position [24, 0]
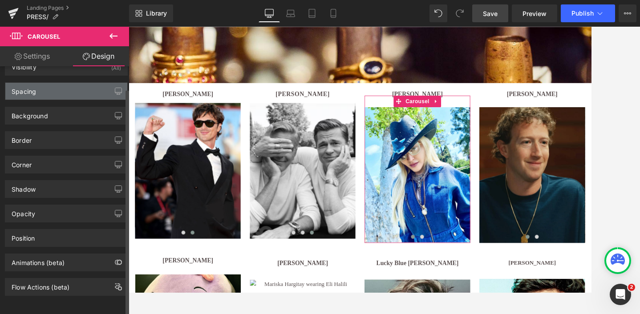
click at [46, 84] on div "Spacing" at bounding box center [66, 91] width 122 height 17
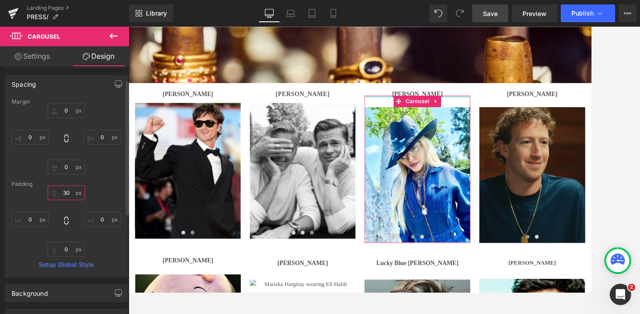
click at [64, 196] on input "30" at bounding box center [66, 193] width 37 height 15
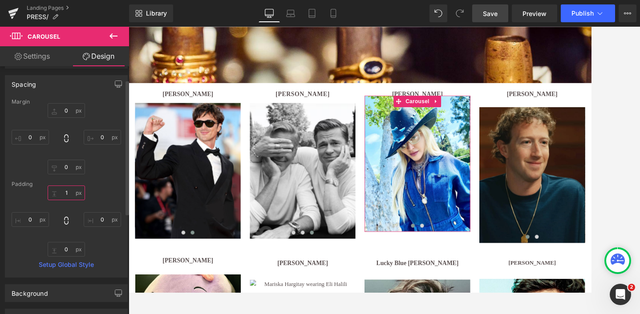
type input "19"
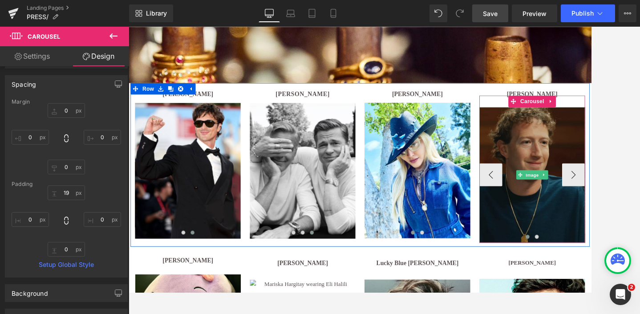
click at [562, 137] on img at bounding box center [598, 199] width 123 height 158
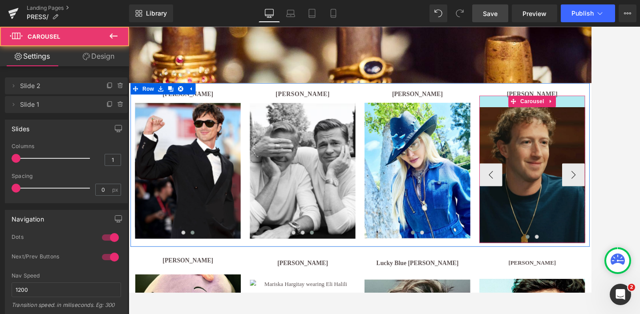
click at [551, 113] on div at bounding box center [598, 113] width 123 height 13
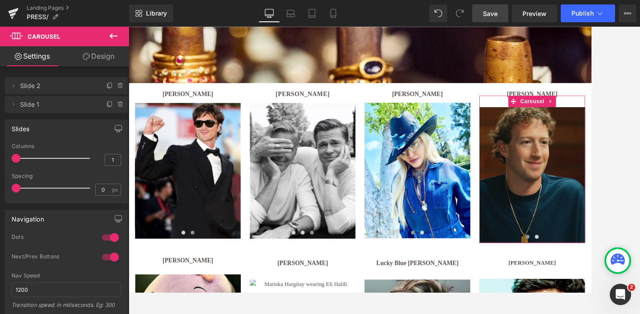
click at [103, 54] on link "Design" at bounding box center [98, 56] width 65 height 20
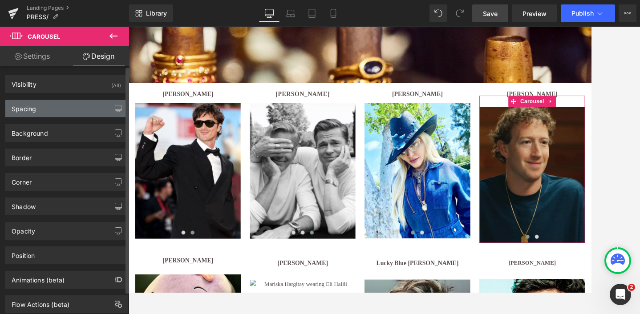
click at [40, 110] on div "Spacing" at bounding box center [66, 108] width 122 height 17
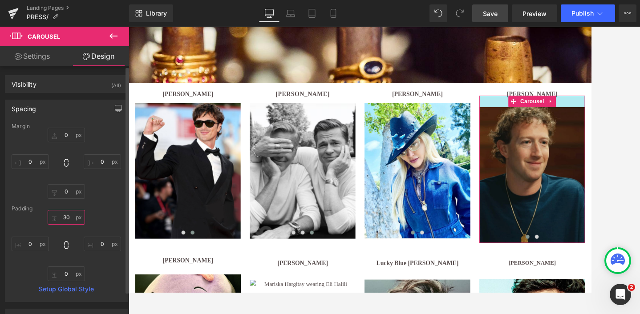
click at [64, 218] on input "30" at bounding box center [66, 217] width 37 height 15
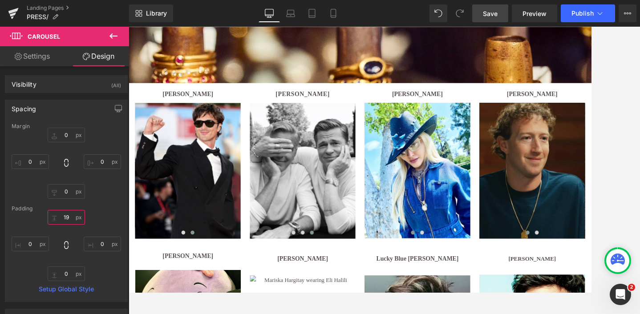
type input "19"
click at [578, 163] on div at bounding box center [384, 171] width 511 height 288
click at [490, 12] on span "Save" at bounding box center [490, 13] width 15 height 9
click at [483, 16] on link "Save" at bounding box center [490, 13] width 36 height 18
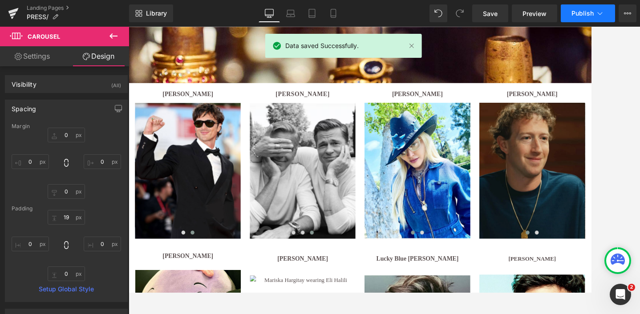
click at [578, 12] on span "Publish" at bounding box center [583, 13] width 22 height 7
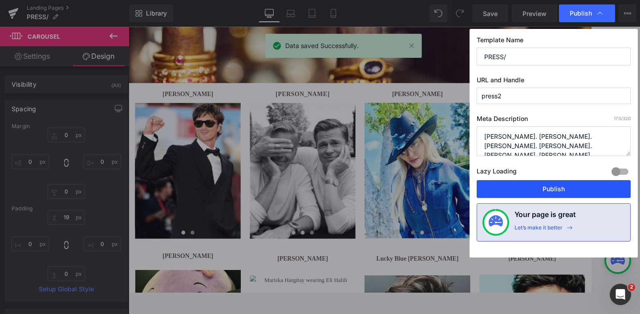
click at [557, 191] on button "Publish" at bounding box center [554, 189] width 154 height 18
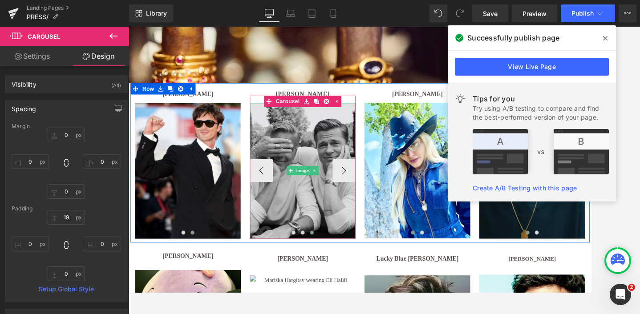
click at [333, 175] on img at bounding box center [331, 194] width 123 height 158
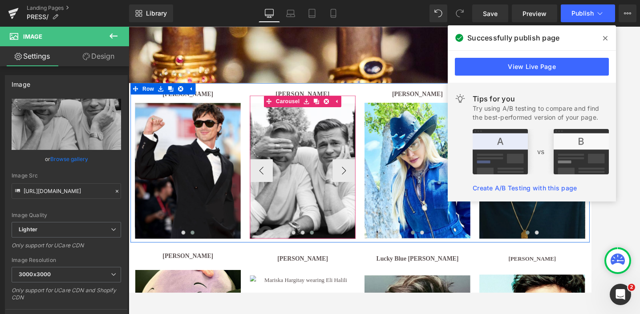
click at [340, 263] on button at bounding box center [342, 266] width 11 height 9
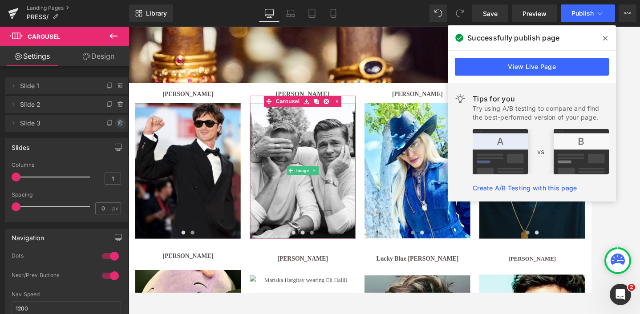
click at [120, 122] on icon at bounding box center [120, 123] width 0 height 2
click at [110, 123] on button "Delete" at bounding box center [111, 124] width 28 height 12
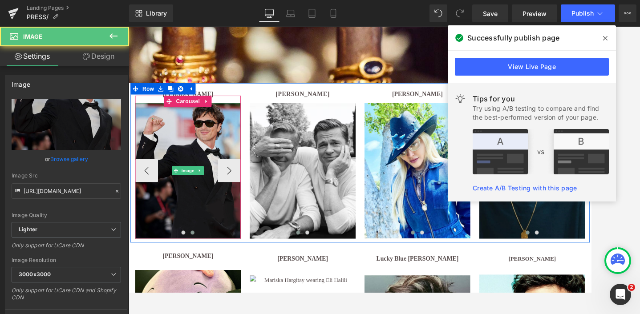
click at [219, 188] on img at bounding box center [197, 194] width 123 height 158
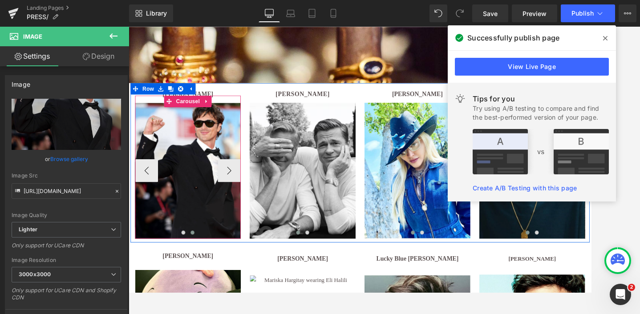
click at [202, 265] on span at bounding box center [203, 266] width 4 height 4
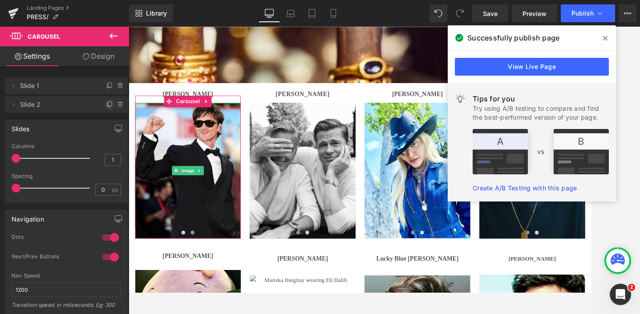
click at [108, 101] on icon at bounding box center [110, 103] width 4 height 4
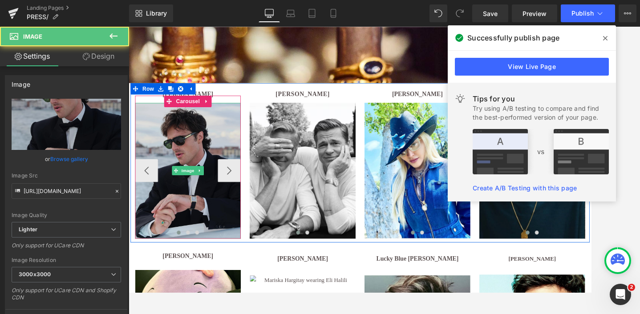
click at [219, 158] on img at bounding box center [197, 194] width 123 height 158
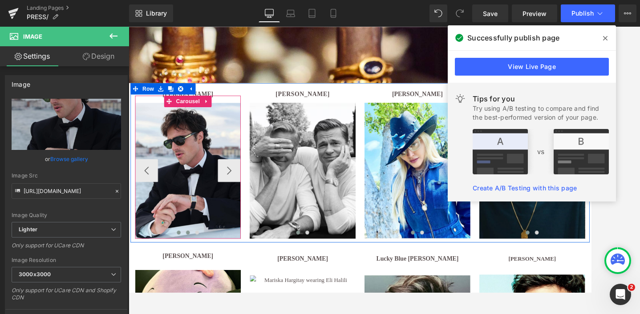
click at [195, 264] on button at bounding box center [197, 266] width 11 height 9
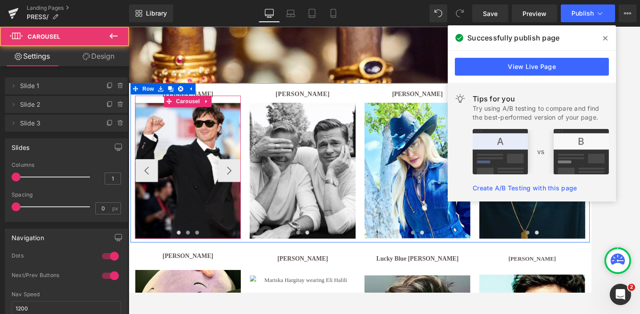
click at [209, 264] on span at bounding box center [208, 266] width 4 height 4
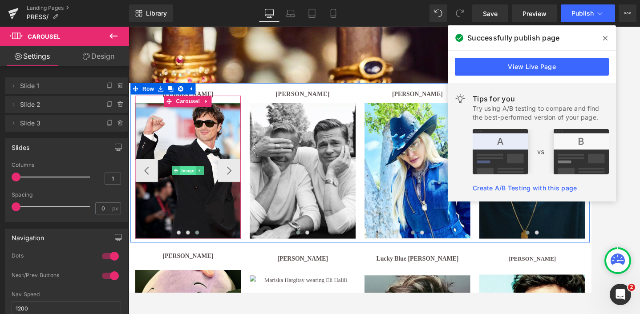
click at [191, 193] on span "Image" at bounding box center [197, 194] width 19 height 11
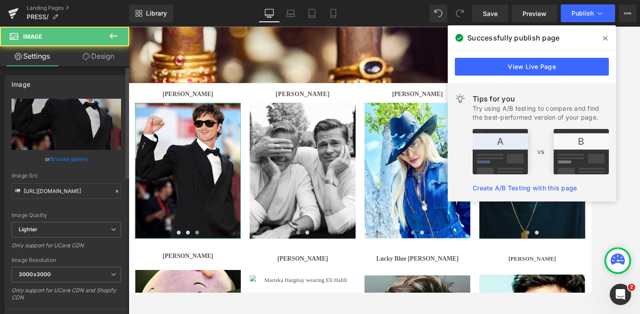
click at [67, 159] on link "Browse gallery" at bounding box center [69, 159] width 38 height 16
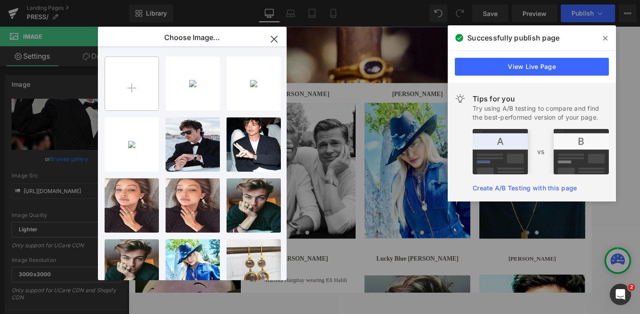
click at [136, 93] on input "file" at bounding box center [131, 83] width 53 height 53
type input "C:\fakepath\bb.jpg"
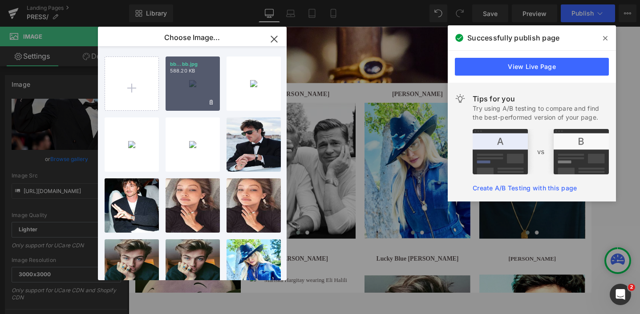
click at [195, 89] on div "bb...bb.jpg 588.20 KB" at bounding box center [193, 84] width 54 height 54
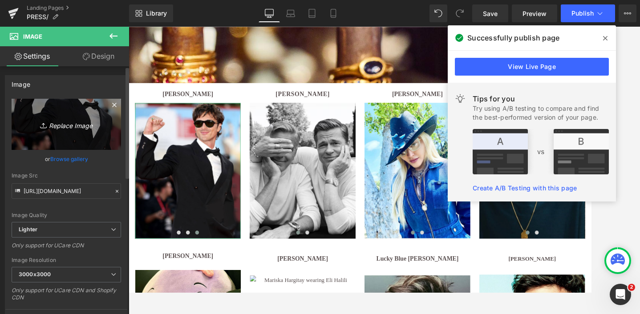
click at [74, 125] on icon "Replace Image" at bounding box center [66, 124] width 71 height 11
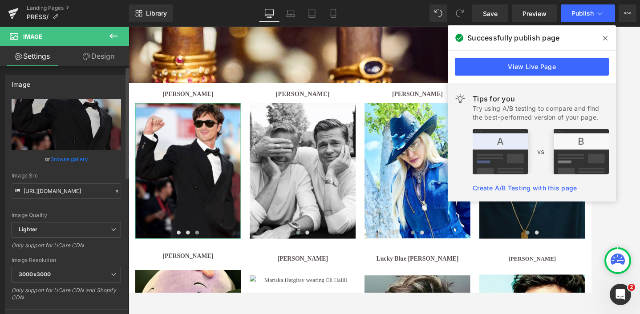
click at [70, 160] on link "Browse gallery" at bounding box center [69, 159] width 38 height 16
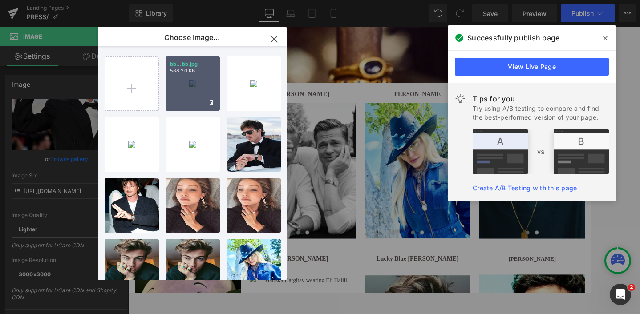
click at [195, 87] on div "bb...bb.jpg 588.20 KB" at bounding box center [193, 84] width 54 height 54
type input "[URL][DOMAIN_NAME]"
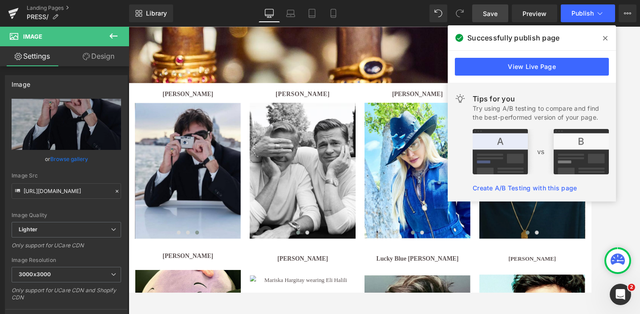
click at [491, 11] on span "Save" at bounding box center [490, 13] width 15 height 9
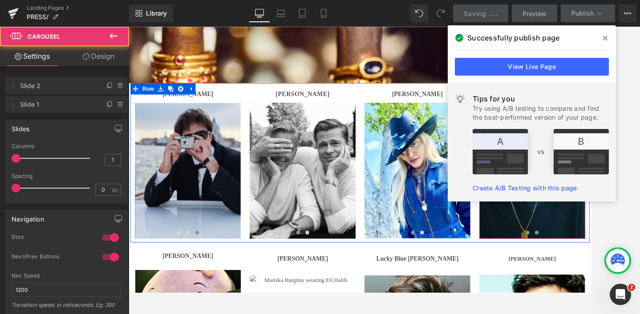
click at [578, 267] on span at bounding box center [603, 266] width 4 height 4
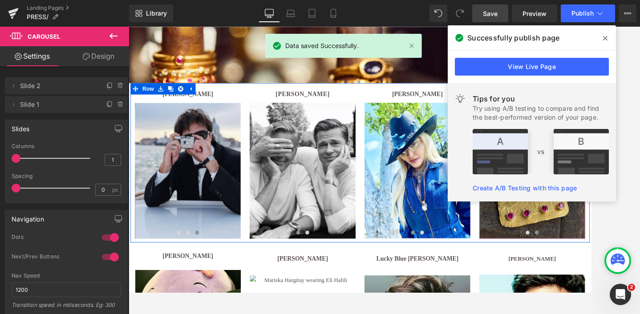
click at [578, 248] on img at bounding box center [598, 194] width 123 height 158
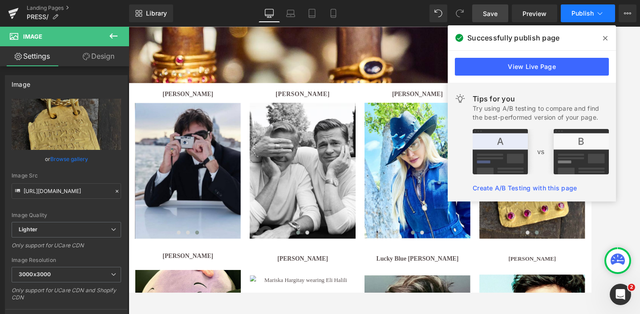
click at [578, 12] on span "Publish" at bounding box center [583, 13] width 22 height 7
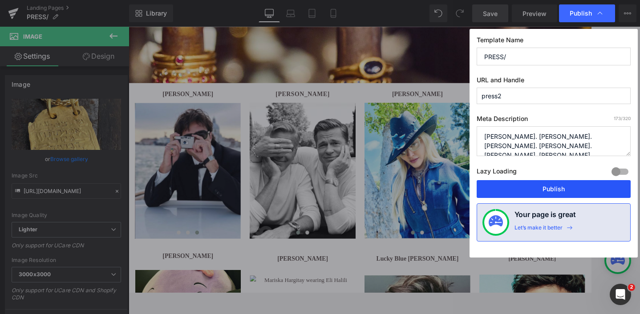
click at [556, 191] on button "Publish" at bounding box center [554, 189] width 154 height 18
